Goal: Information Seeking & Learning: Learn about a topic

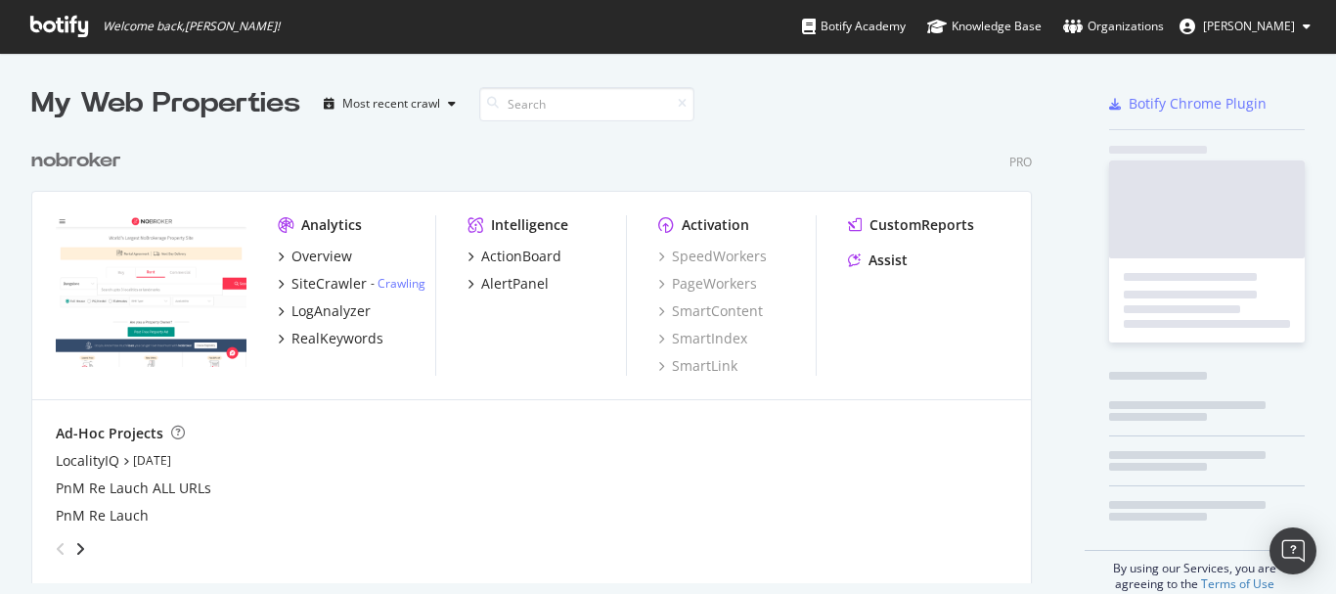
scroll to position [579, 1307]
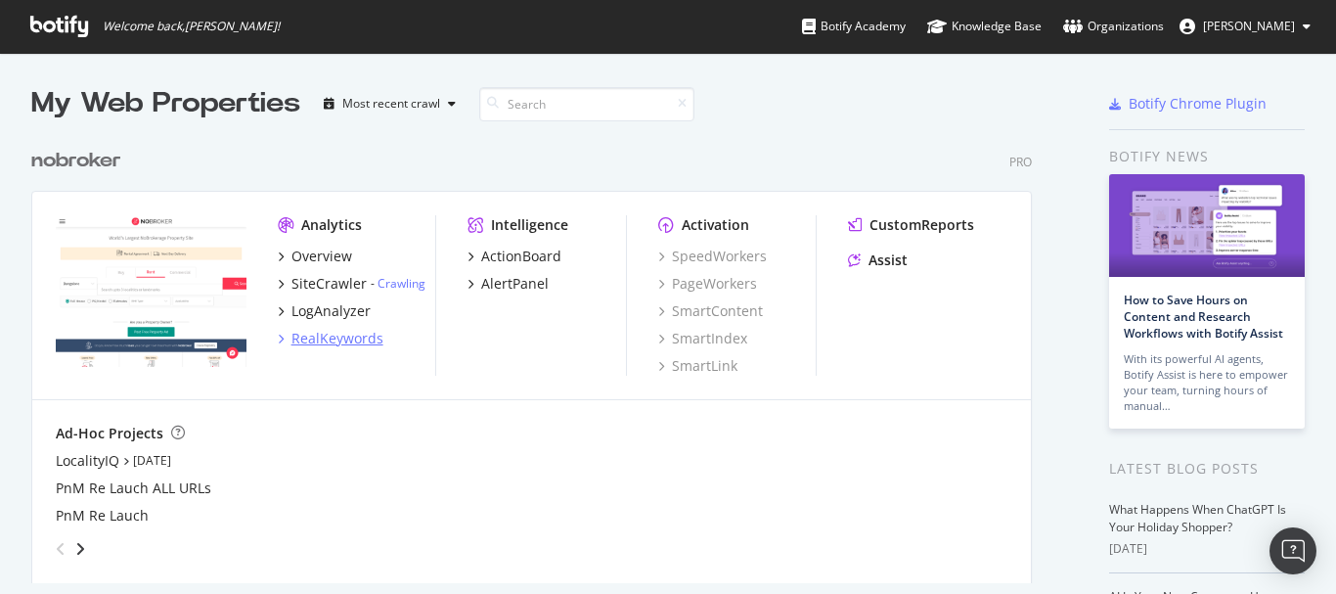
click at [338, 334] on div "RealKeywords" at bounding box center [337, 339] width 92 height 20
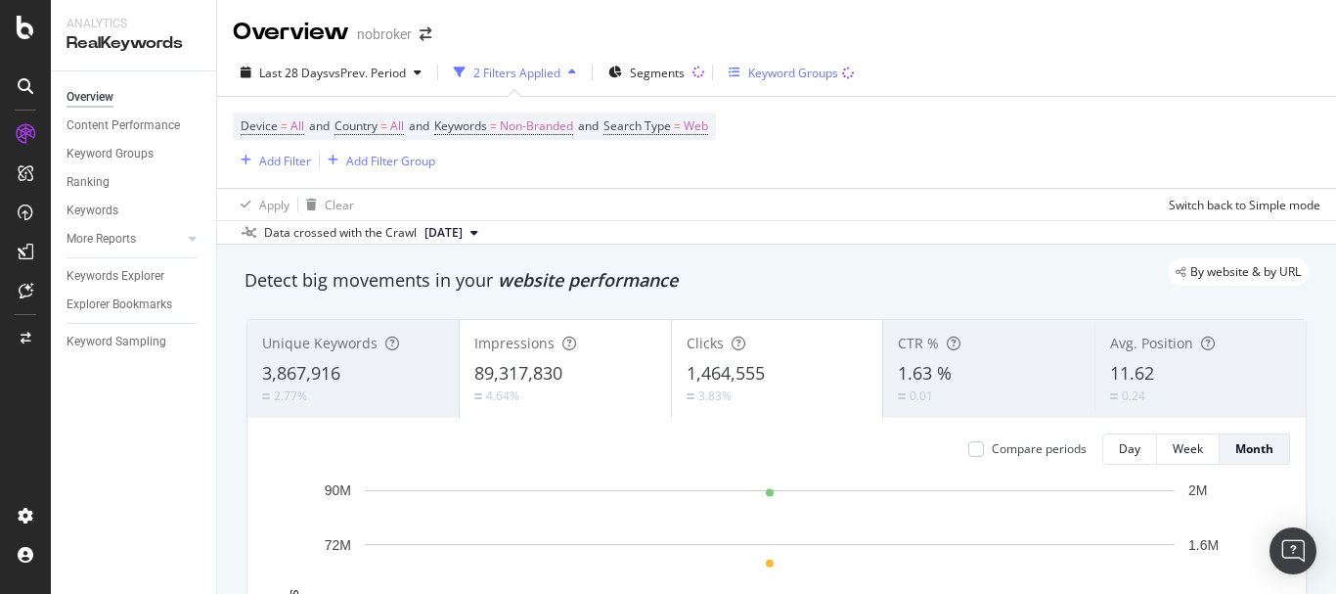
click at [763, 63] on div "Keyword Groups" at bounding box center [791, 72] width 125 height 29
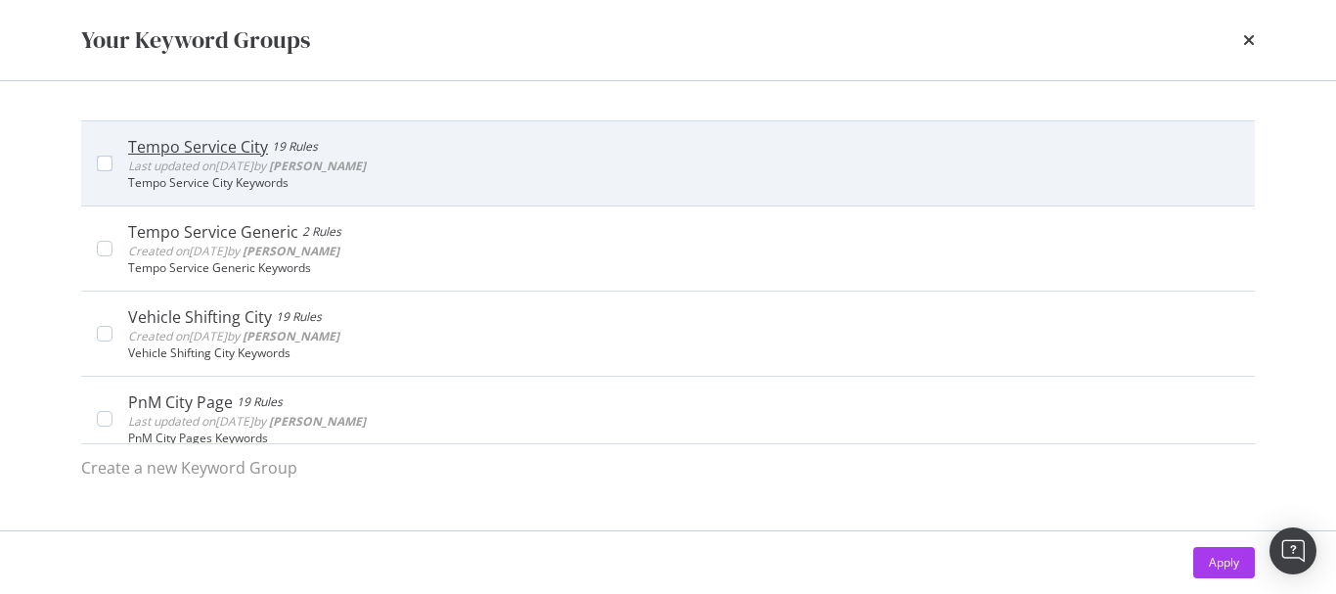
scroll to position [98, 0]
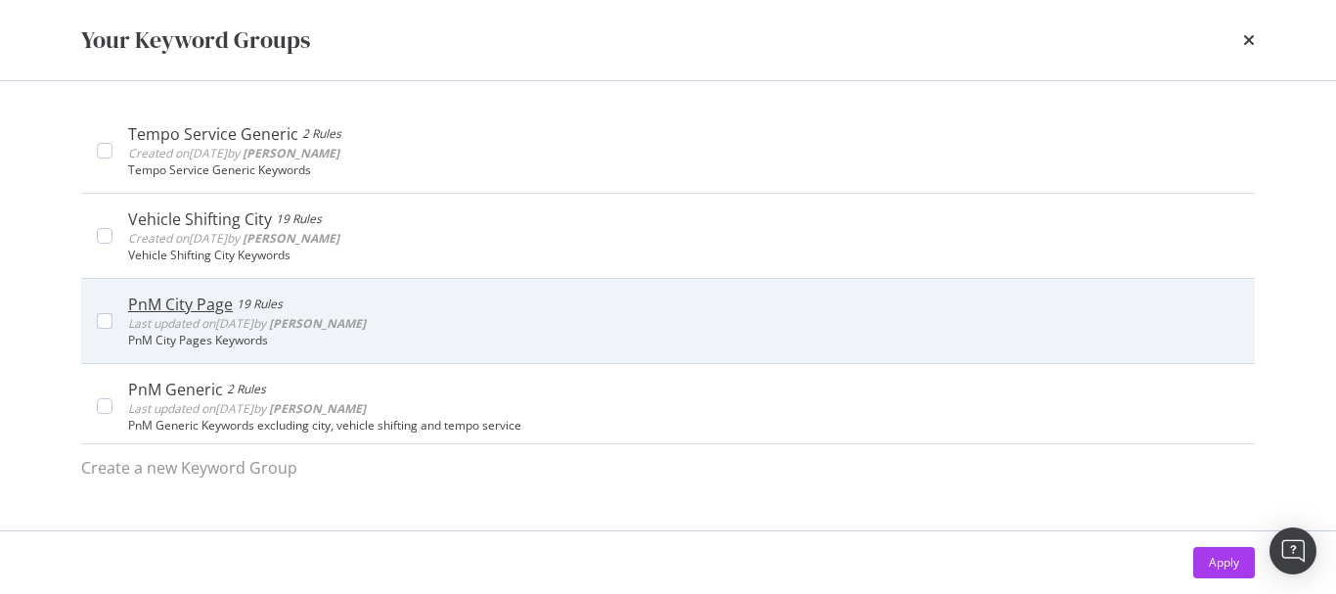
click at [201, 308] on div "PnM City Page" at bounding box center [180, 304] width 105 height 20
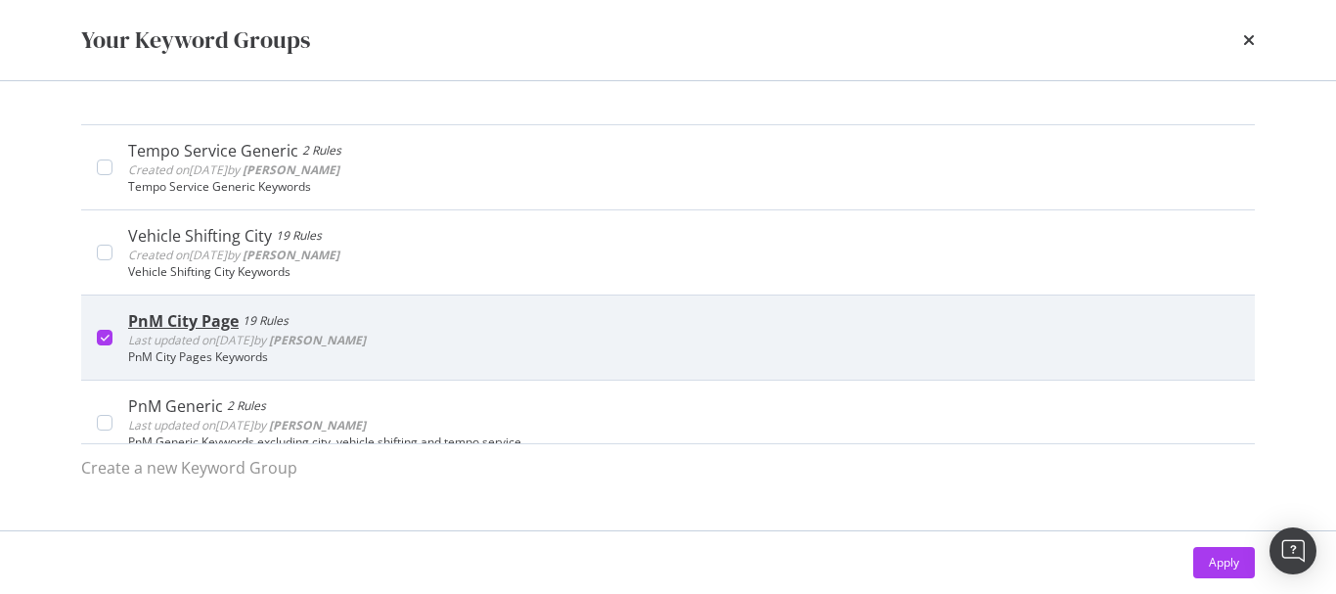
scroll to position [56, 0]
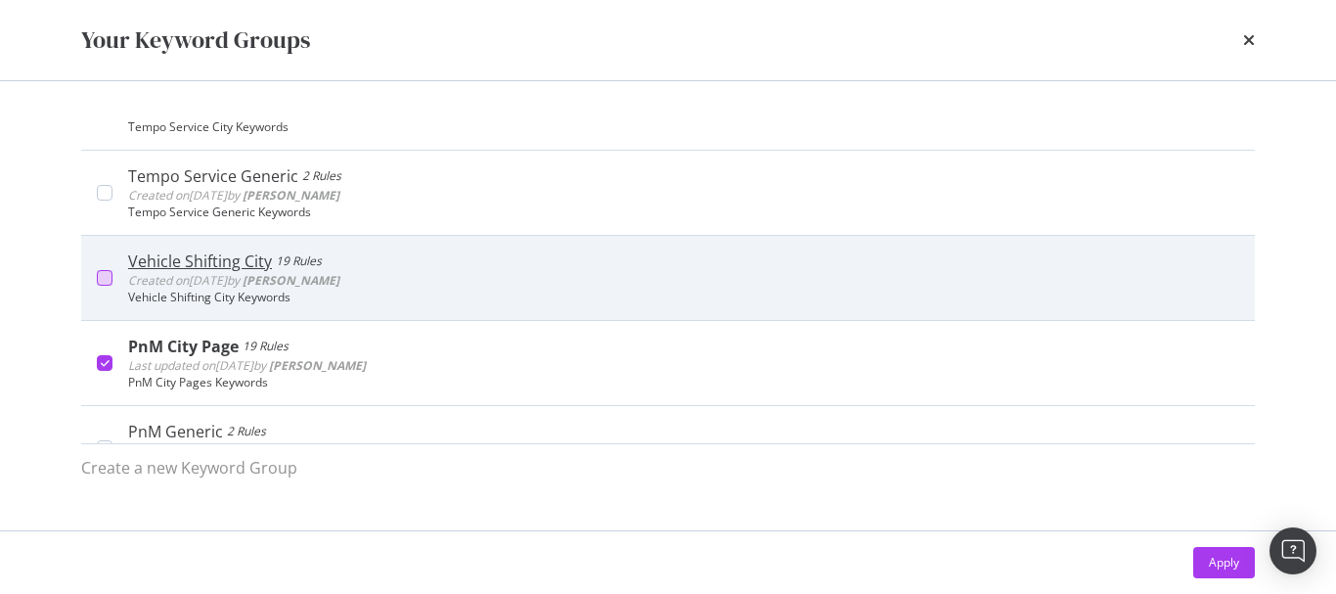
click at [109, 270] on div "modal" at bounding box center [105, 278] width 16 height 16
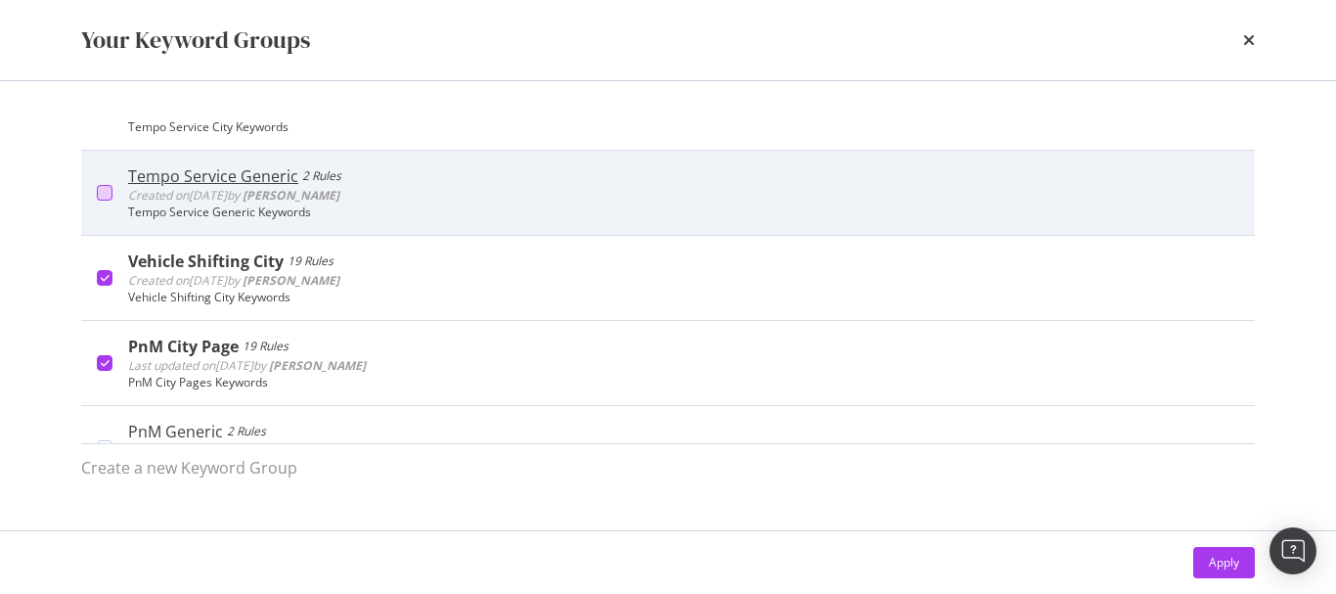
click at [98, 197] on div "modal" at bounding box center [105, 193] width 16 height 16
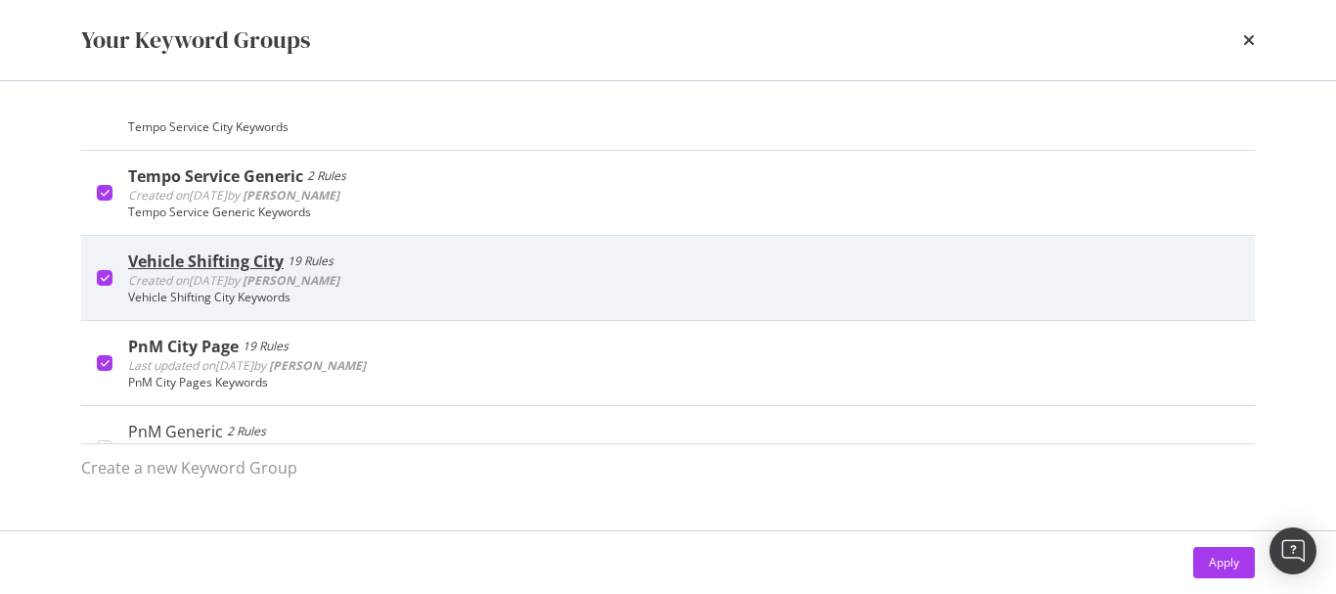
scroll to position [0, 0]
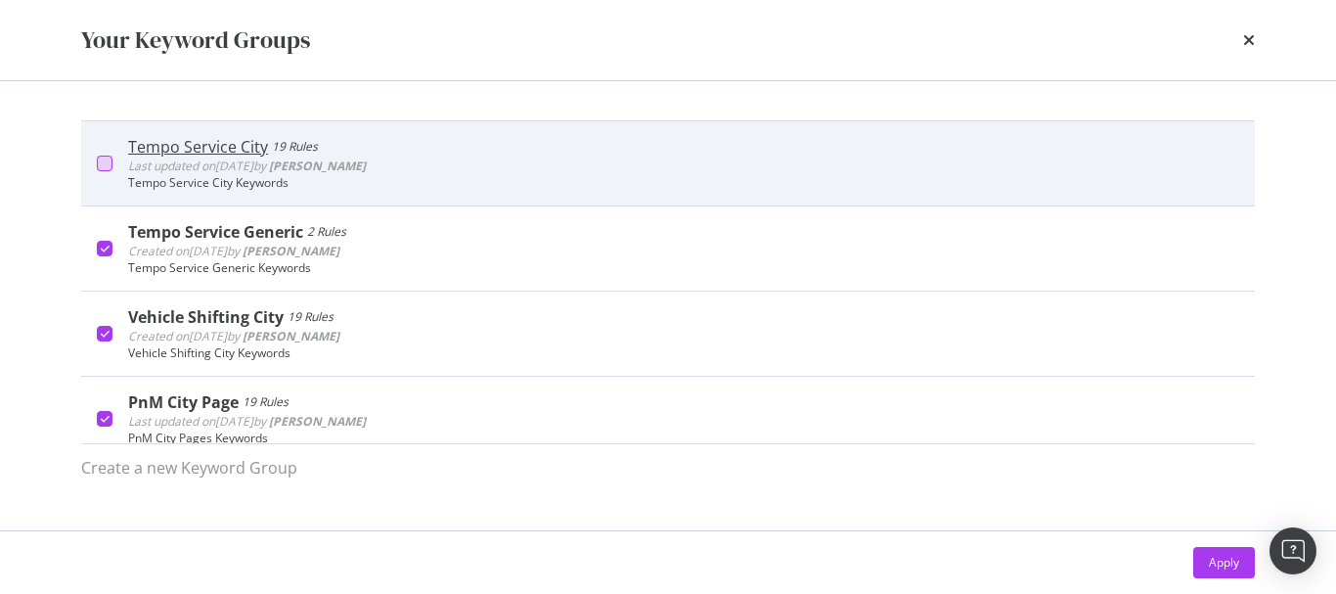
click at [111, 156] on div "modal" at bounding box center [105, 164] width 16 height 16
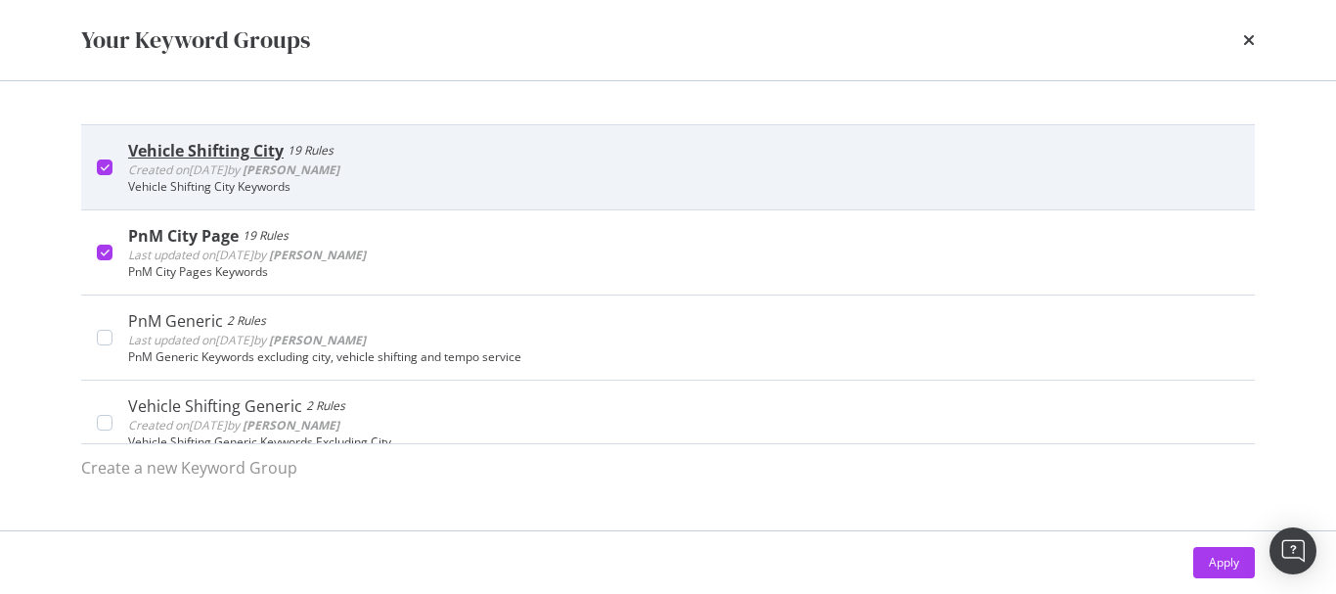
scroll to position [196, 0]
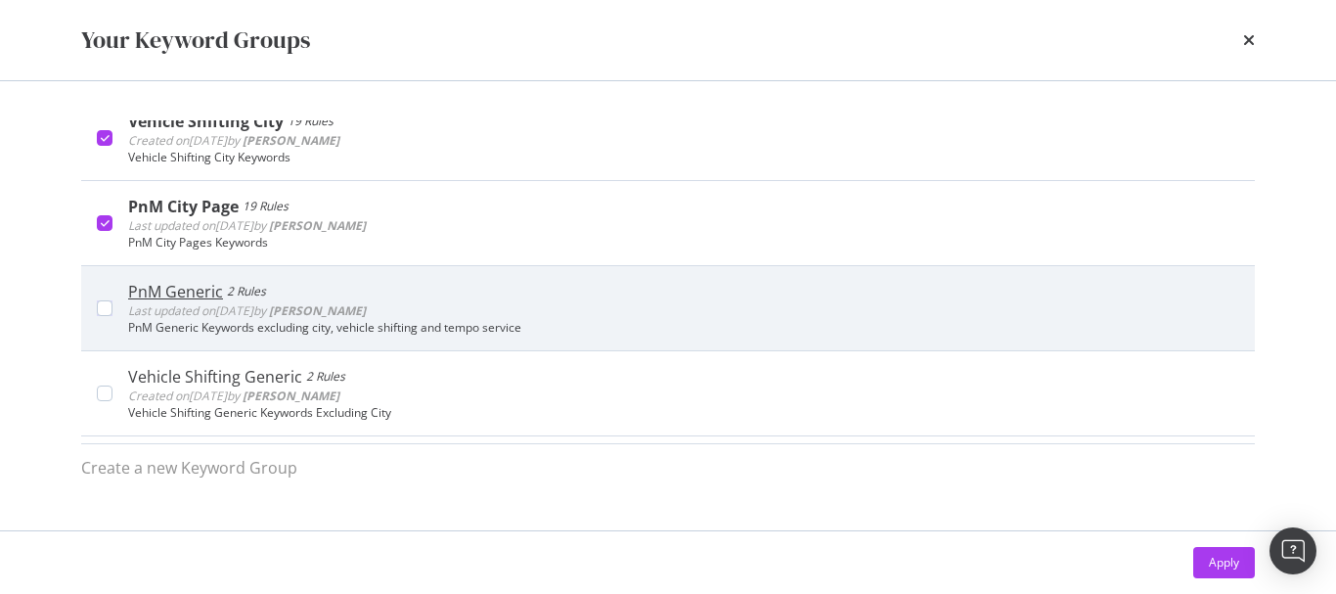
click at [101, 299] on div "PnM Generic 2 Rules Last updated on 2025 Aug 22nd by Rahul Tiwari PnM Generic K…" at bounding box center [668, 307] width 1174 height 85
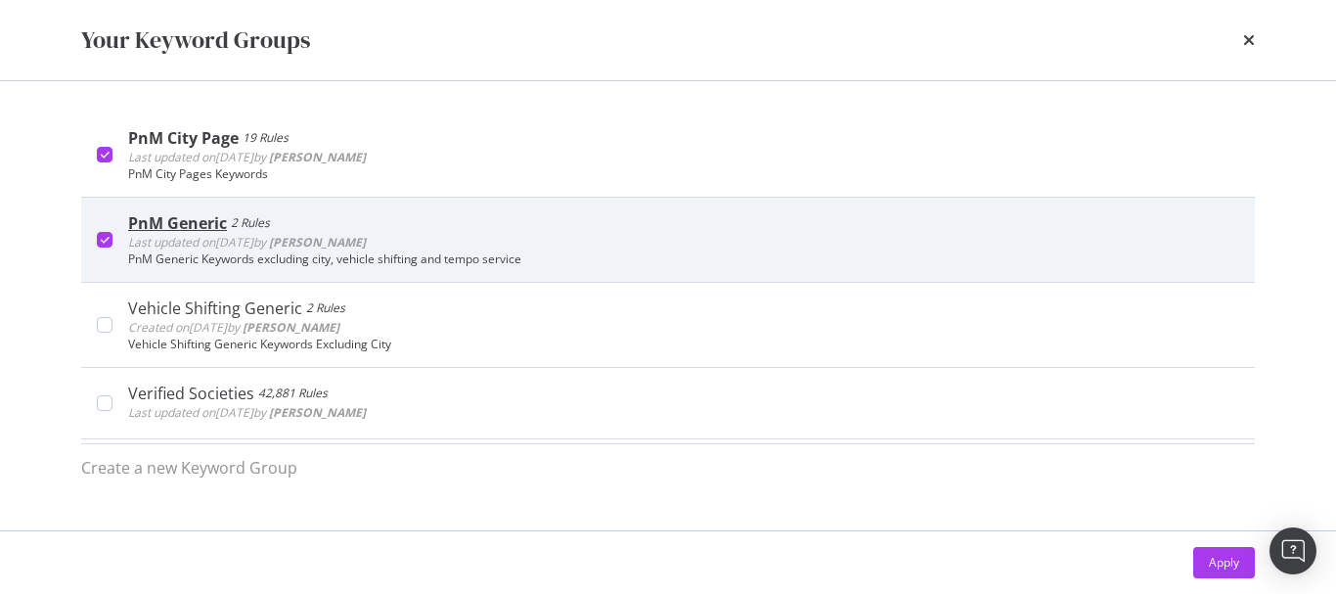
scroll to position [293, 0]
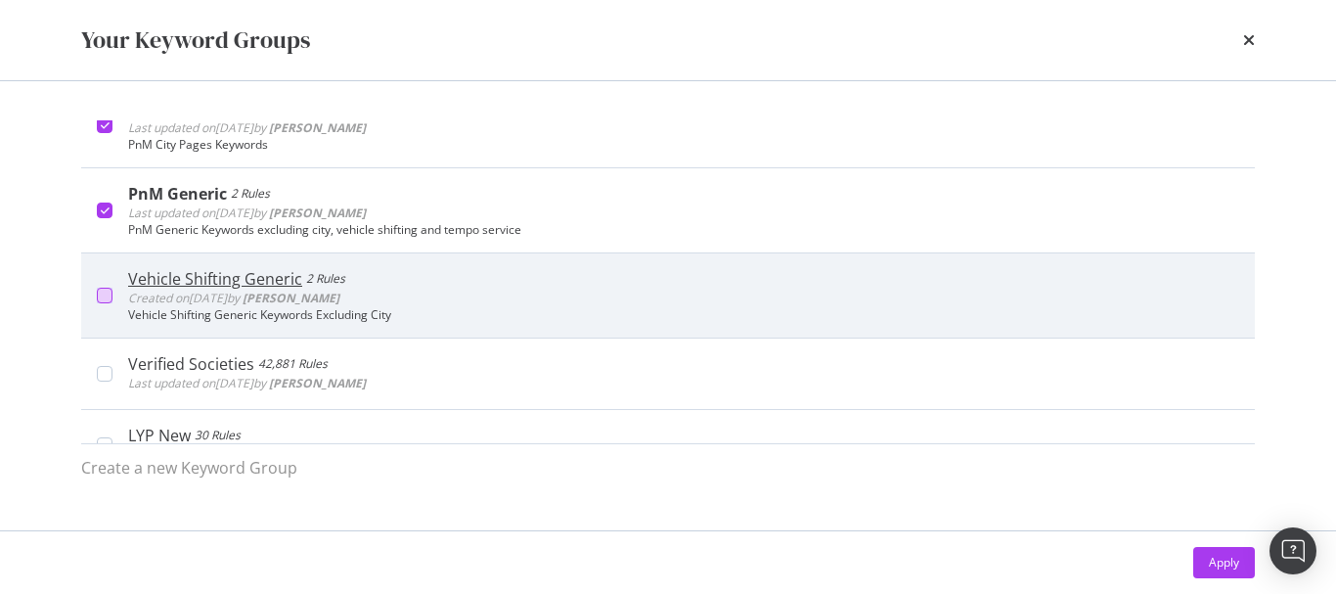
click at [101, 289] on div "modal" at bounding box center [105, 296] width 16 height 16
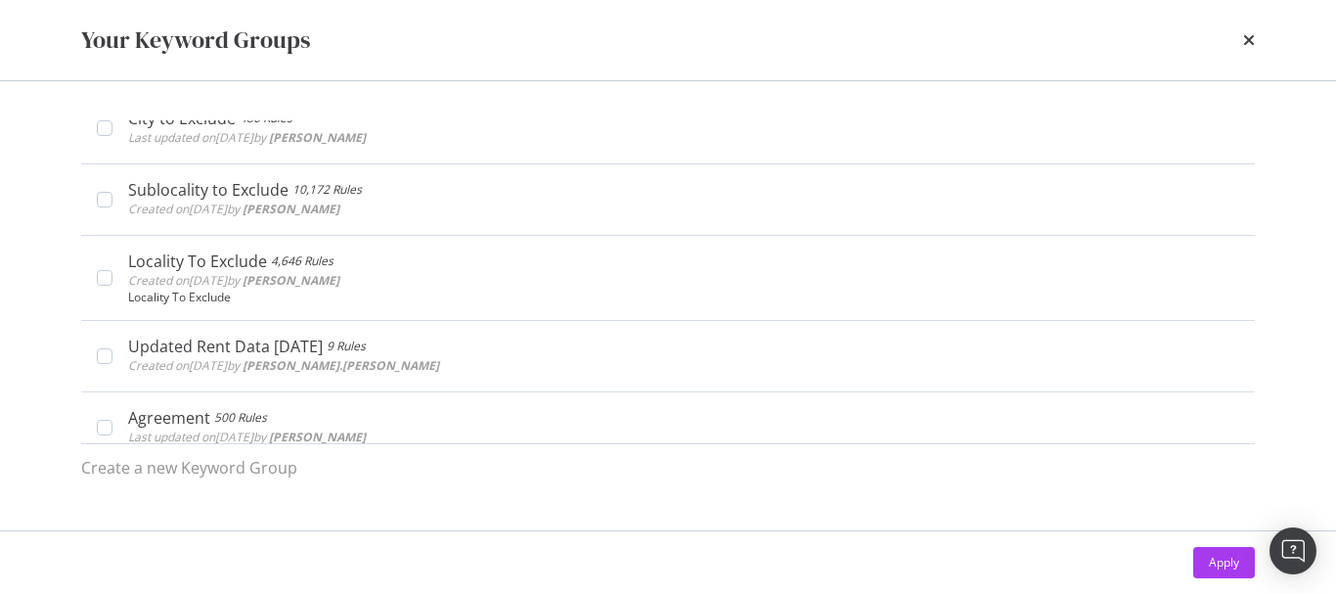
scroll to position [2110, 0]
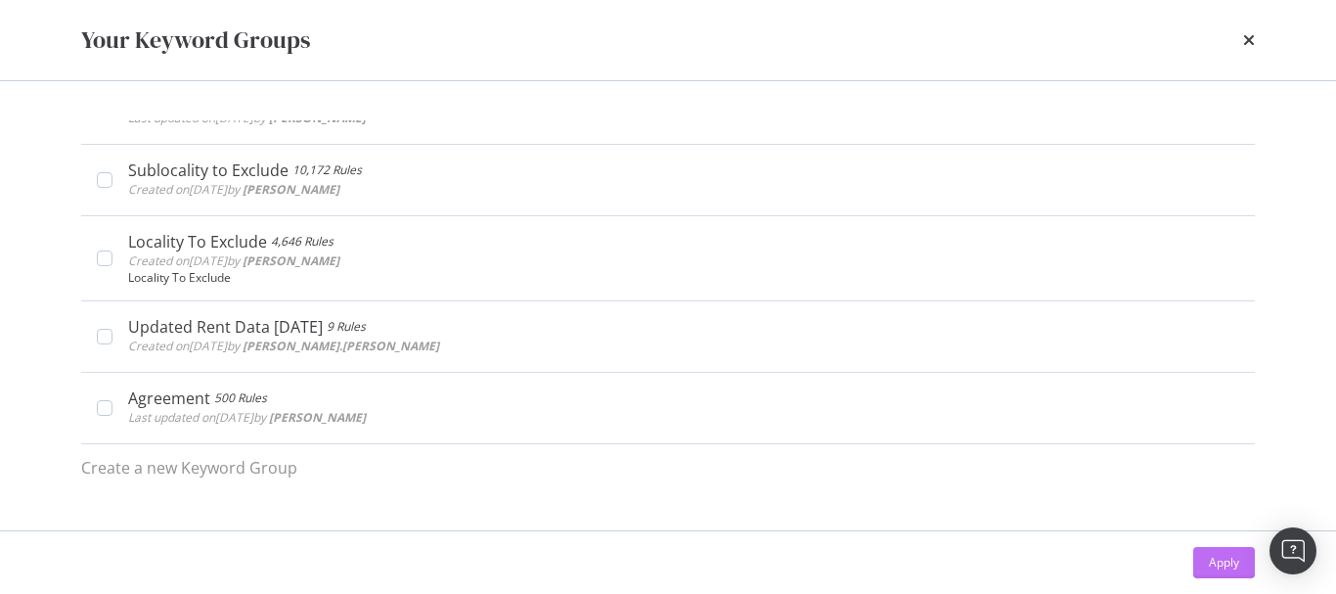
click at [1207, 556] on button "Apply" at bounding box center [1224, 562] width 62 height 31
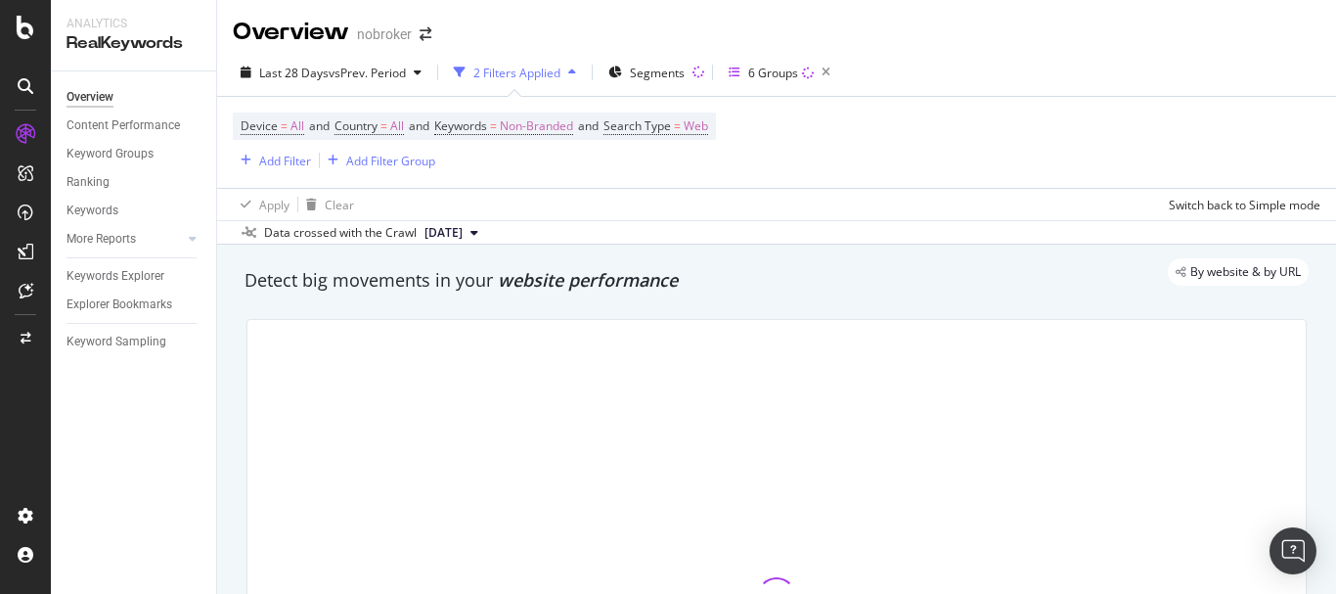
click at [839, 284] on div "By website & by URL" at bounding box center [767, 271] width 1084 height 27
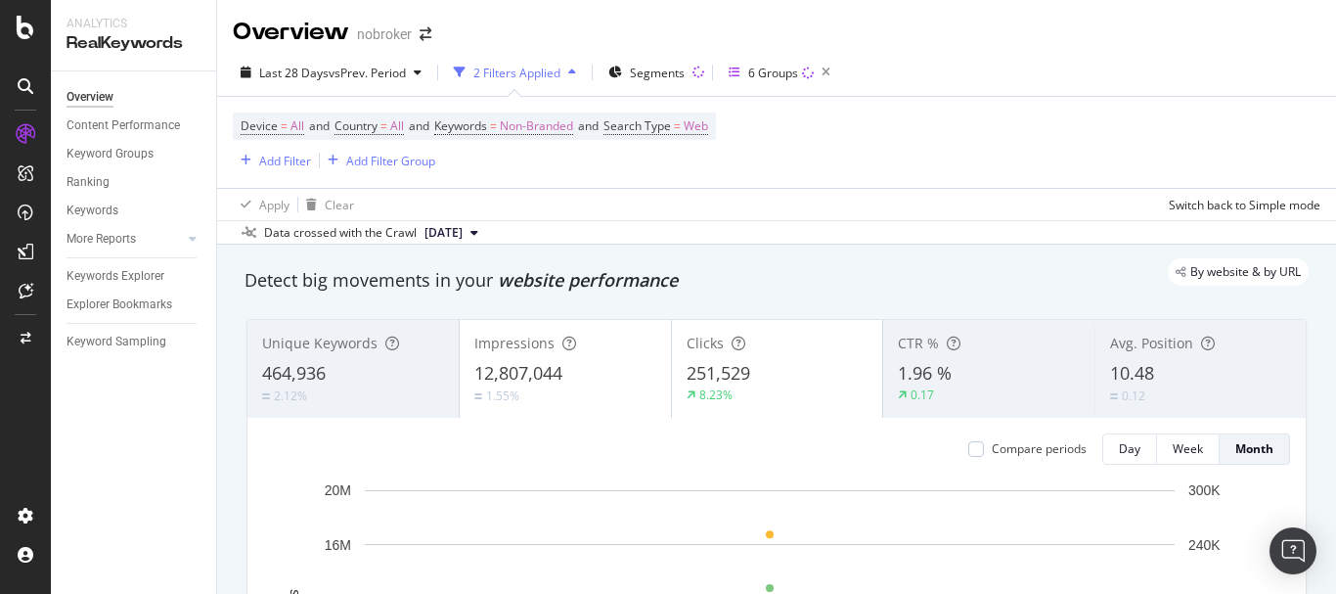
click at [850, 287] on div "Detect big movements in your website performance" at bounding box center [777, 280] width 1064 height 25
click at [771, 71] on div "6 Groups" at bounding box center [773, 73] width 50 height 17
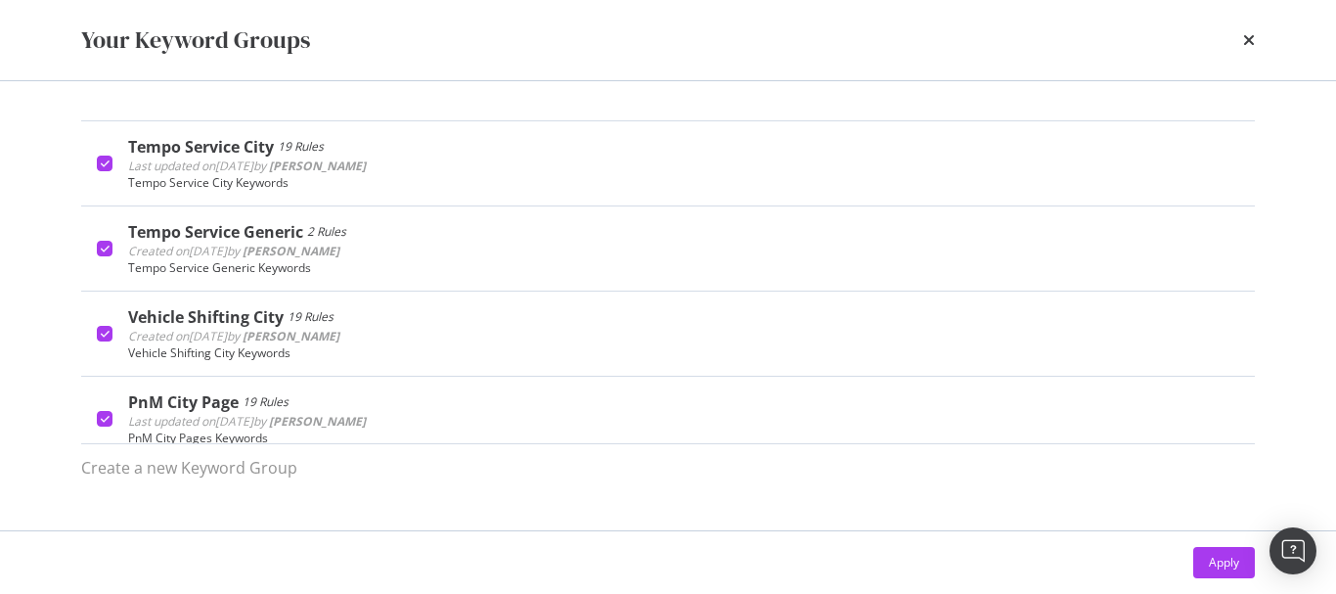
click at [1242, 48] on div "Your Keyword Groups" at bounding box center [668, 39] width 1174 height 33
click at [1246, 40] on icon "times" at bounding box center [1249, 40] width 12 height 16
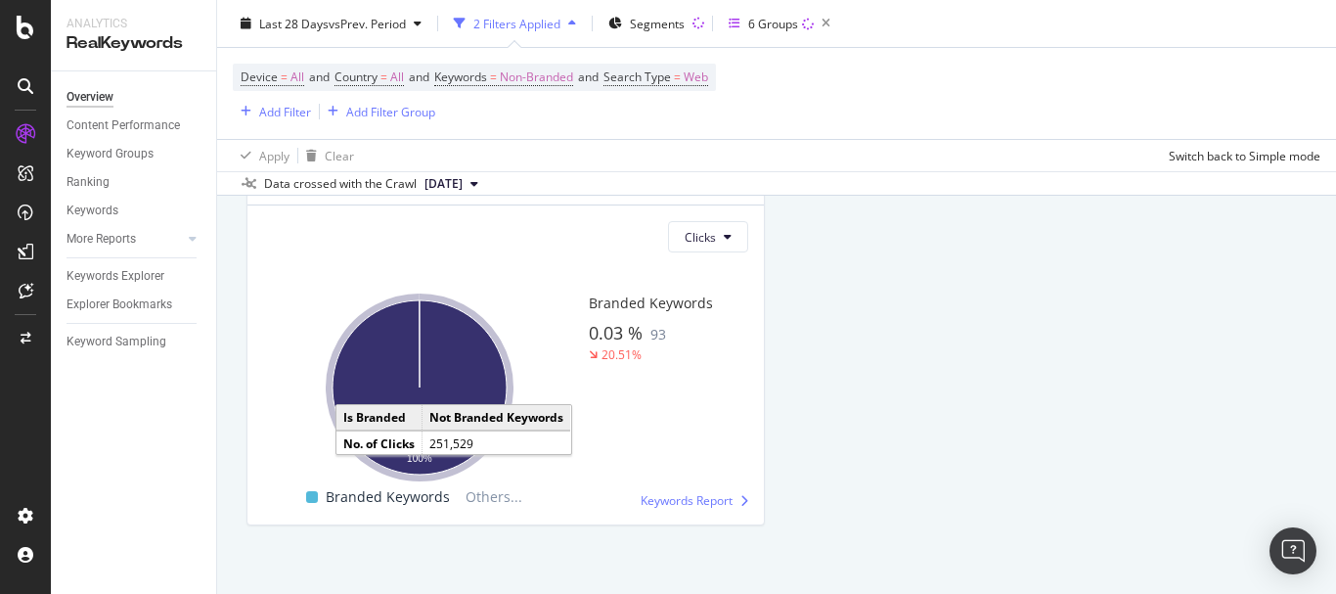
scroll to position [3836, 0]
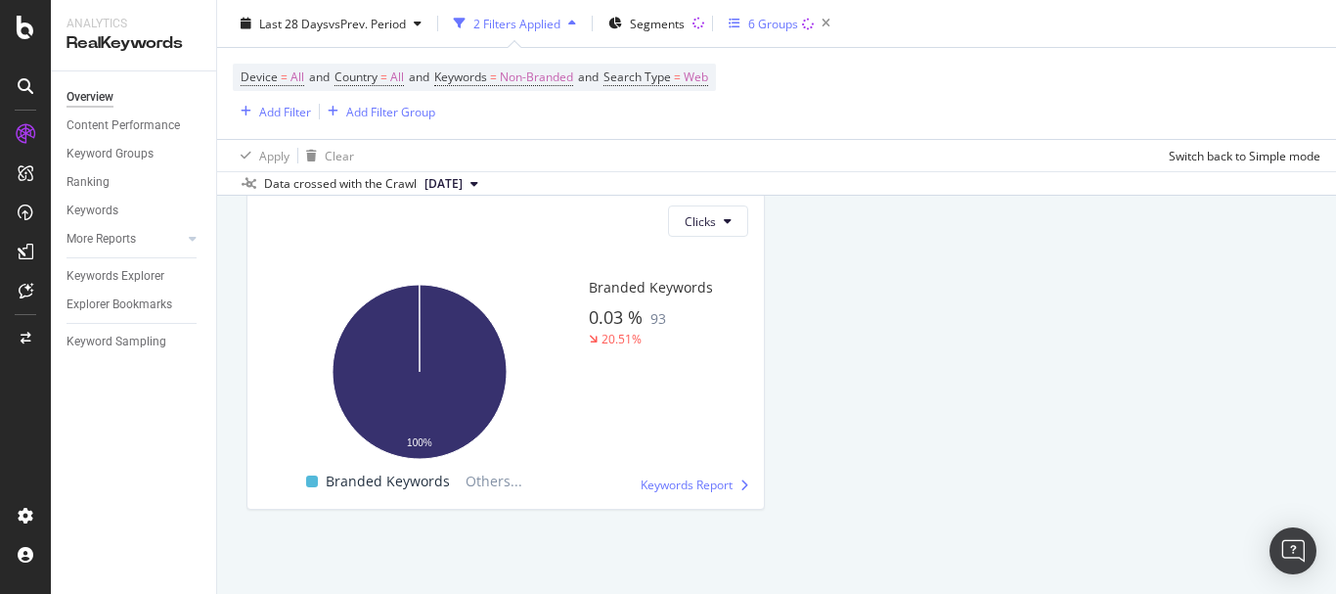
click at [781, 16] on div "6 Groups" at bounding box center [773, 23] width 50 height 17
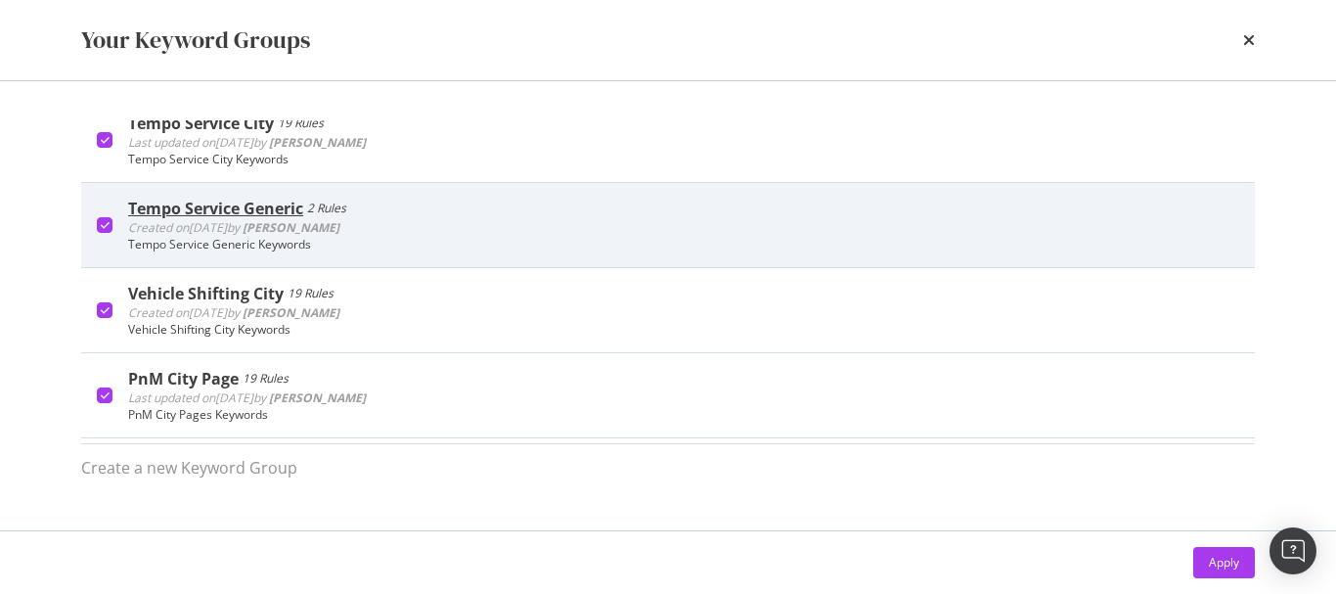
scroll to position [0, 0]
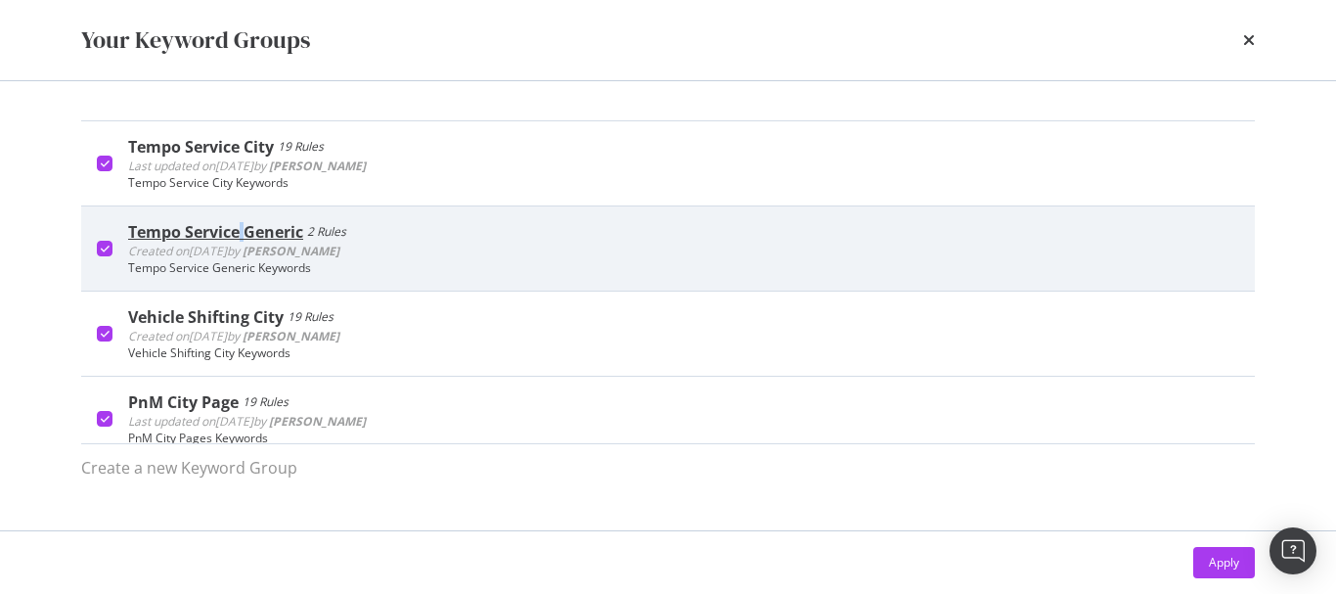
click at [243, 233] on div "Tempo Service Generic" at bounding box center [215, 232] width 175 height 20
click at [242, 266] on div "Tempo Service Generic Keywords" at bounding box center [683, 268] width 1111 height 14
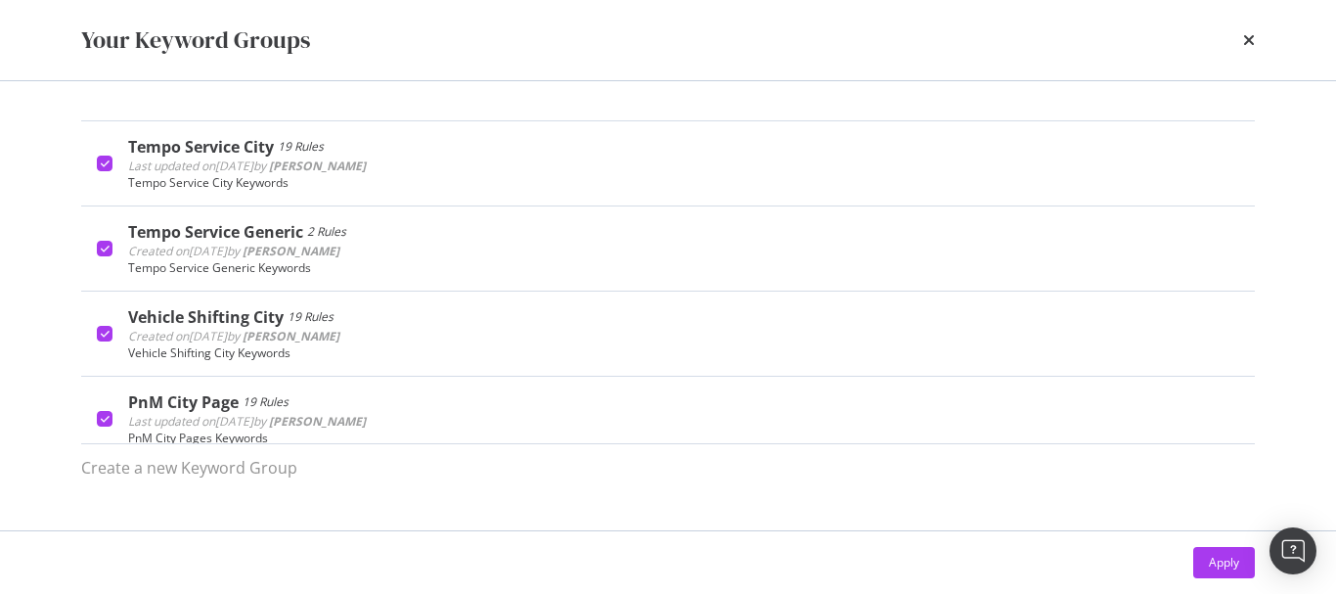
click at [1243, 24] on div "times" at bounding box center [1249, 39] width 12 height 33
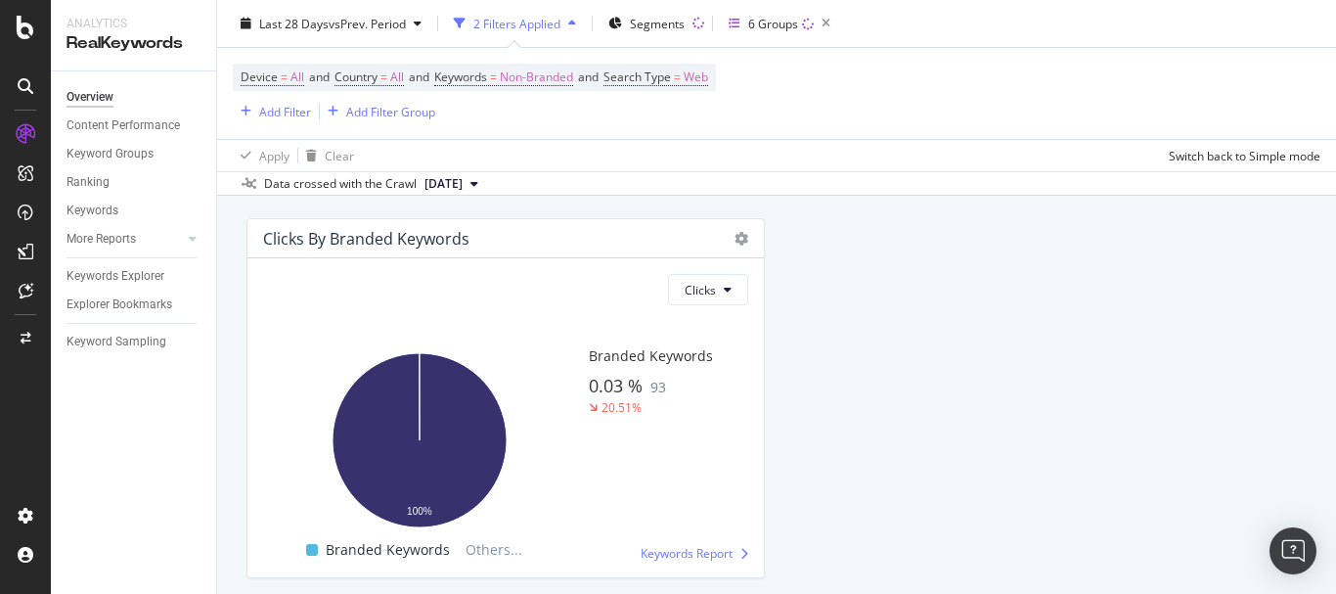
scroll to position [3640, 0]
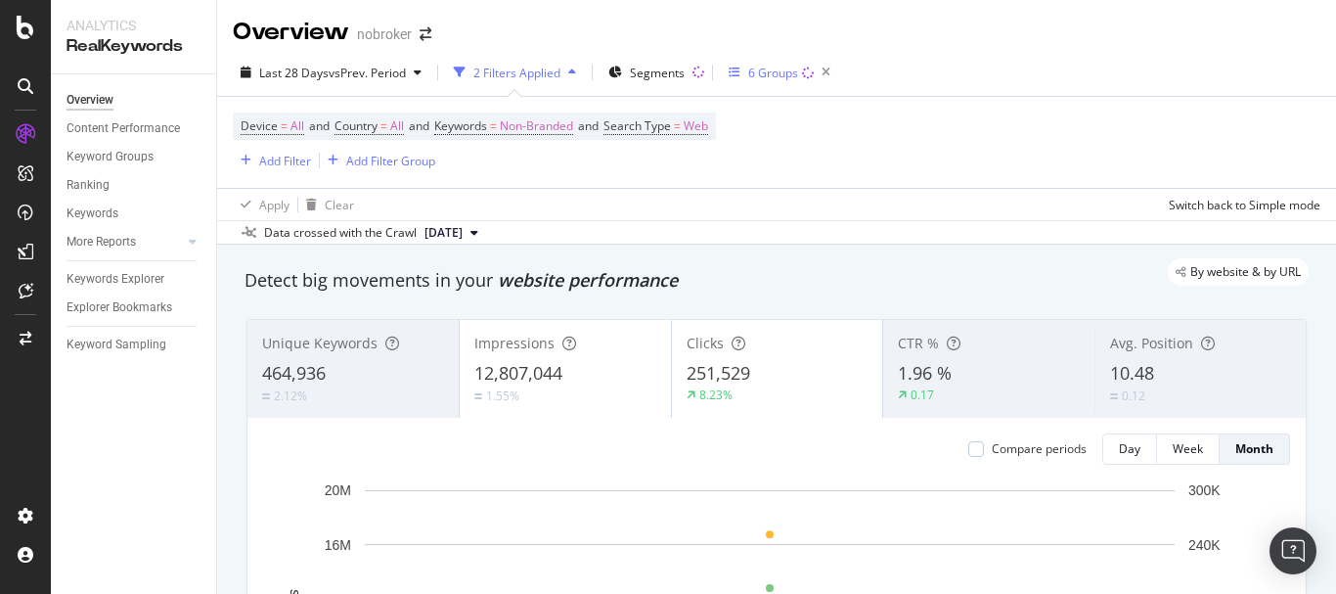
click at [793, 65] on div "6 Groups" at bounding box center [773, 73] width 50 height 17
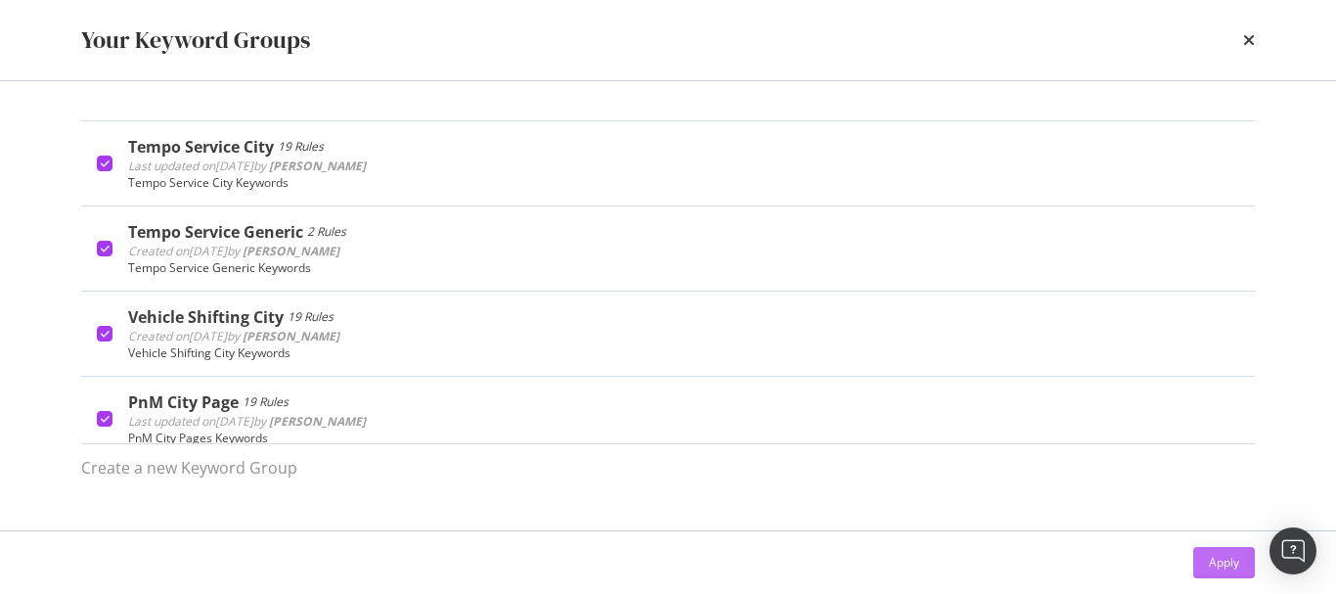
click at [1230, 557] on div "Apply" at bounding box center [1224, 562] width 30 height 17
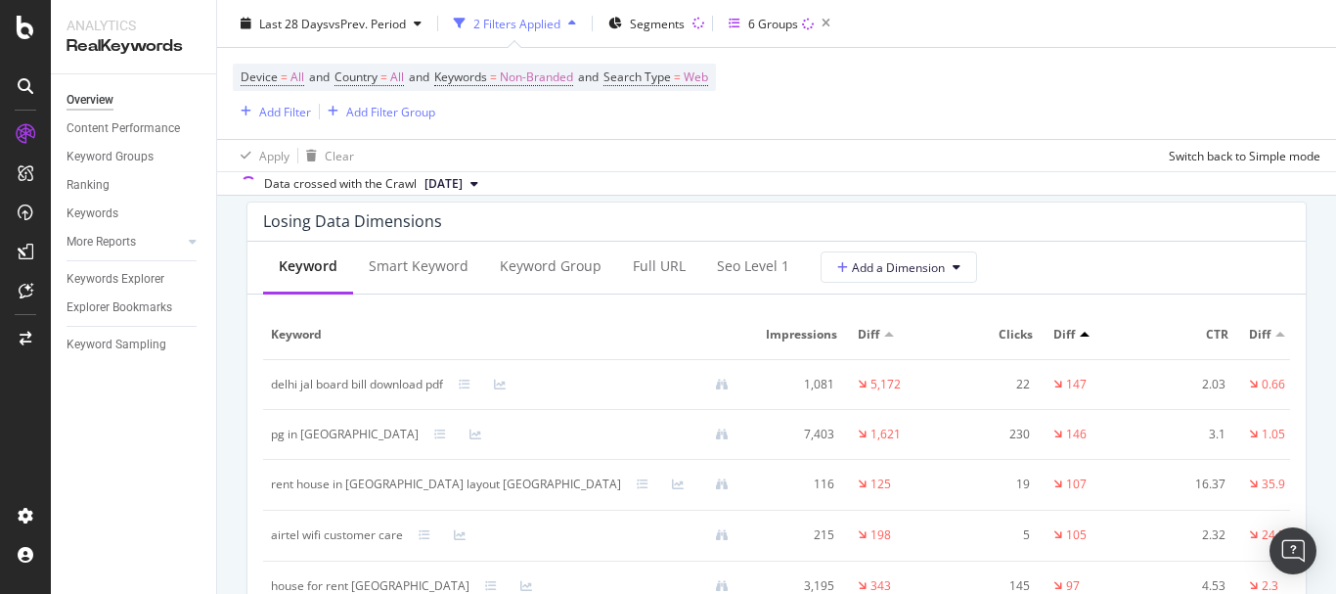
scroll to position [2363, 0]
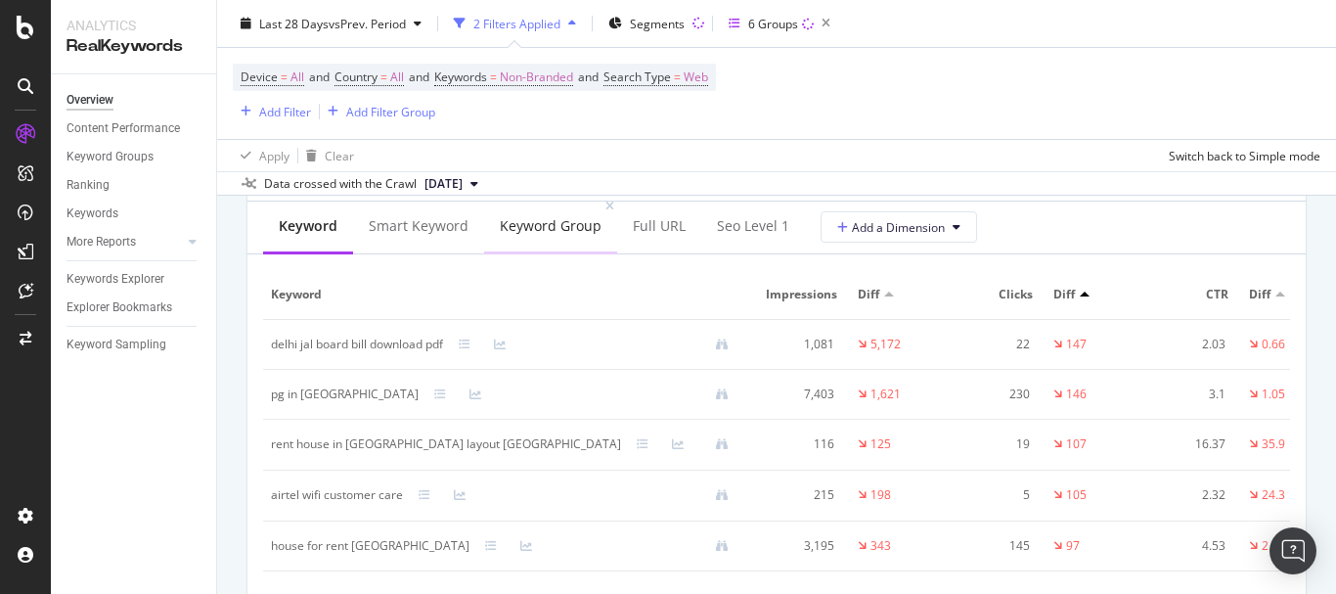
click at [546, 236] on div "Keyword Group" at bounding box center [551, 226] width 102 height 20
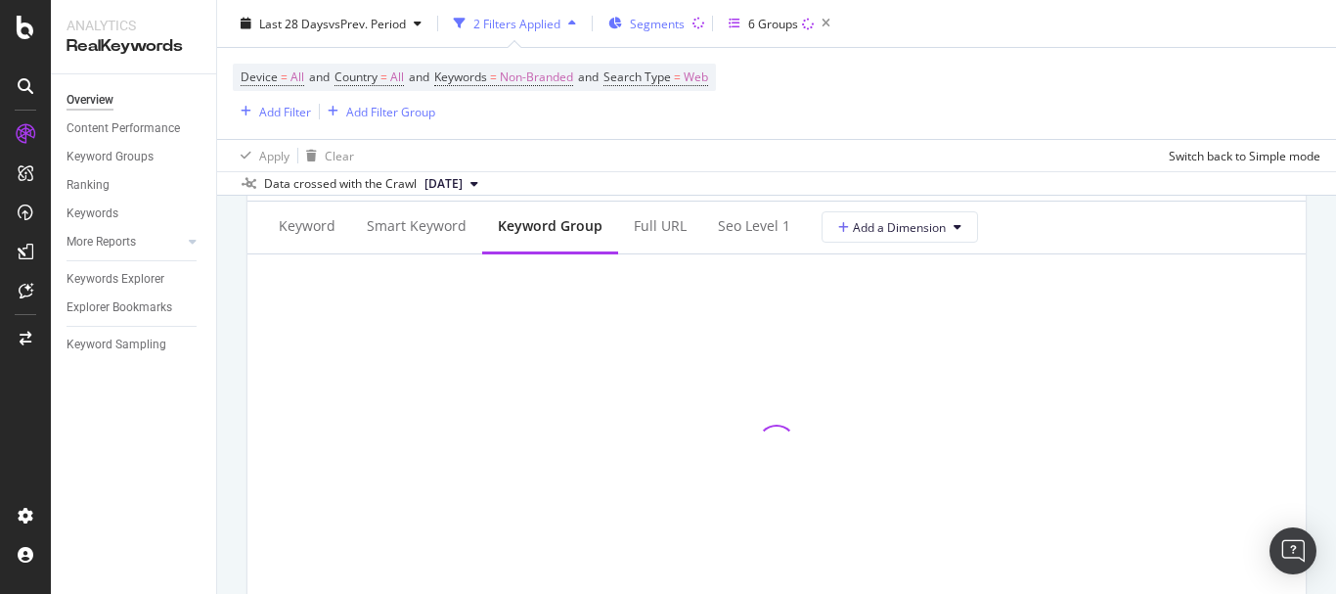
click at [659, 23] on span "Segments" at bounding box center [657, 23] width 55 height 17
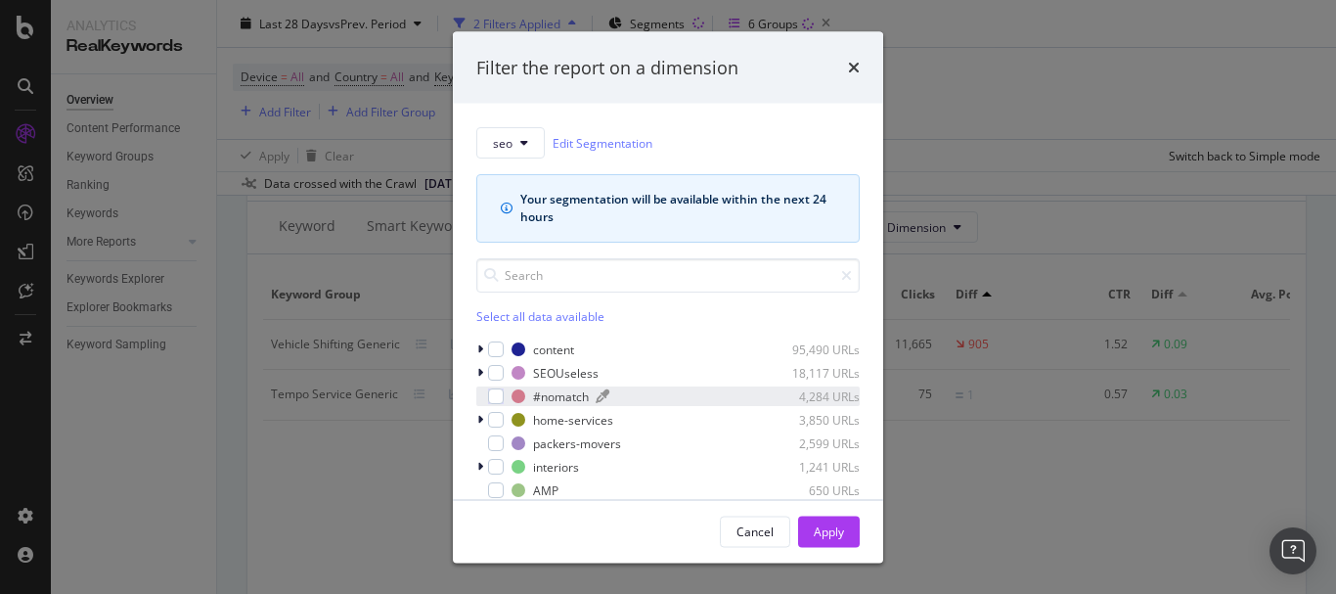
scroll to position [67, 0]
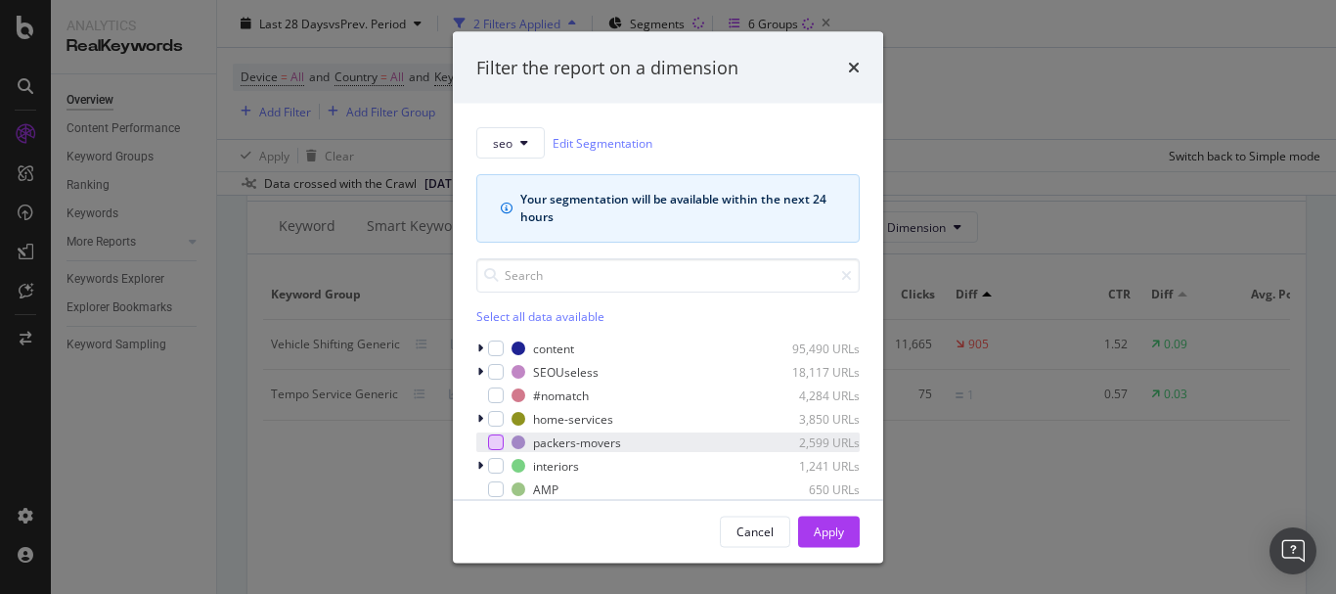
click at [491, 443] on div "modal" at bounding box center [496, 442] width 16 height 16
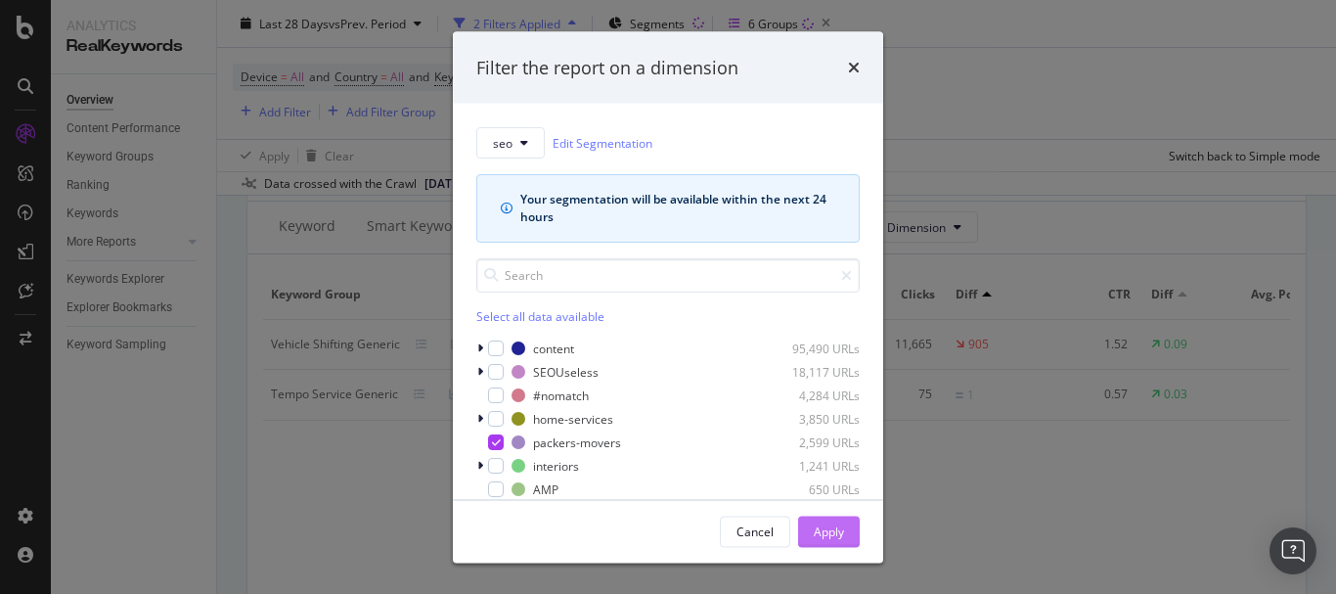
click at [829, 526] on div "Apply" at bounding box center [829, 530] width 30 height 17
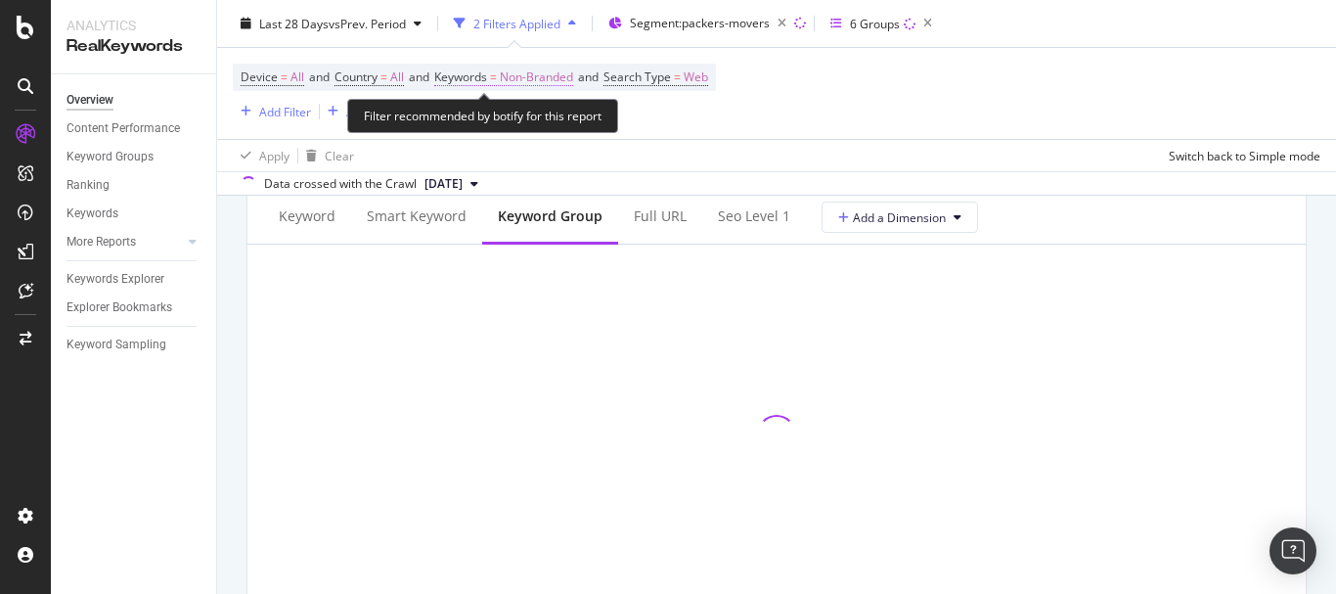
click at [564, 76] on span "Non-Branded" at bounding box center [536, 77] width 73 height 27
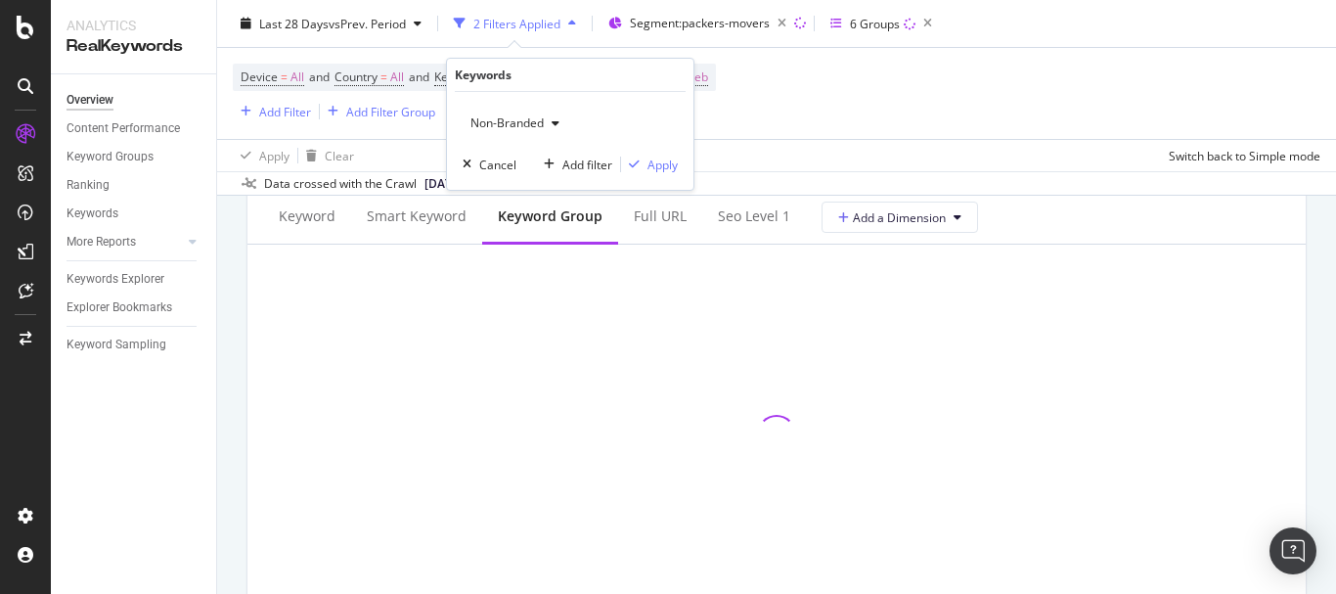
click at [504, 113] on div "Non-Branded" at bounding box center [515, 123] width 105 height 29
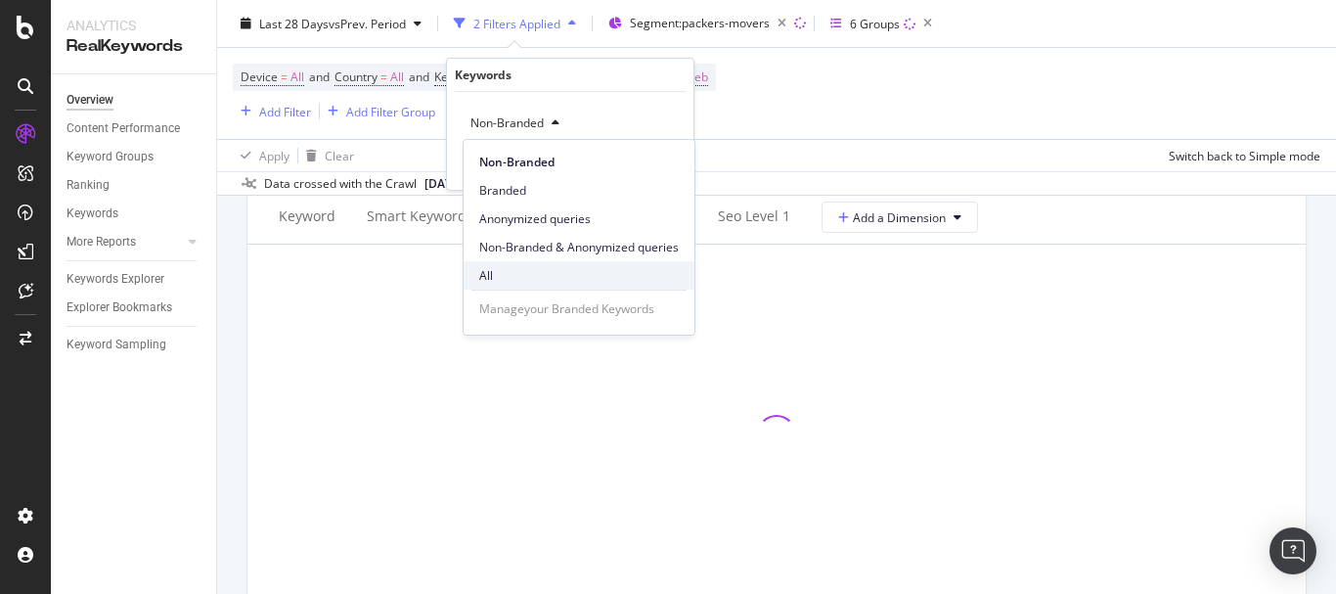
click at [499, 279] on span "All" at bounding box center [579, 276] width 200 height 18
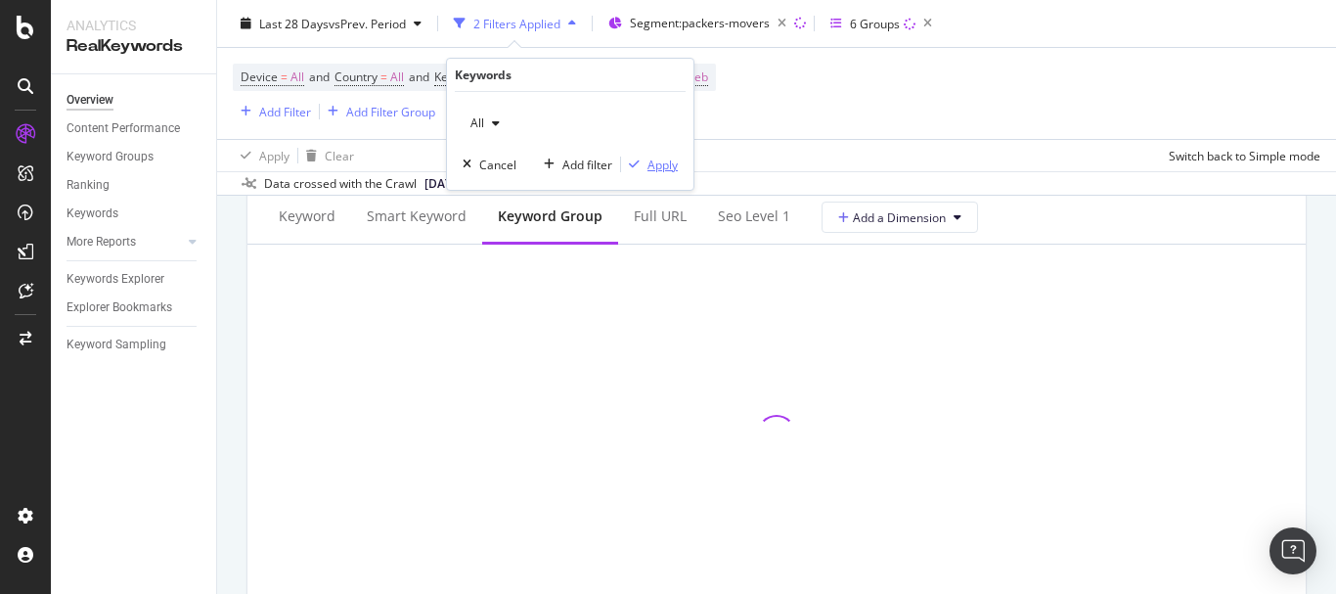
click at [653, 159] on div "Apply" at bounding box center [662, 164] width 30 height 17
click at [705, 75] on div "Device = All and Country = All and Keywords = Non-Branded and Search Type = Web…" at bounding box center [777, 93] width 1088 height 91
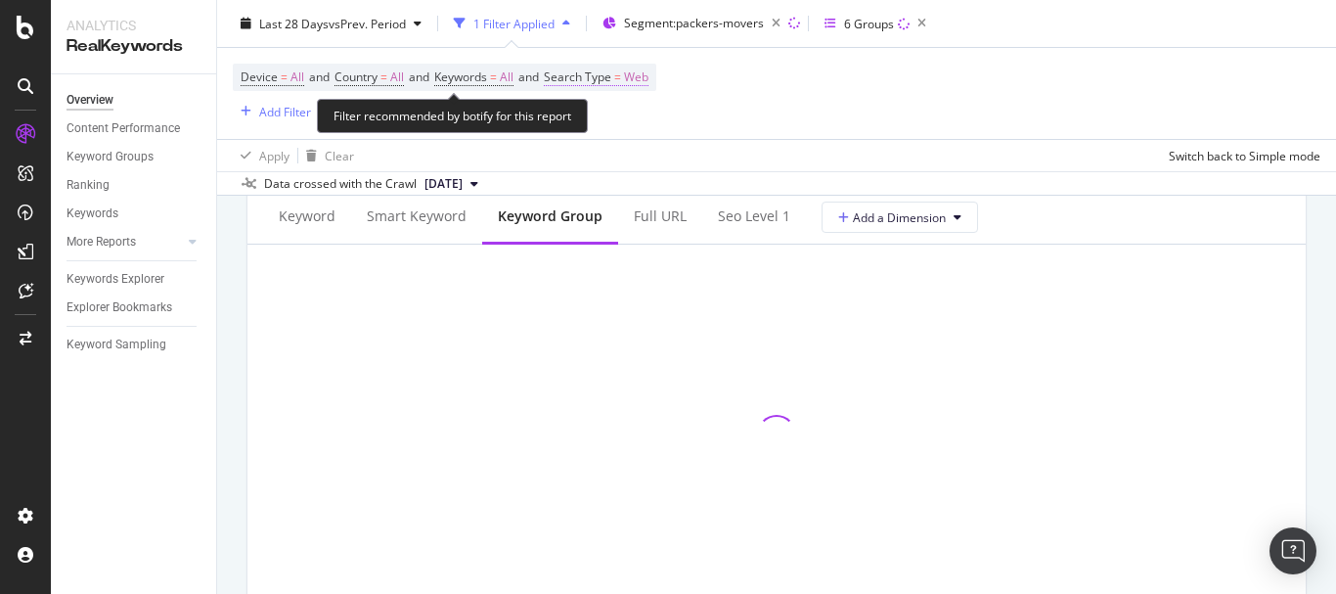
click at [648, 82] on span "Web" at bounding box center [636, 77] width 24 height 27
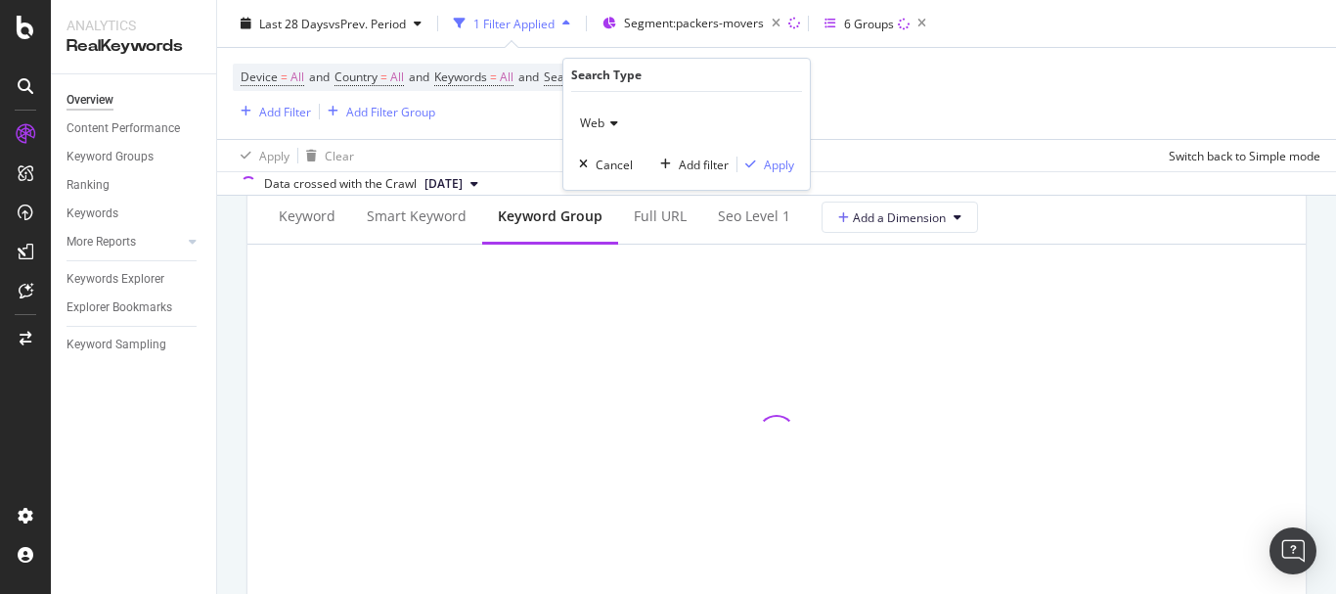
click at [590, 127] on span "Web" at bounding box center [592, 122] width 24 height 17
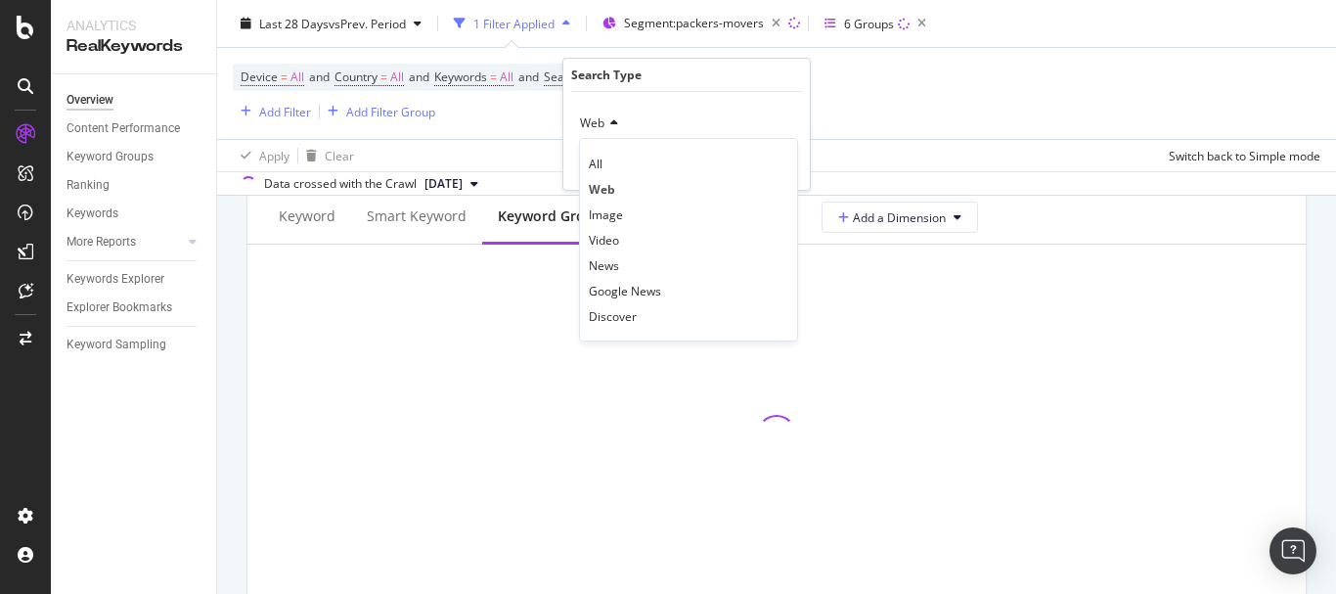
click at [601, 162] on span "All" at bounding box center [596, 164] width 14 height 17
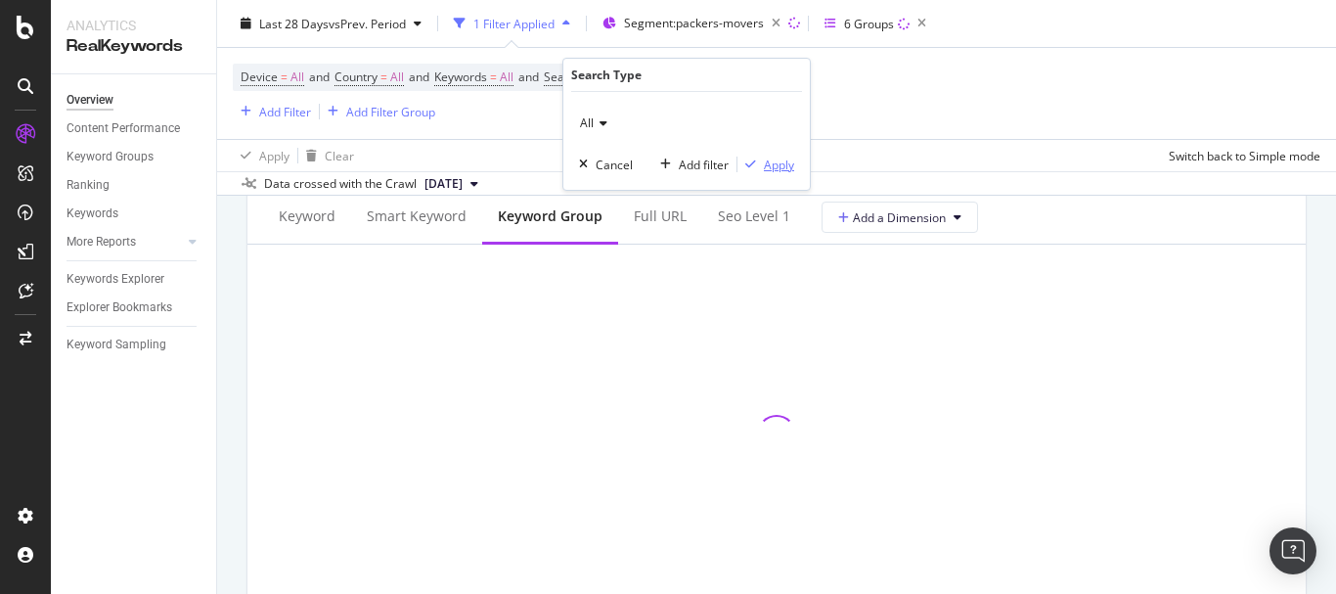
click at [768, 167] on div "Apply" at bounding box center [779, 164] width 30 height 17
click at [873, 111] on div "Device = All and Country = All and Keywords = All and Search Type = All Add Fil…" at bounding box center [777, 93] width 1088 height 91
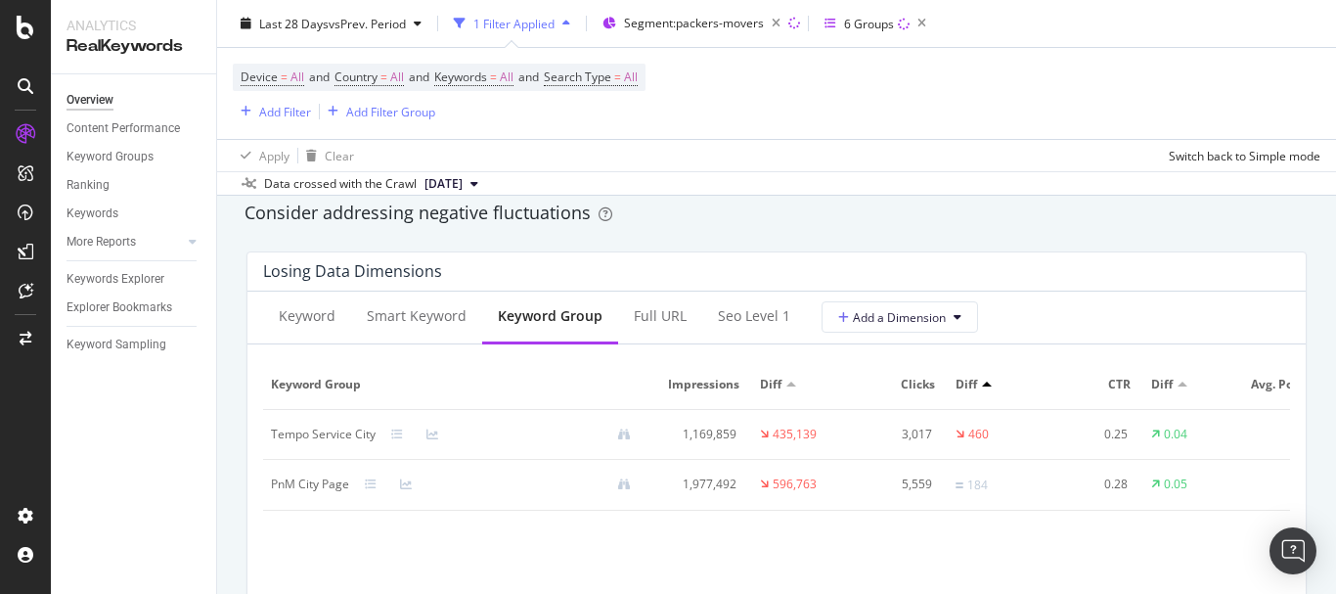
scroll to position [2245, 0]
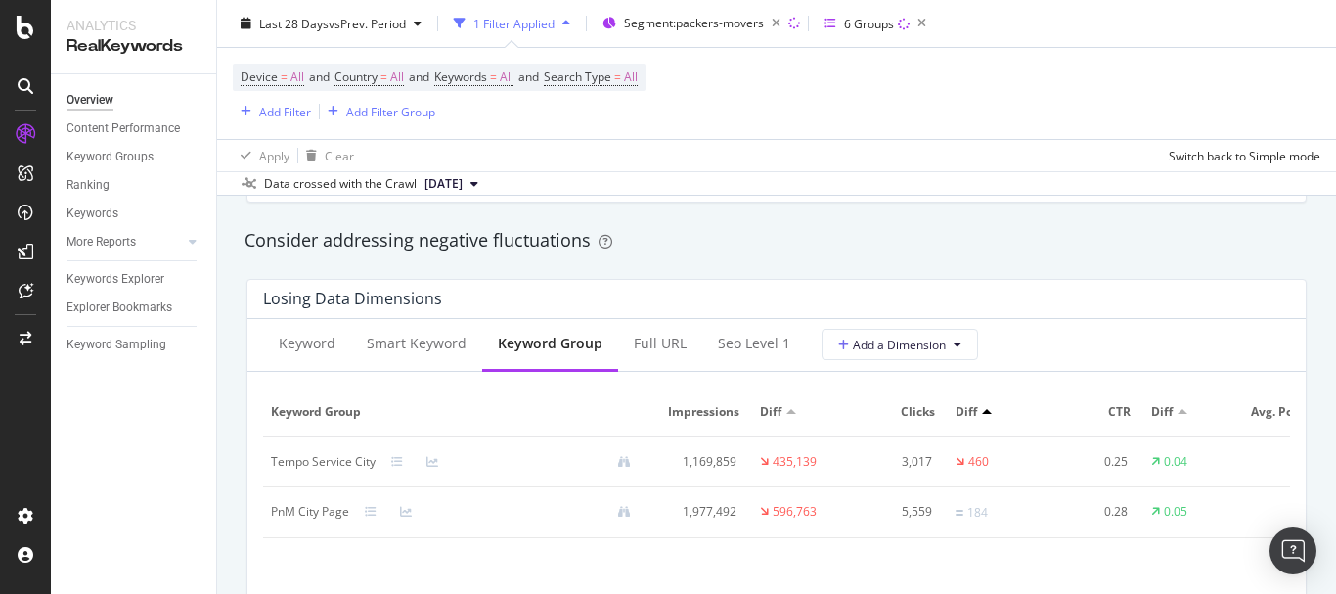
click at [329, 470] on div "Tempo Service City" at bounding box center [323, 462] width 105 height 18
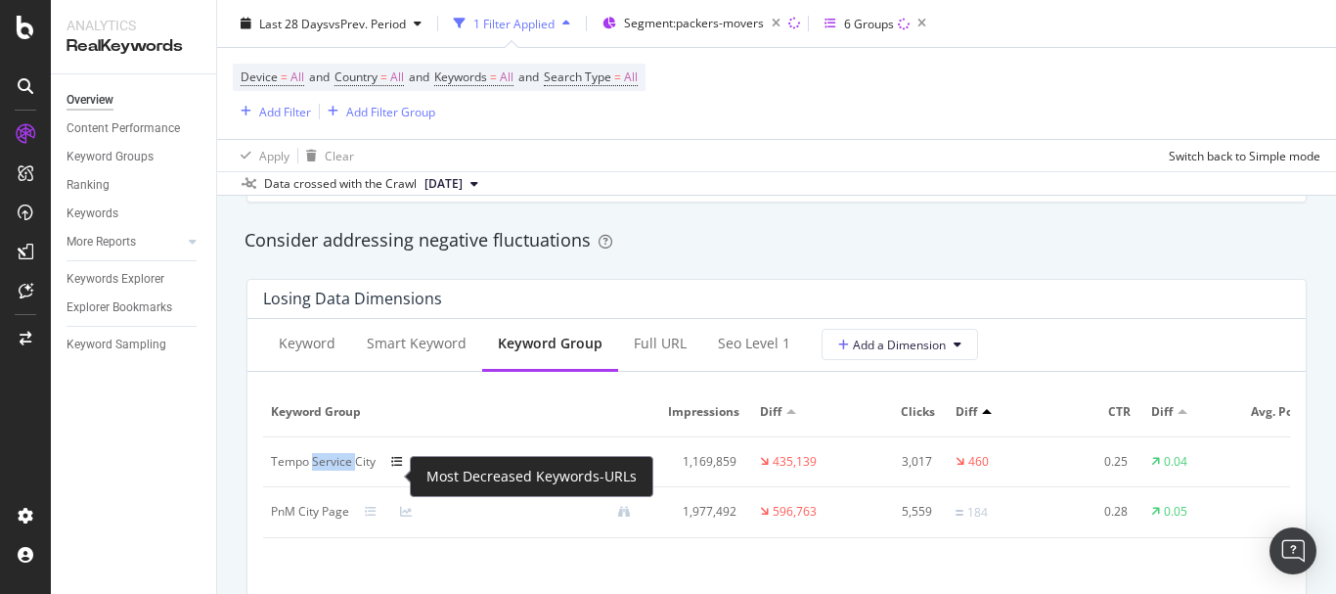
click at [394, 467] on icon at bounding box center [397, 462] width 12 height 12
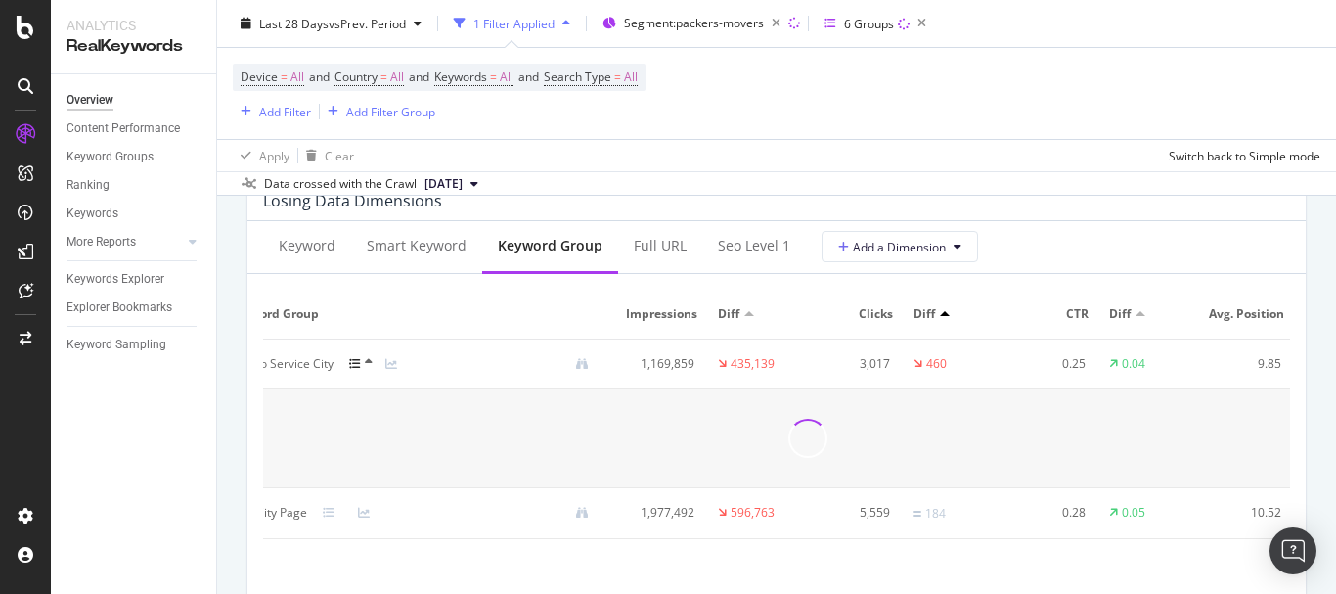
scroll to position [0, 0]
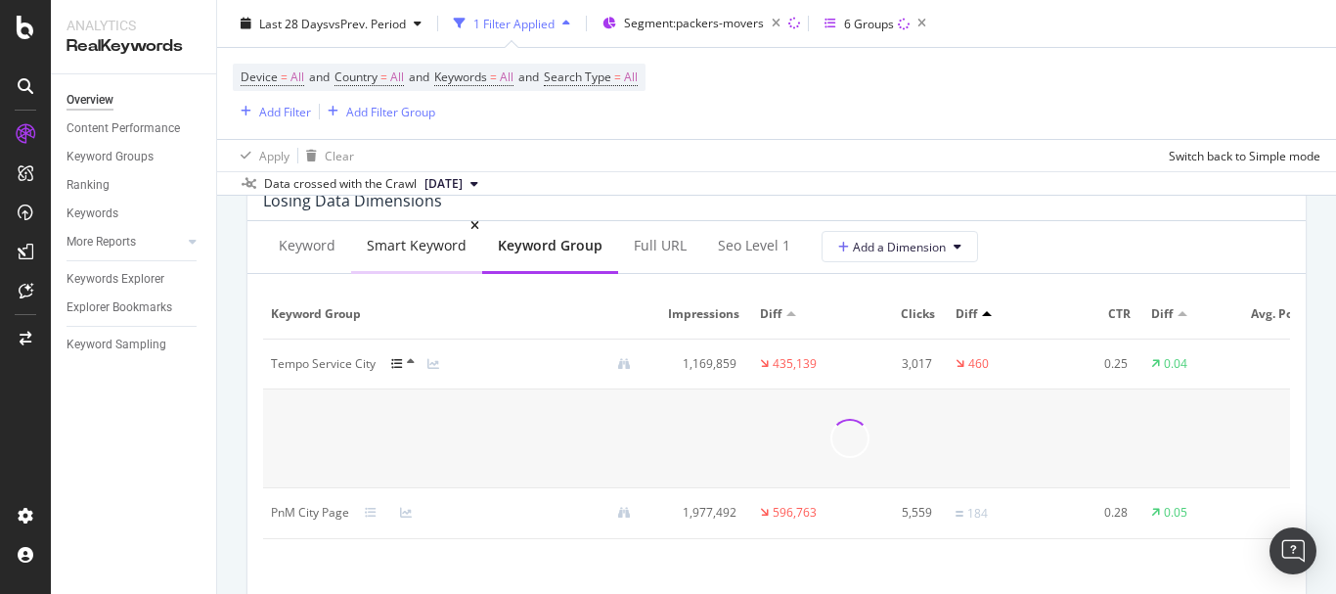
click at [389, 255] on div "Smart Keyword" at bounding box center [417, 246] width 100 height 20
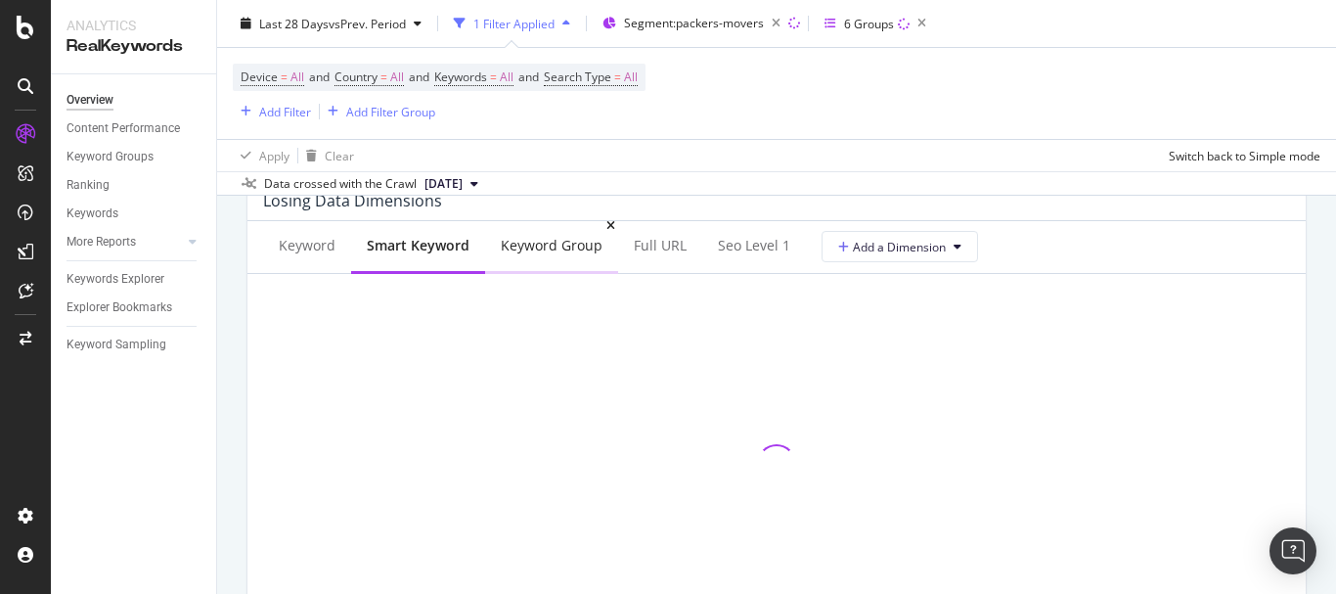
click at [507, 255] on div "Keyword Group" at bounding box center [552, 246] width 102 height 20
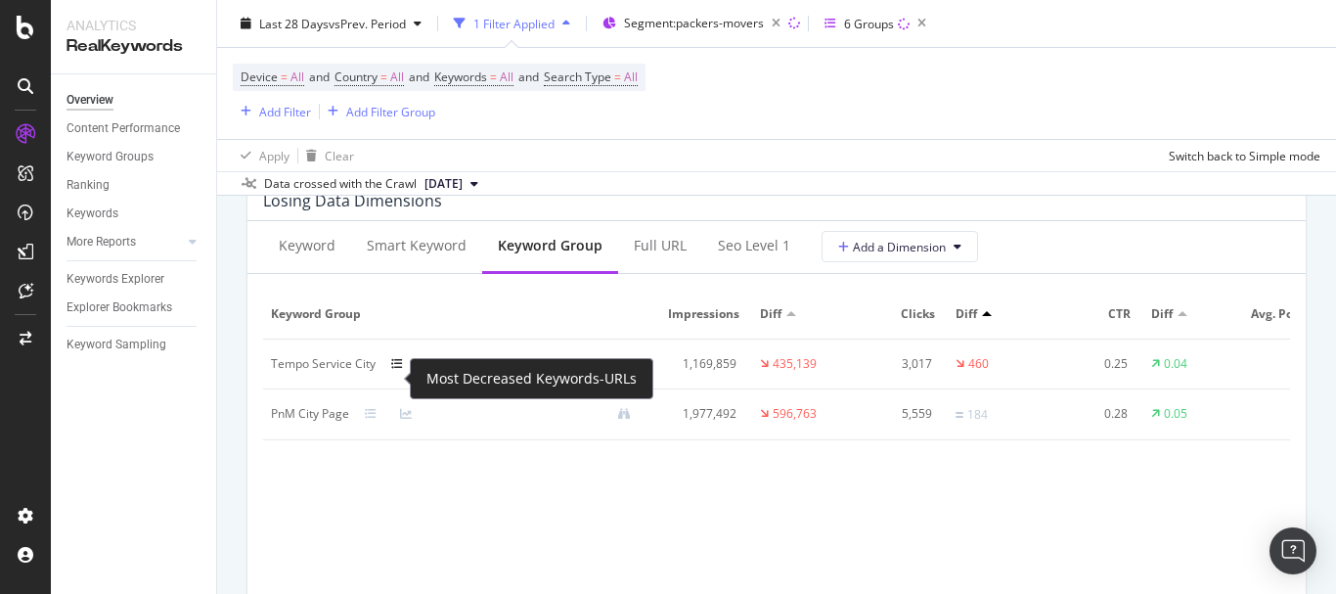
click at [395, 370] on icon at bounding box center [397, 364] width 12 height 12
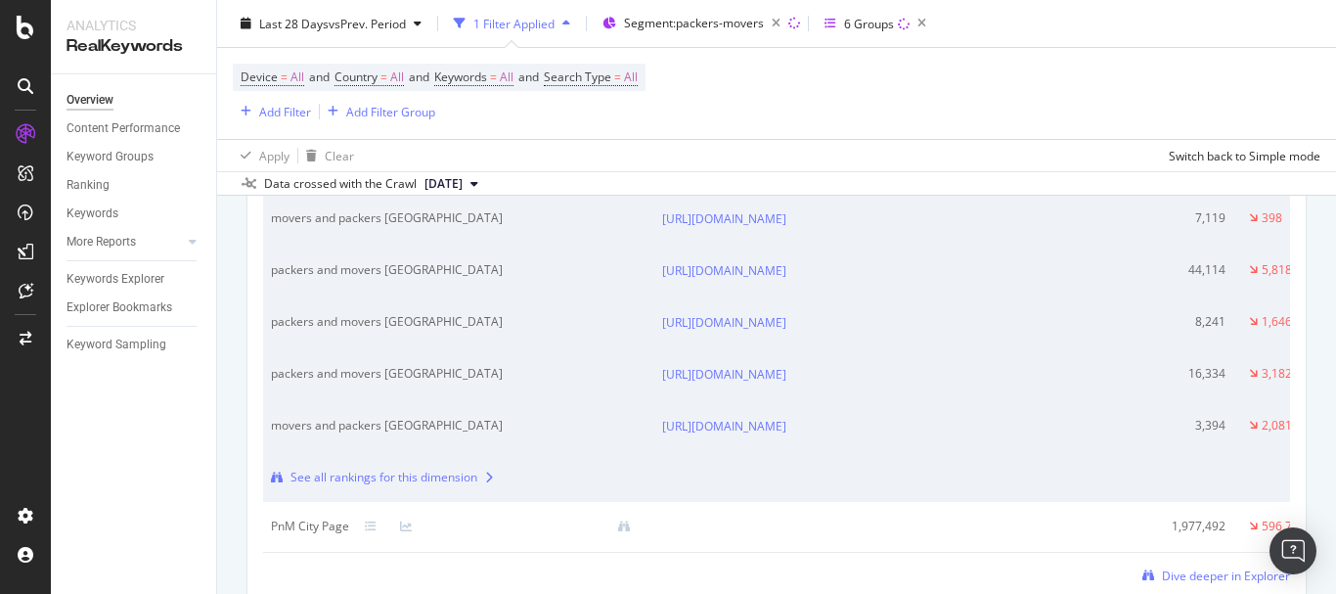
scroll to position [2440, 0]
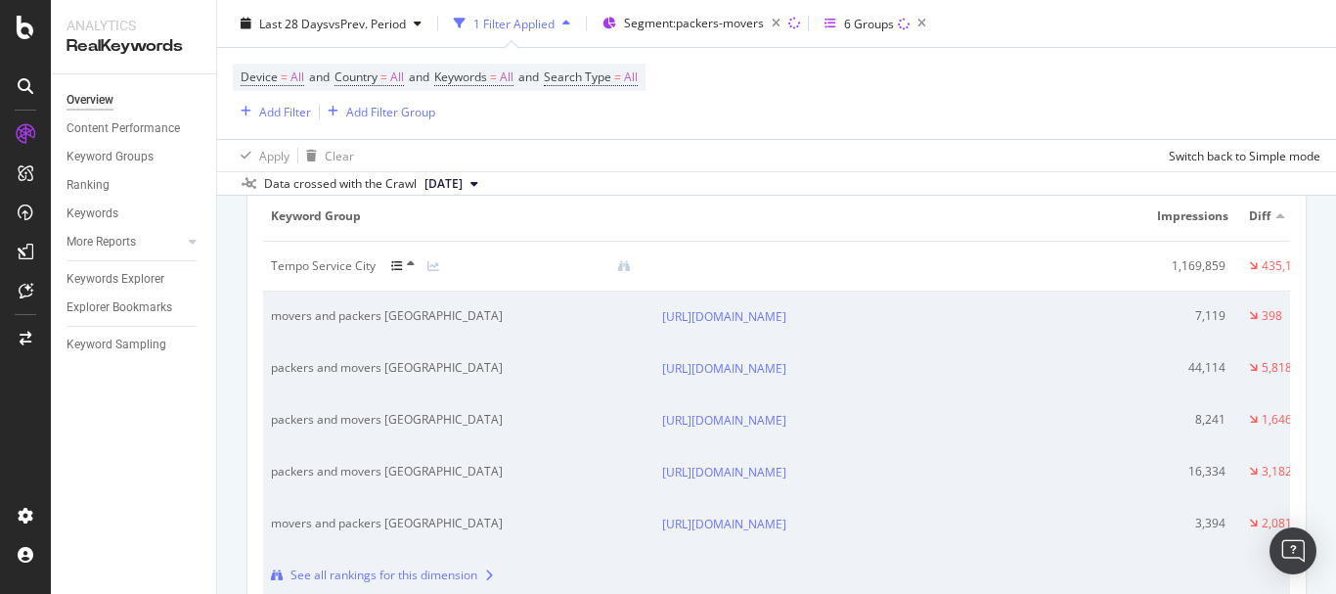
click at [396, 272] on icon at bounding box center [397, 266] width 12 height 12
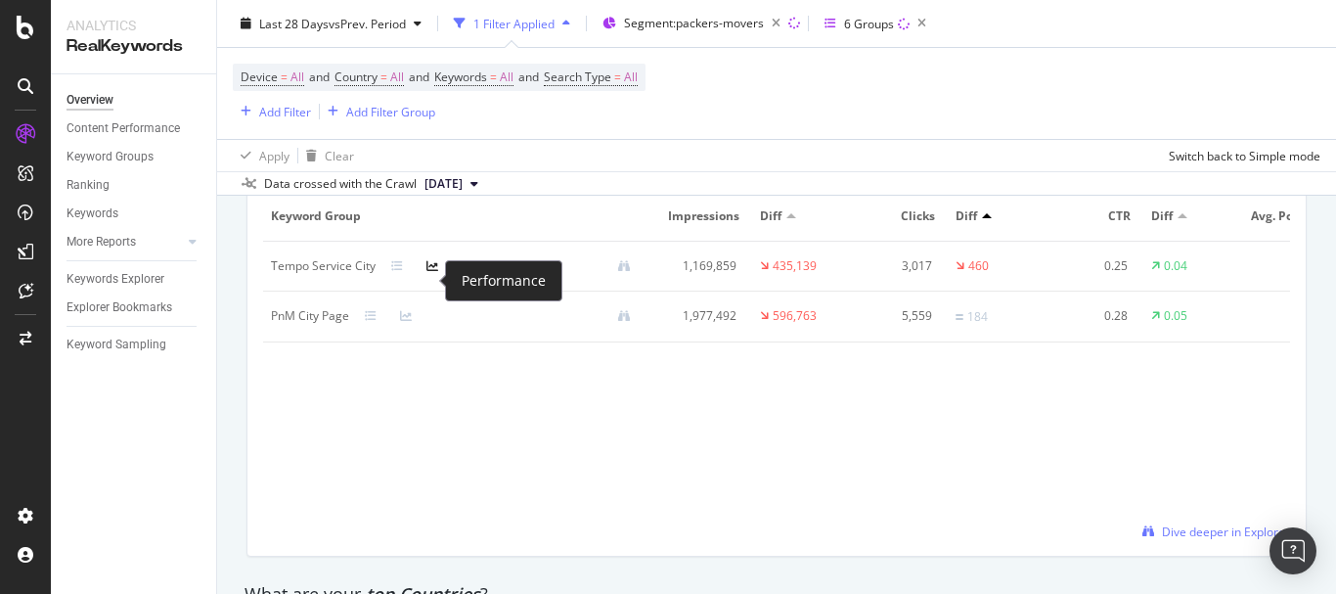
click at [434, 272] on icon at bounding box center [432, 266] width 12 height 12
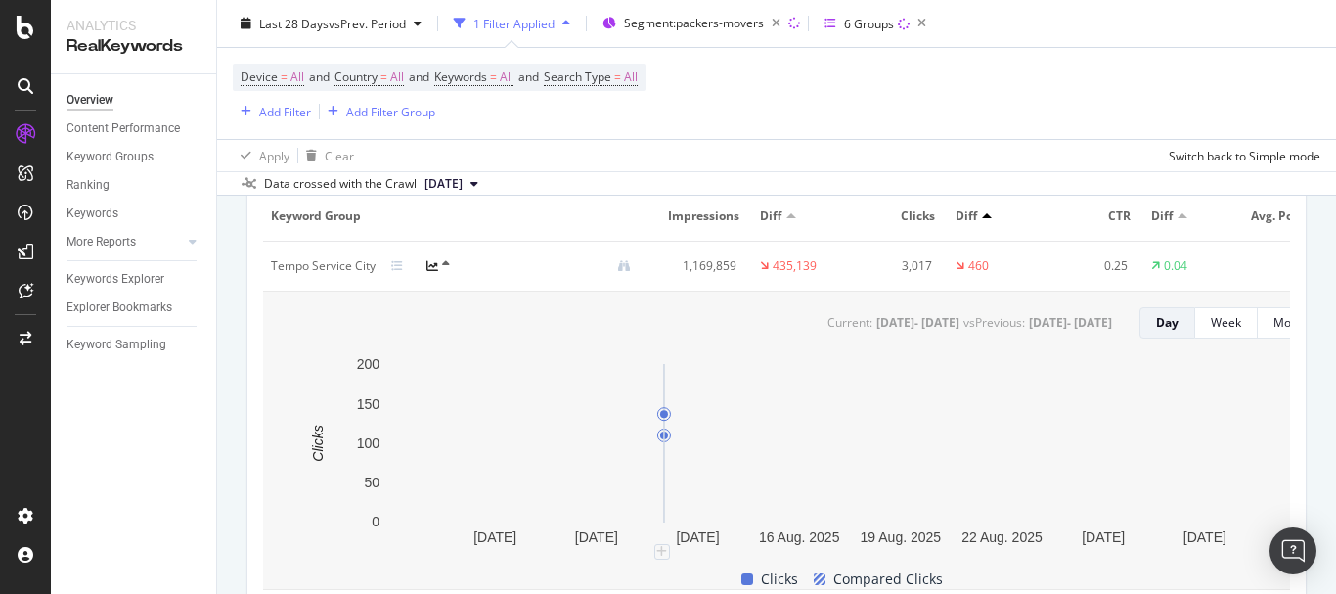
scroll to position [0, 161]
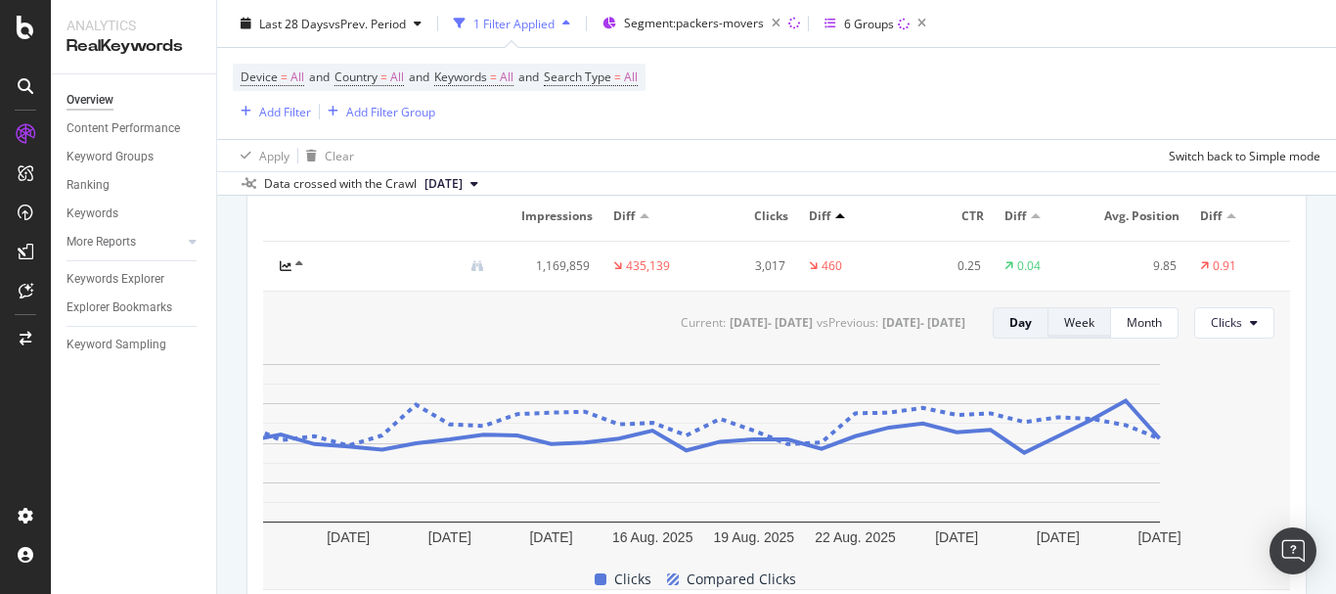
click at [1082, 338] on button "Week" at bounding box center [1079, 322] width 63 height 31
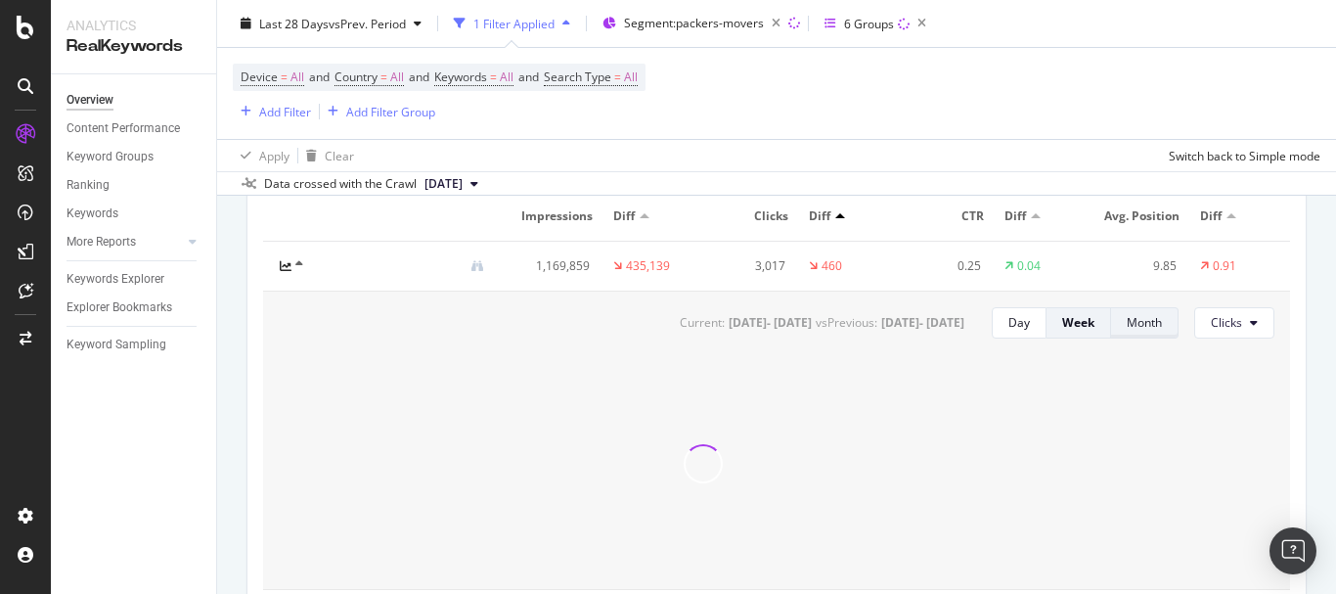
click at [1141, 331] on div "Month" at bounding box center [1144, 322] width 35 height 17
click at [1007, 331] on div "Day" at bounding box center [1018, 322] width 22 height 17
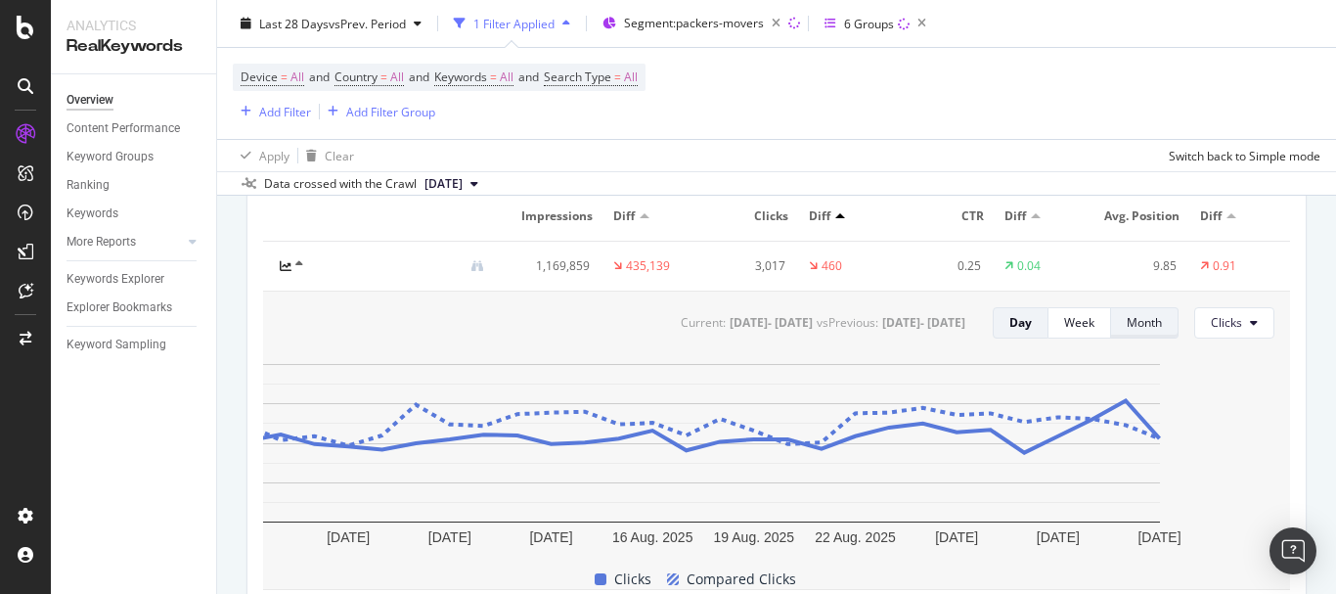
click at [1144, 331] on div "Month" at bounding box center [1144, 322] width 35 height 17
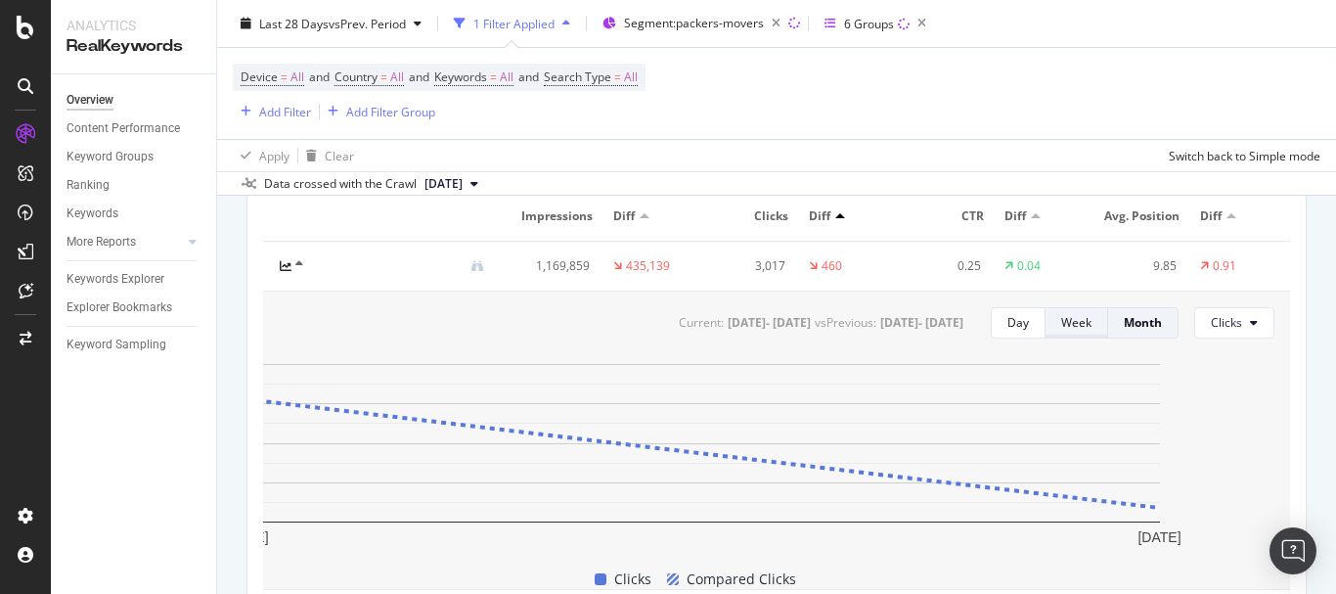
click at [1081, 332] on button "Week" at bounding box center [1076, 322] width 63 height 31
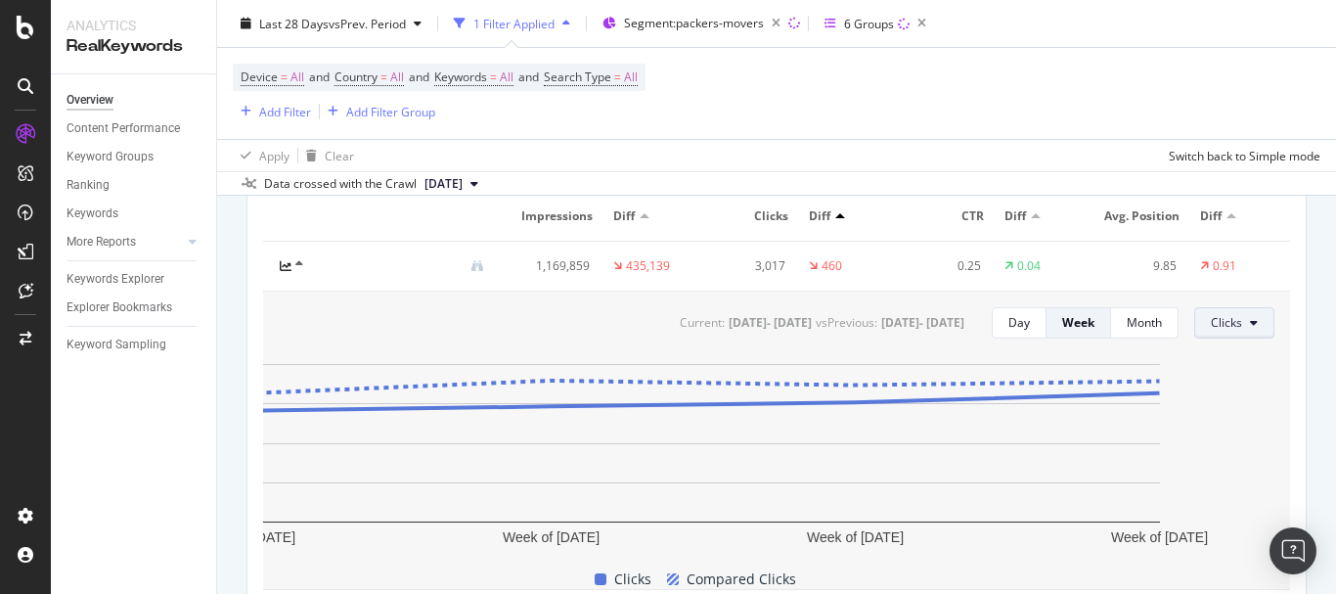
click at [1227, 331] on span "Clicks" at bounding box center [1226, 322] width 31 height 17
click at [1224, 409] on span "Impressions" at bounding box center [1243, 413] width 92 height 18
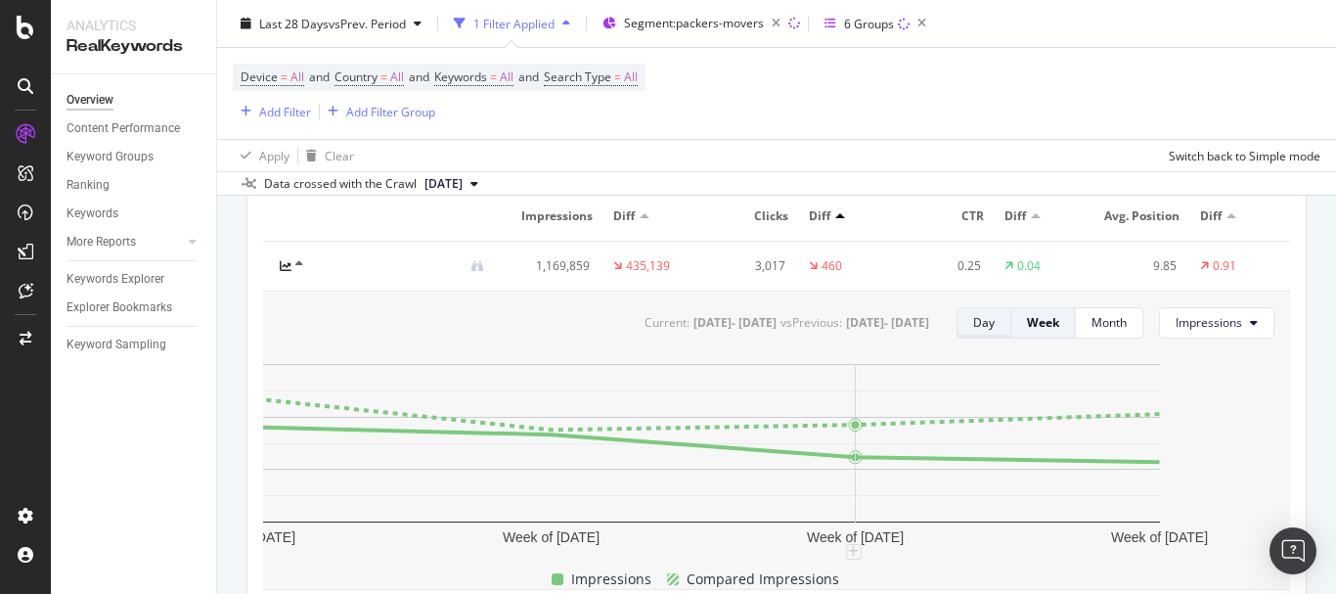
click at [973, 331] on div "Day" at bounding box center [984, 322] width 22 height 17
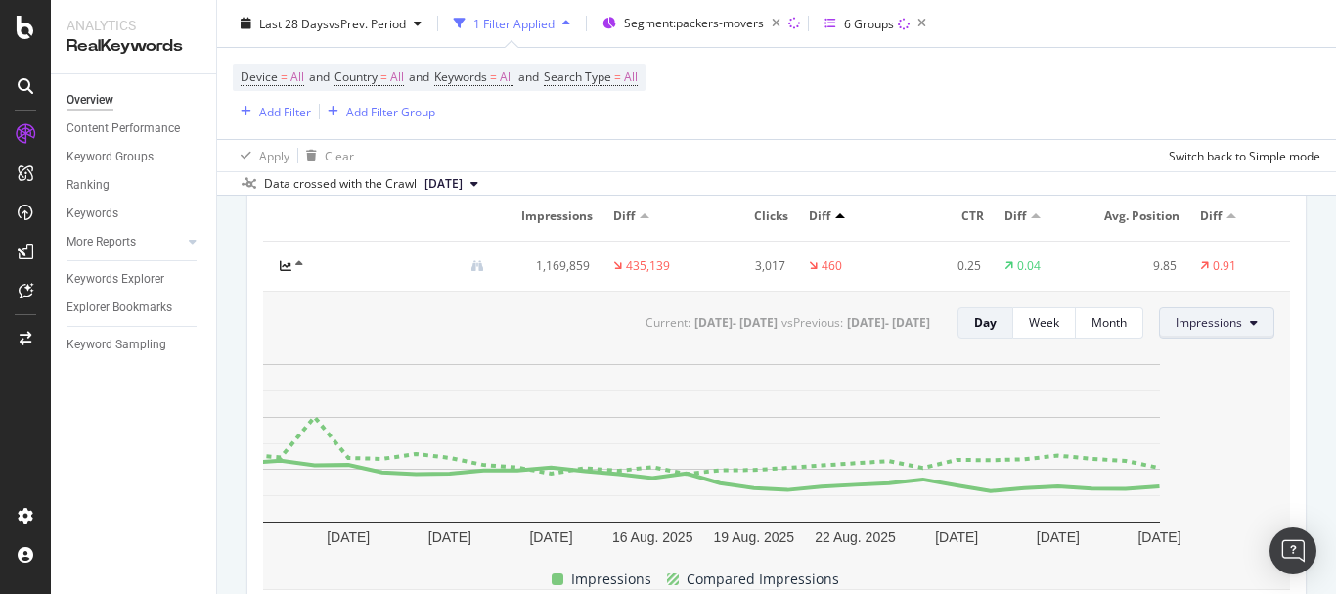
click at [1225, 326] on button "Impressions" at bounding box center [1216, 322] width 115 height 31
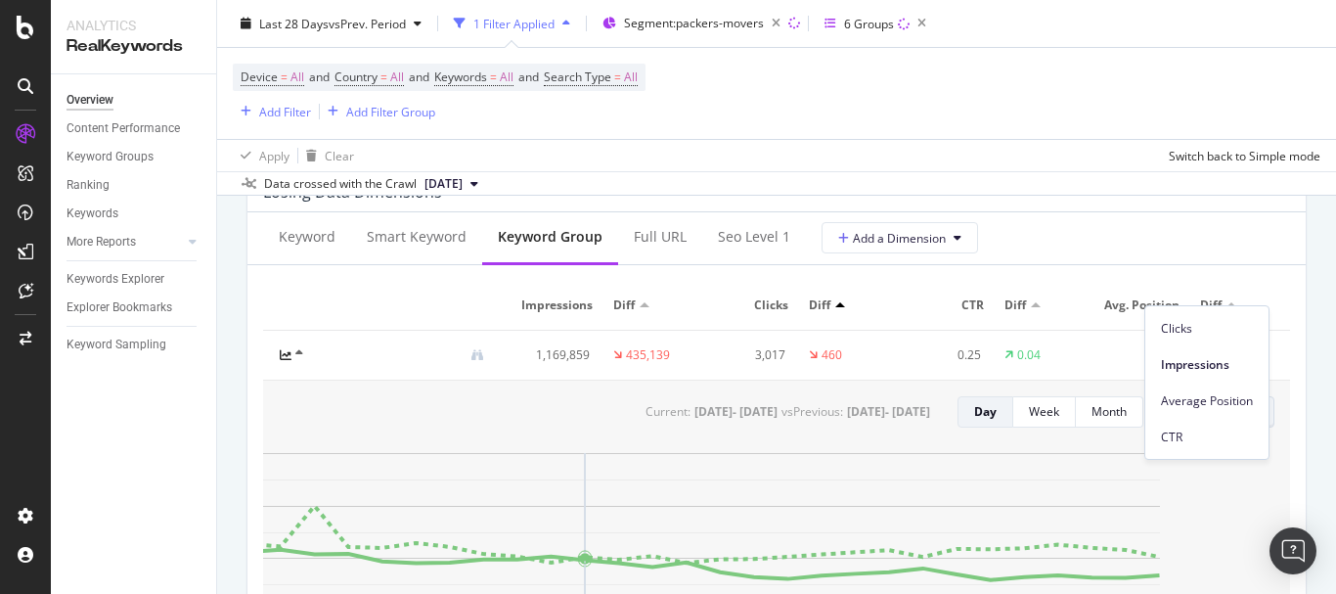
scroll to position [2245, 0]
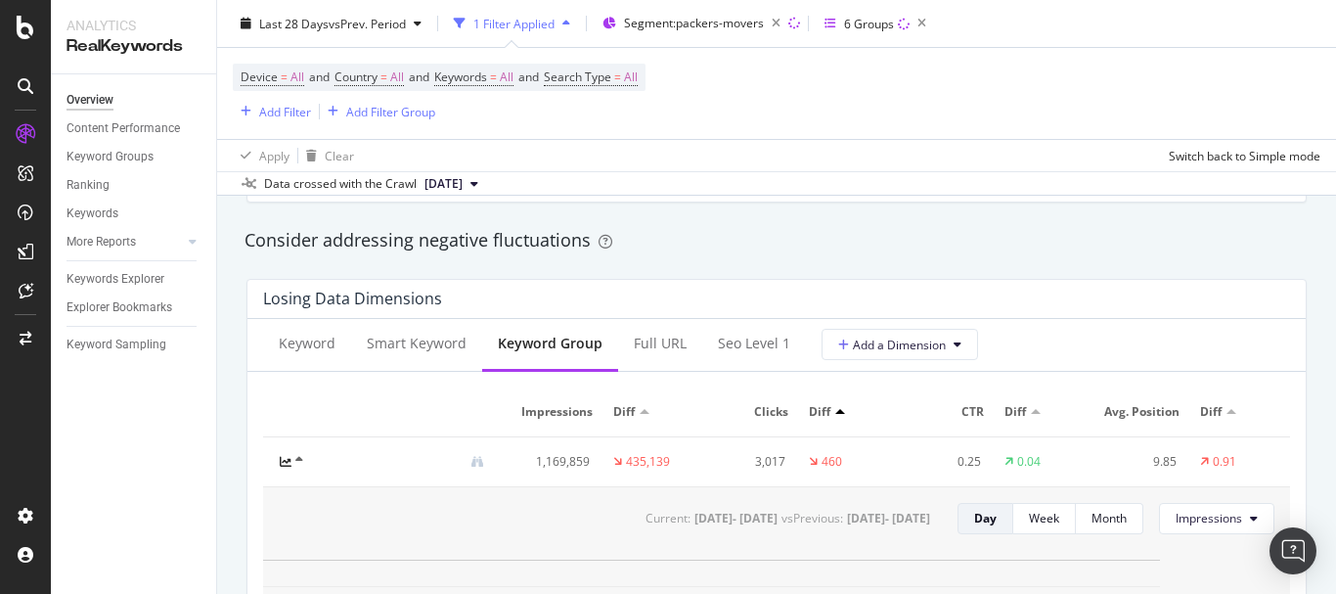
click at [1019, 403] on th "Diff" at bounding box center [1046, 412] width 98 height 50
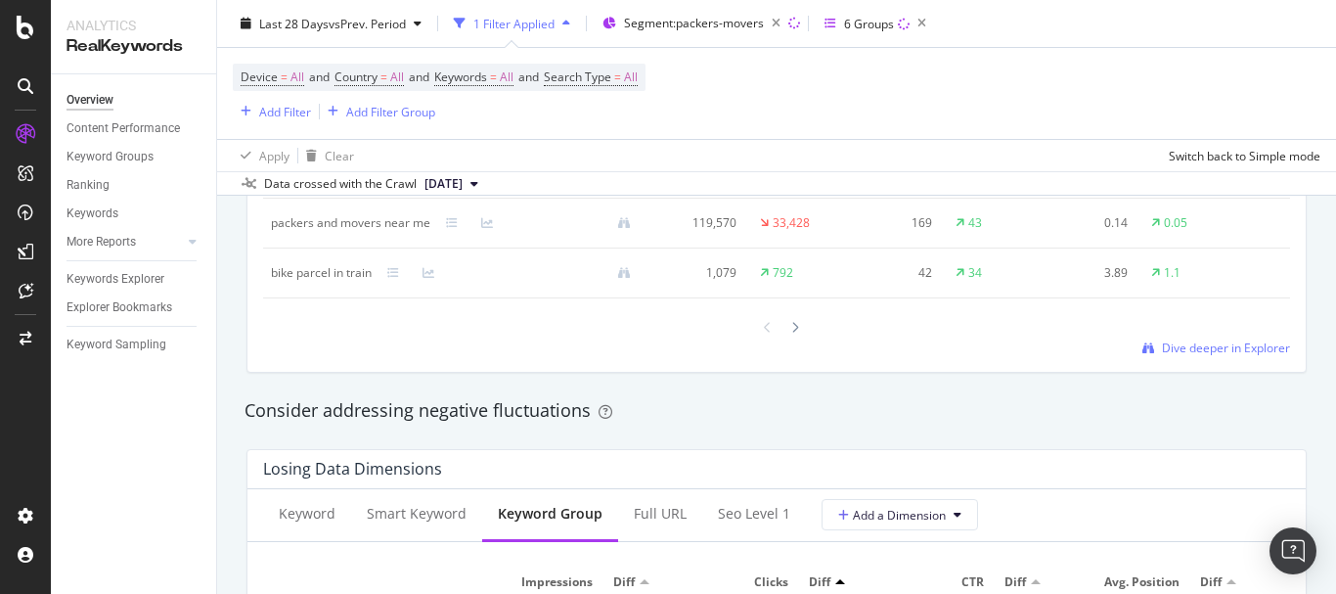
scroll to position [2147, 0]
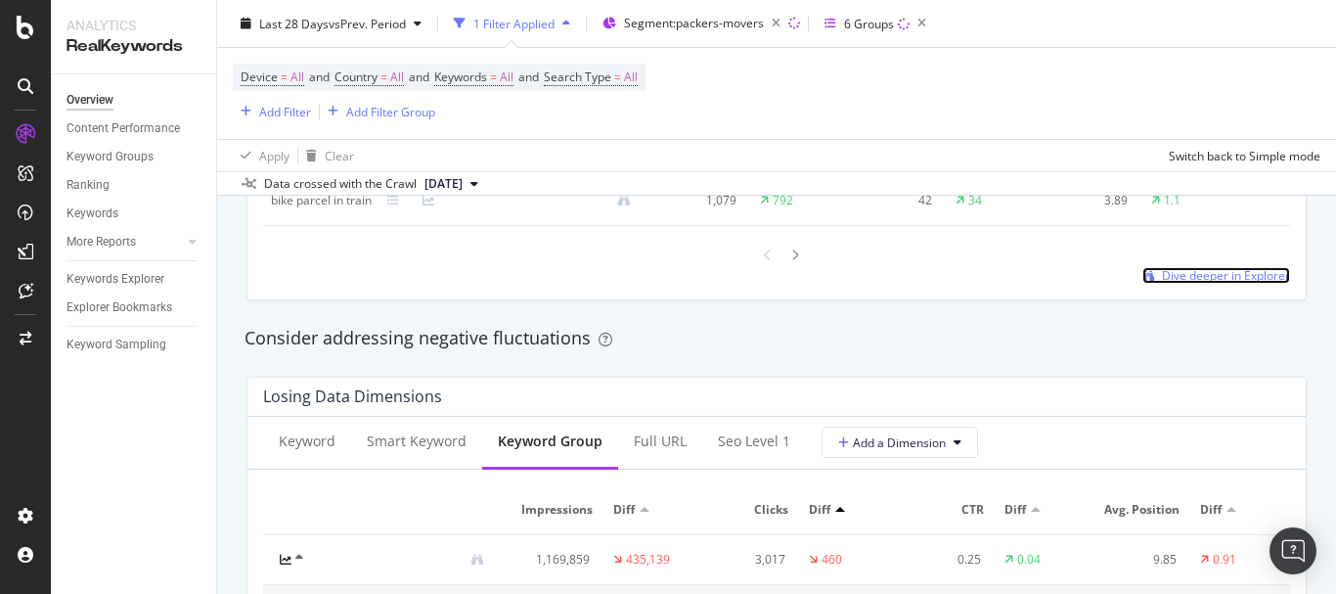
click at [1207, 284] on span "Dive deeper in Explorer" at bounding box center [1226, 275] width 128 height 17
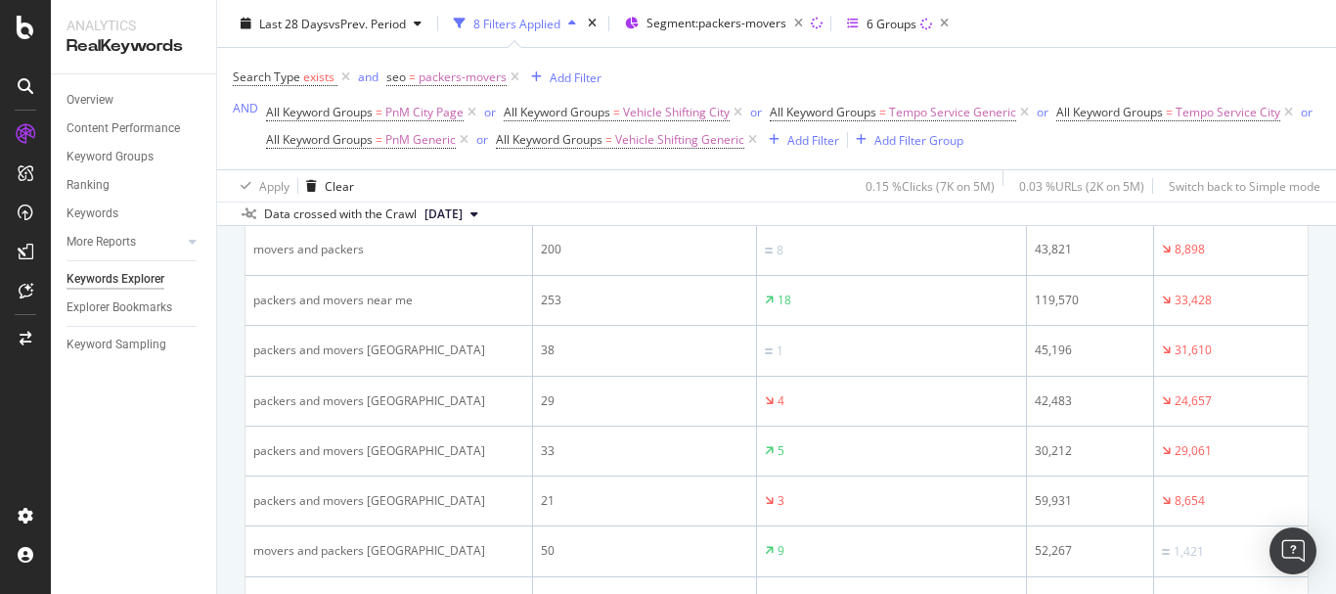
scroll to position [1165, 0]
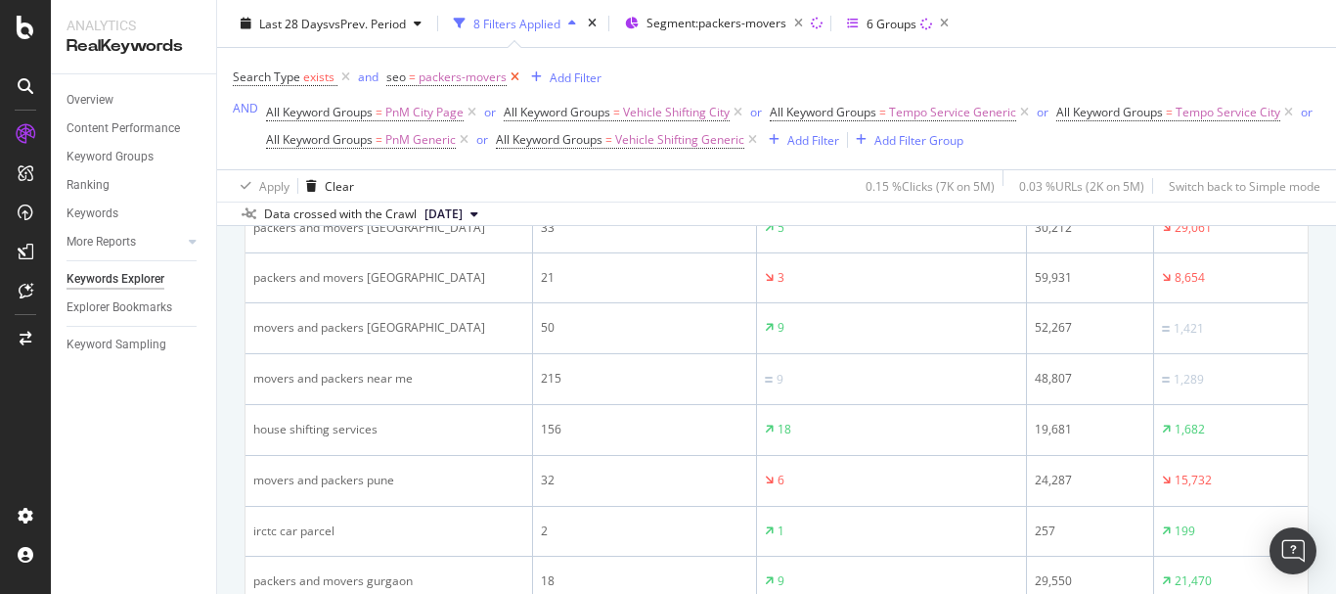
click at [512, 72] on icon at bounding box center [515, 77] width 17 height 20
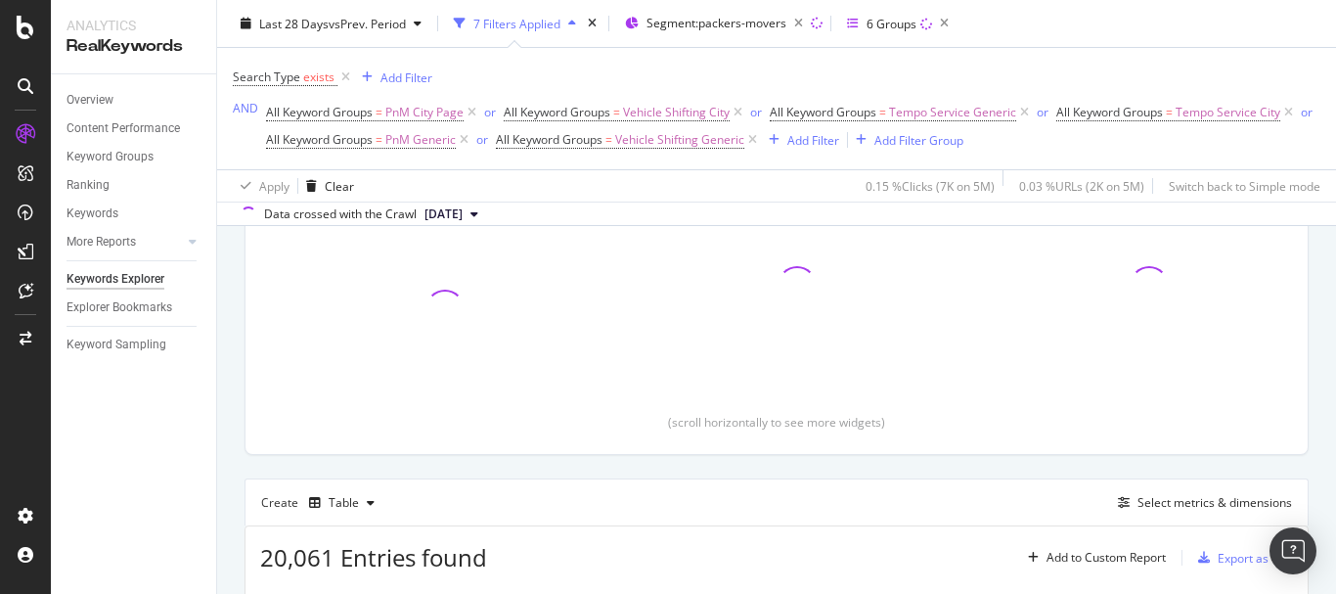
scroll to position [89, 0]
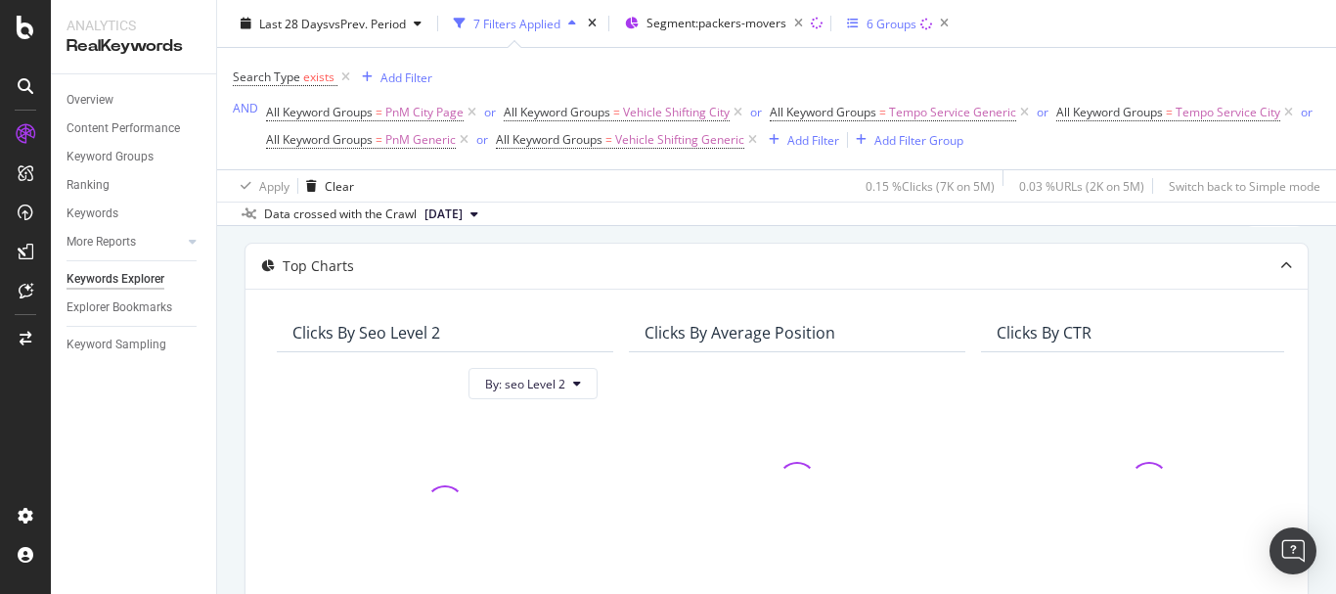
click at [859, 24] on icon "button" at bounding box center [853, 24] width 12 height 12
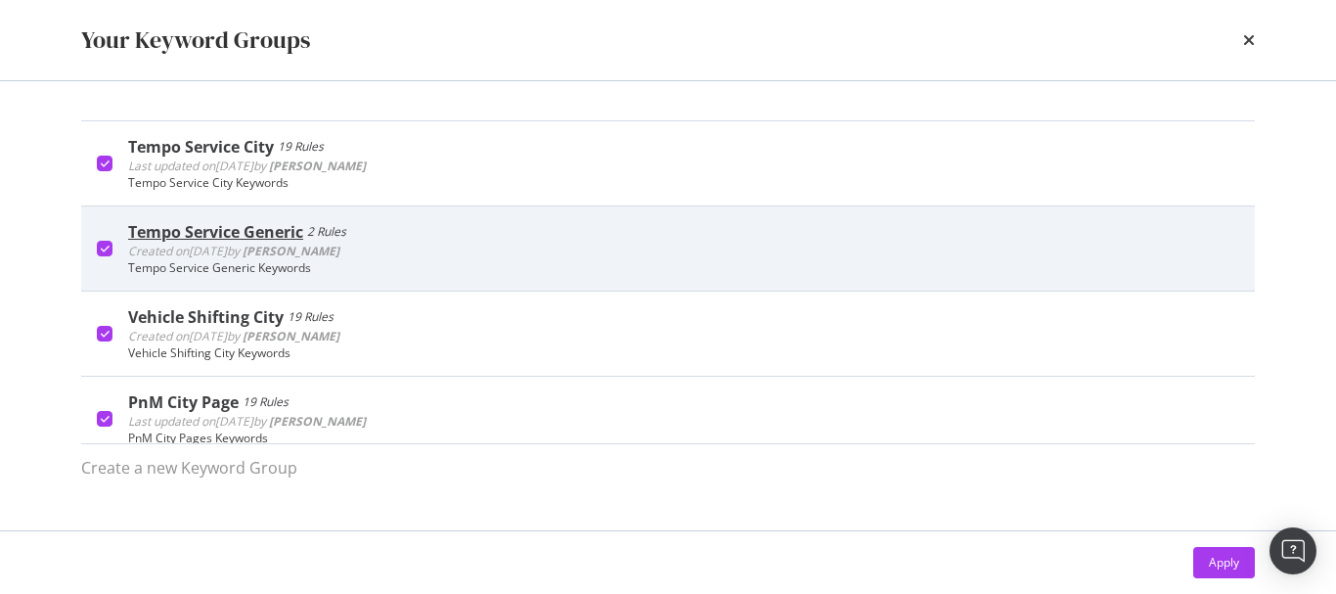
scroll to position [98, 0]
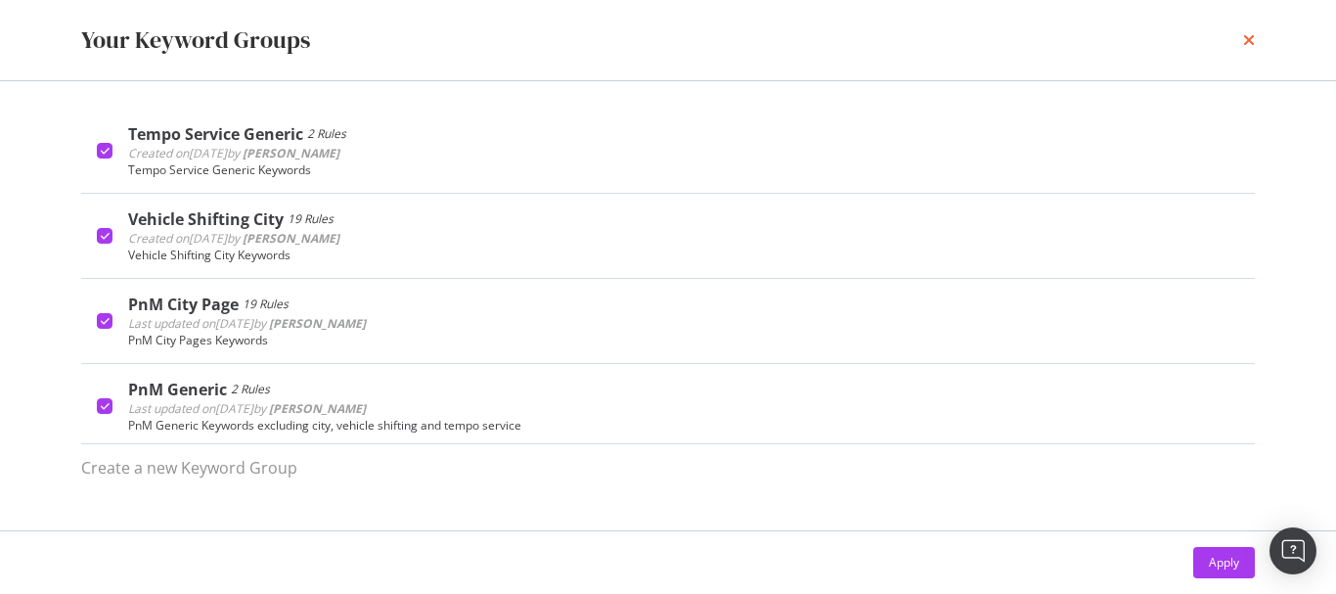
click at [1246, 42] on icon "times" at bounding box center [1249, 40] width 12 height 16
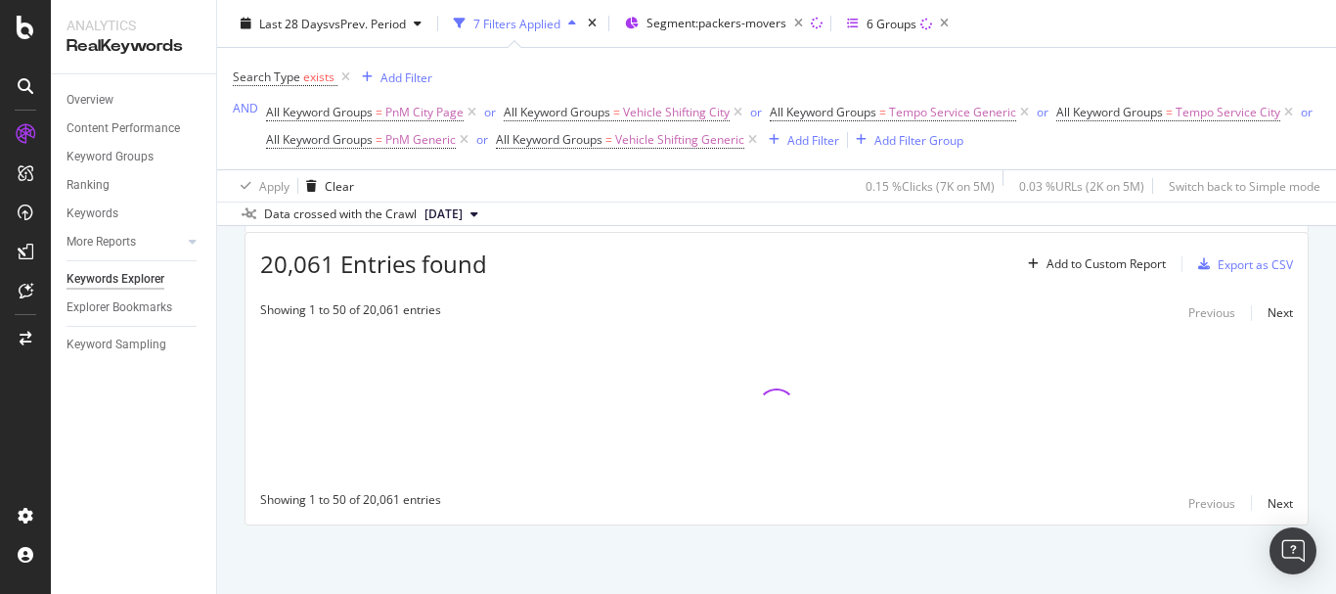
scroll to position [382, 0]
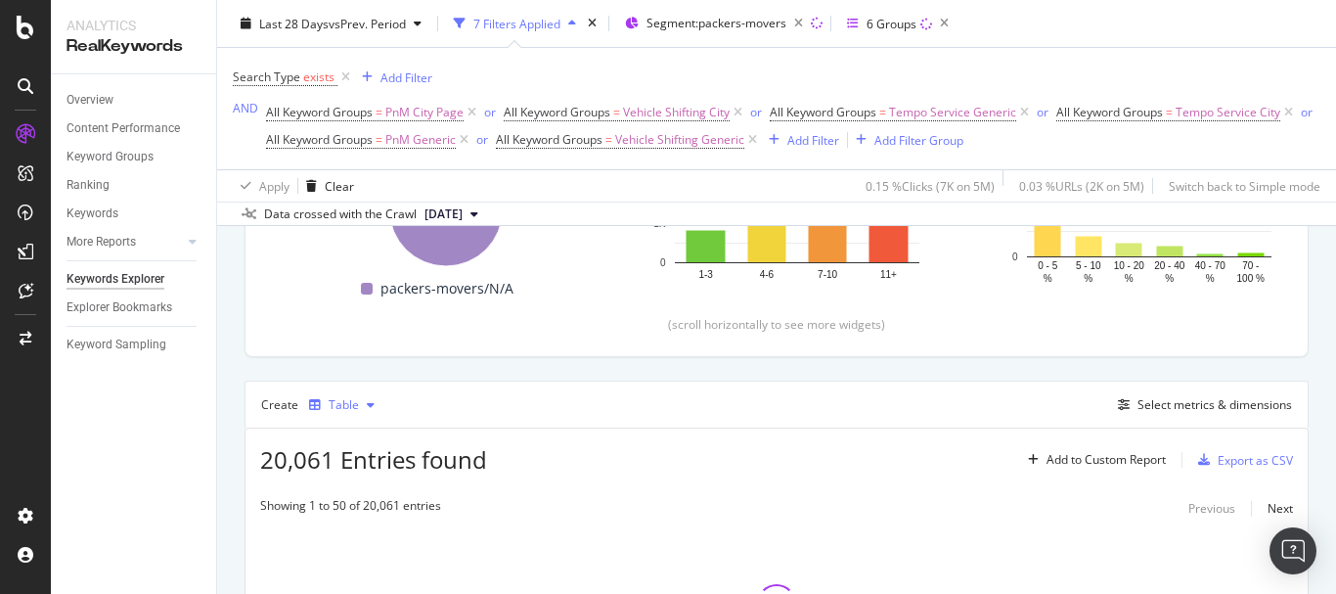
click at [361, 413] on div "Table" at bounding box center [341, 404] width 81 height 29
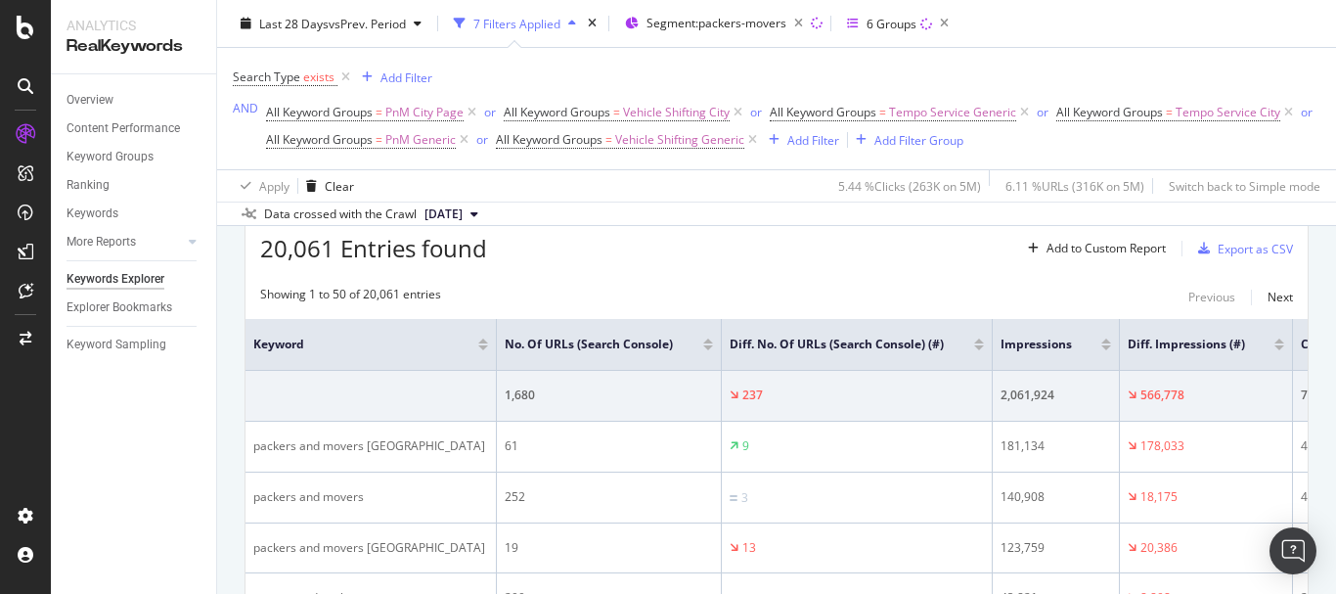
scroll to position [587, 0]
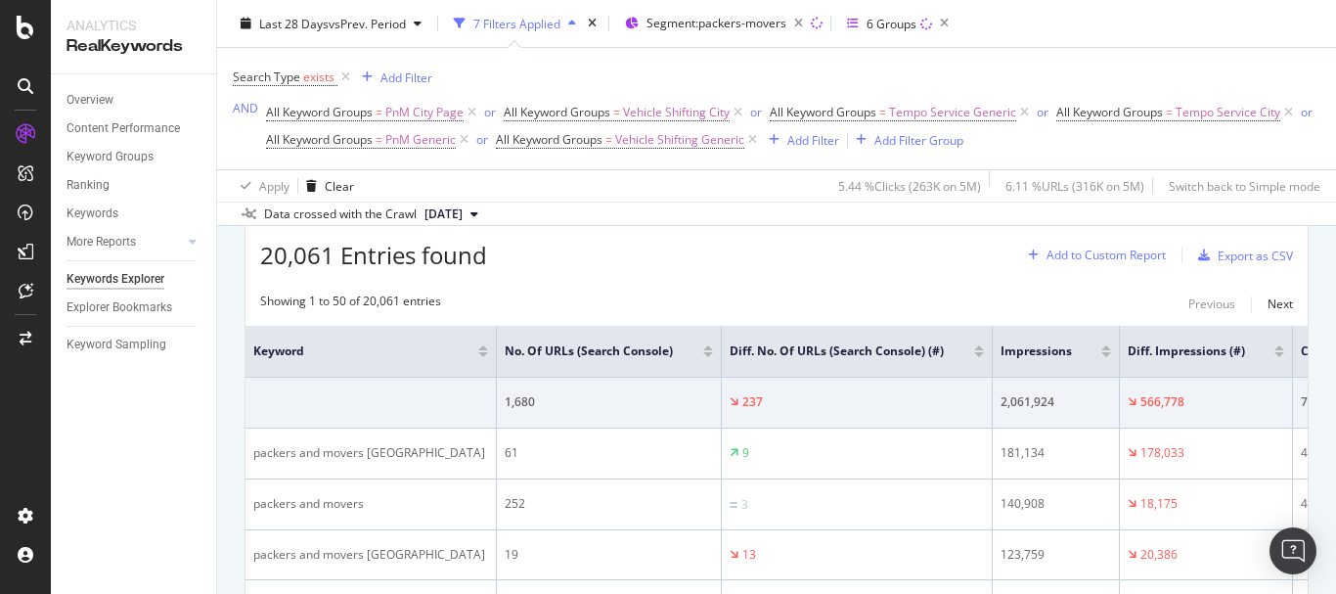
click at [1119, 250] on div "Add to Custom Report" at bounding box center [1105, 255] width 119 height 12
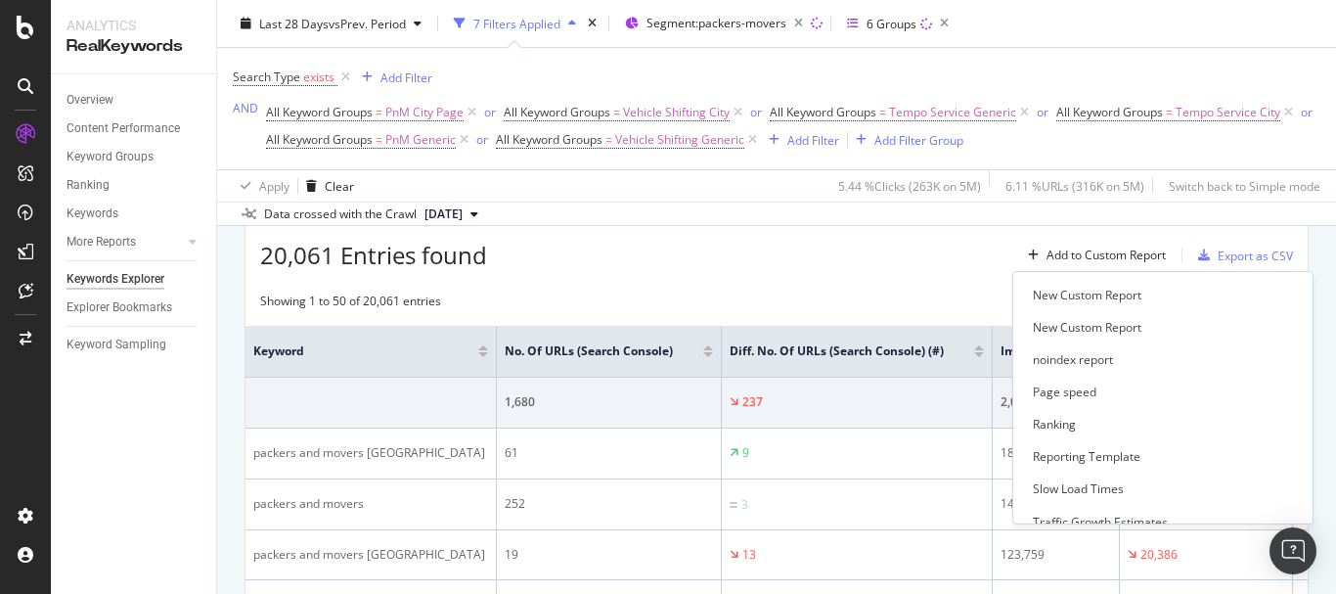
scroll to position [826, 0]
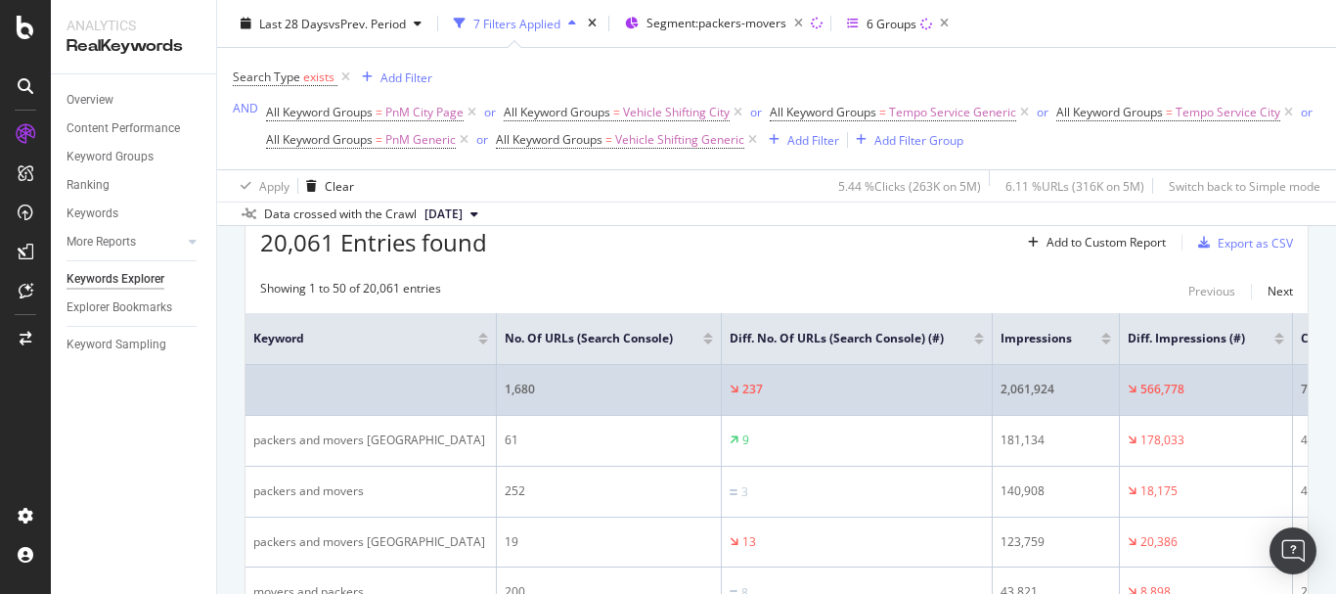
scroll to position [587, 0]
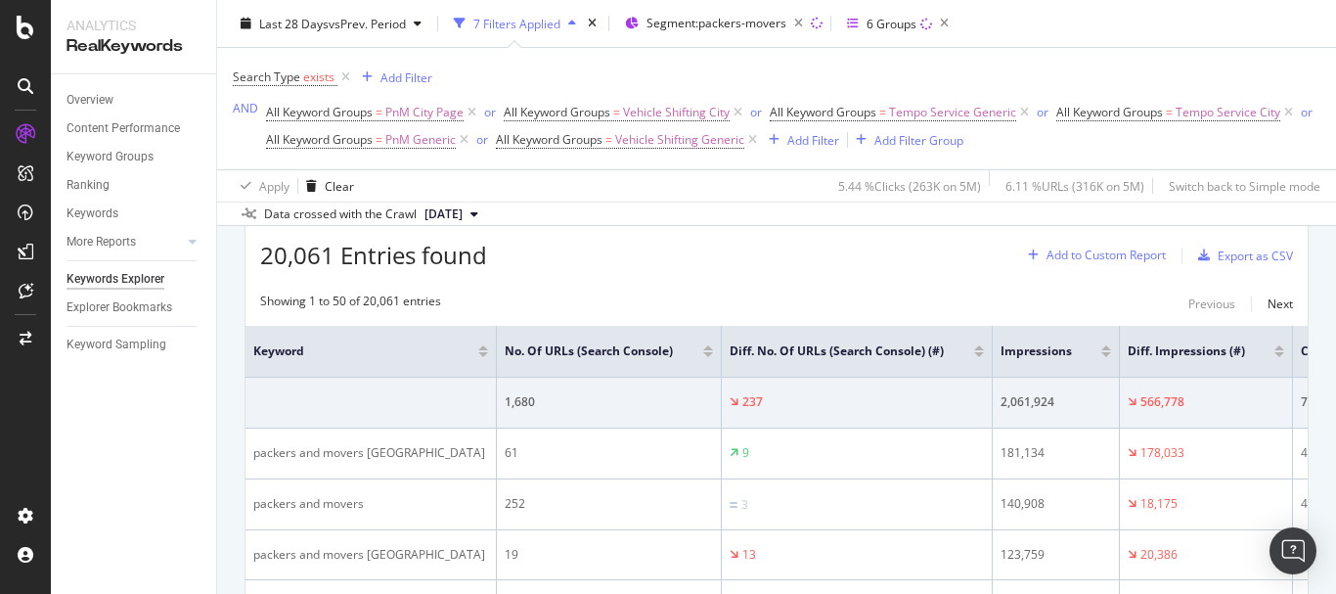
click at [1087, 245] on div "Add to Custom Report" at bounding box center [1093, 255] width 146 height 29
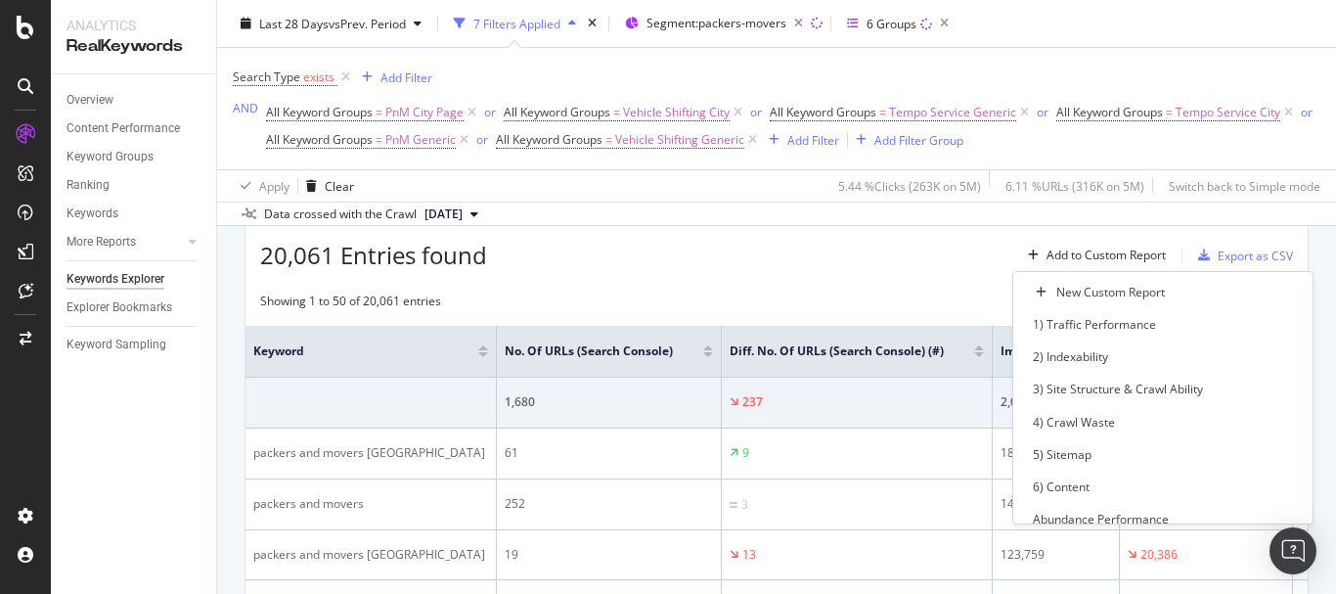
click at [956, 260] on div "20,061 Entries found Add to Custom Report Export as CSV" at bounding box center [776, 248] width 1062 height 48
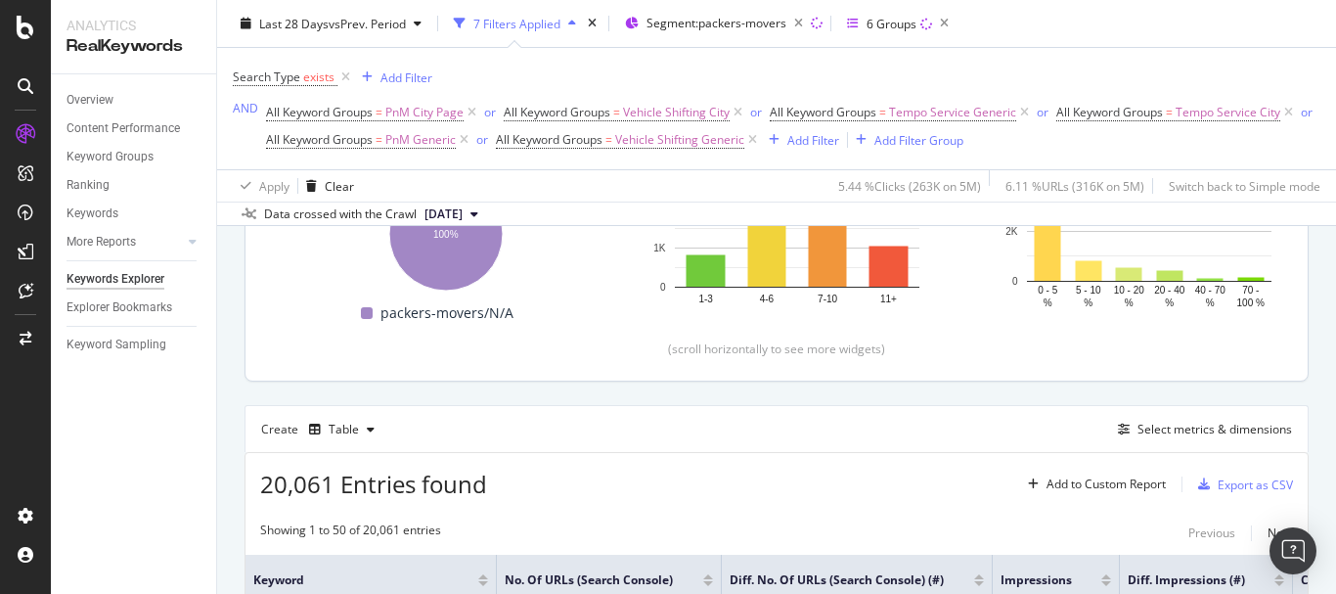
scroll to position [391, 0]
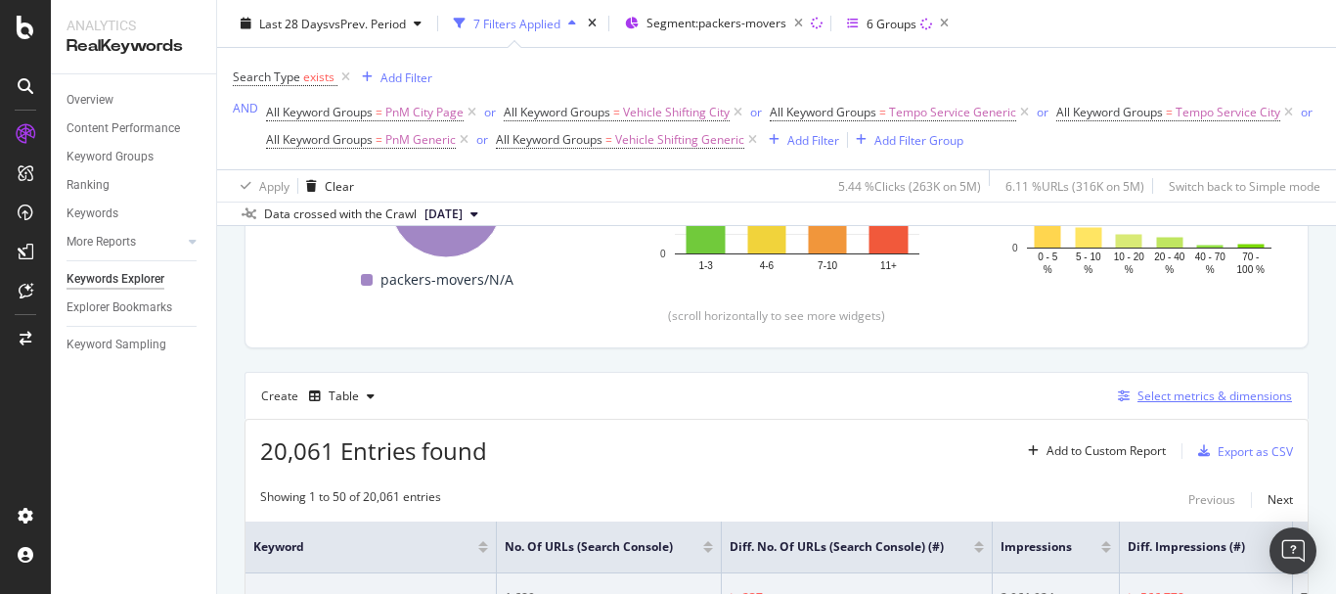
click at [1217, 398] on div "Select metrics & dimensions" at bounding box center [1214, 395] width 155 height 17
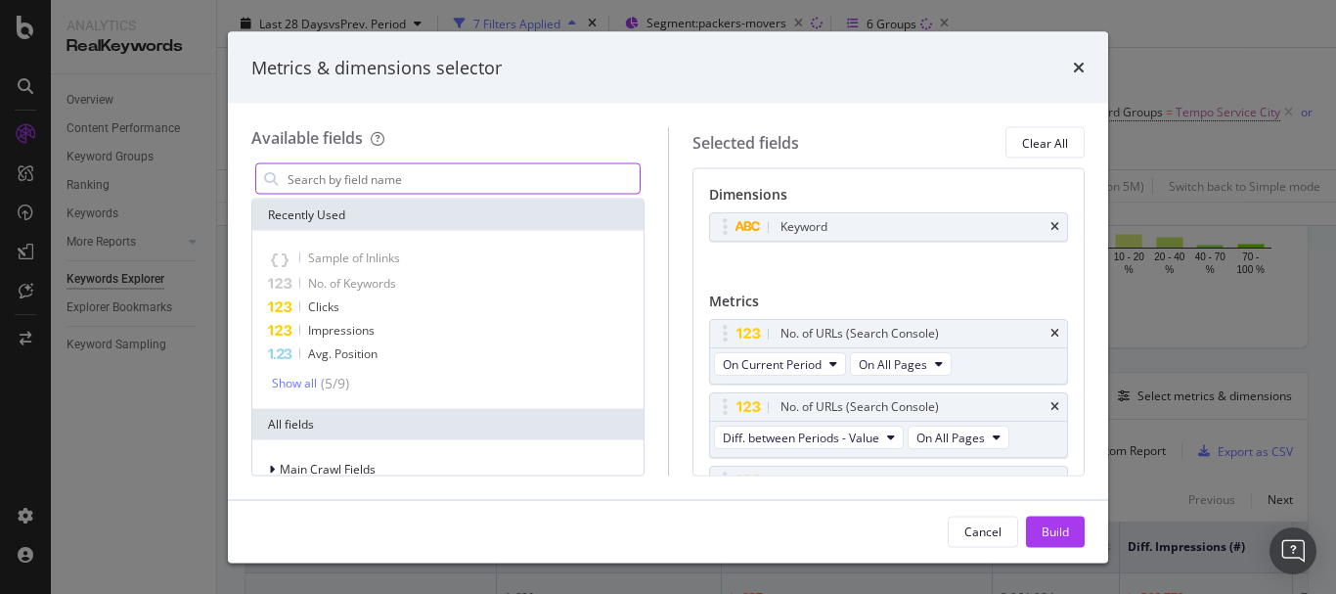
click at [351, 169] on input "modal" at bounding box center [463, 178] width 354 height 29
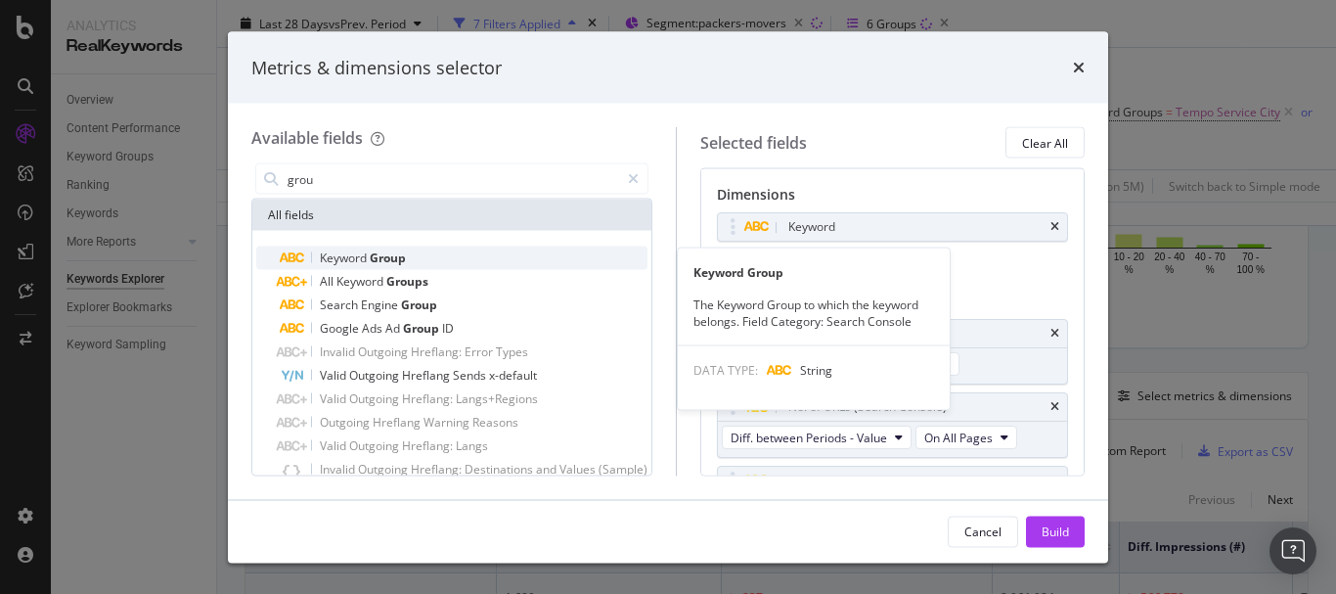
type input "grou"
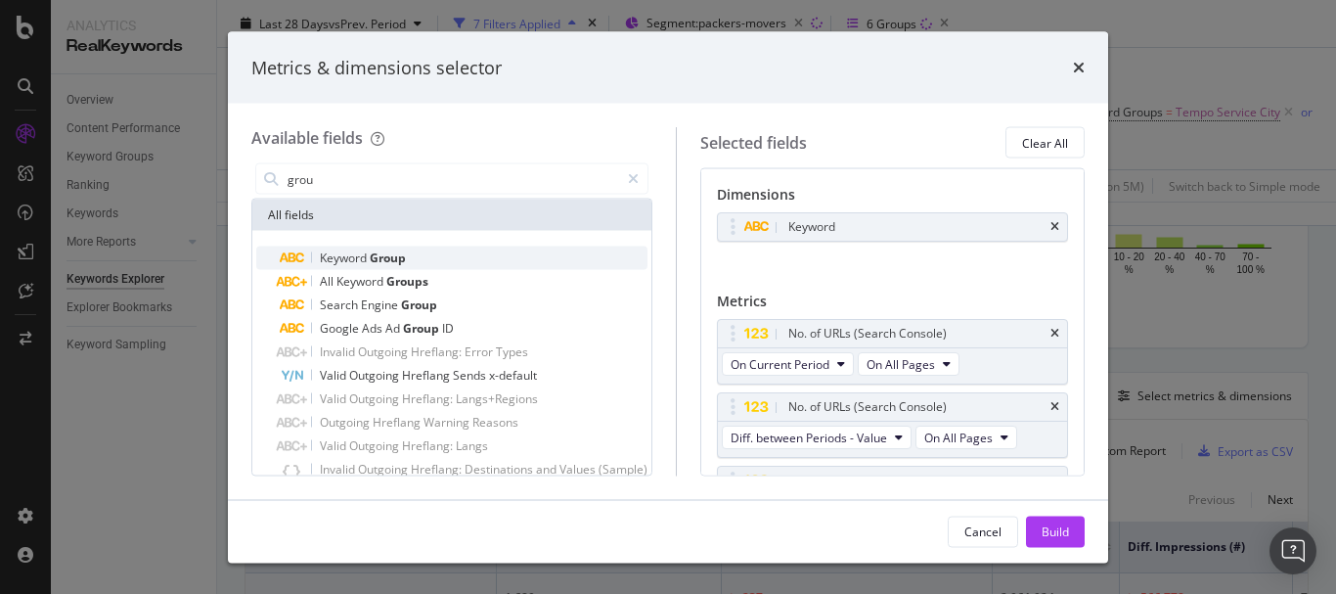
click at [391, 254] on span "Group" at bounding box center [388, 257] width 36 height 17
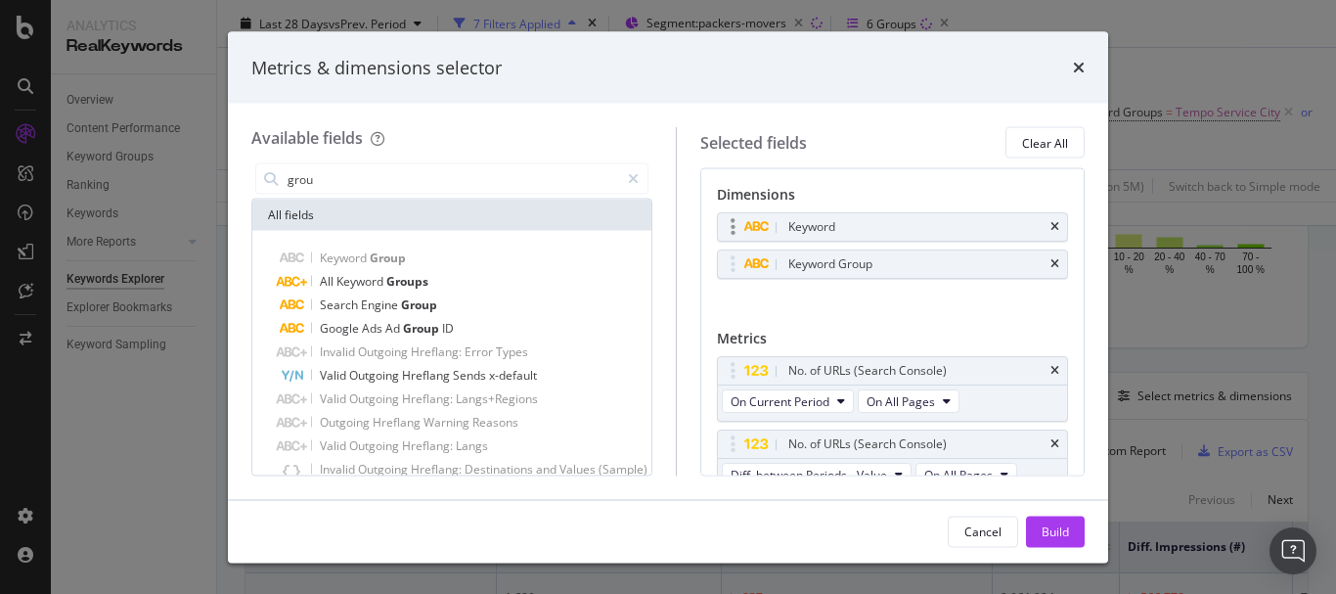
click at [1045, 215] on div "Keyword" at bounding box center [892, 226] width 349 height 27
click at [1050, 224] on icon "times" at bounding box center [1054, 227] width 9 height 12
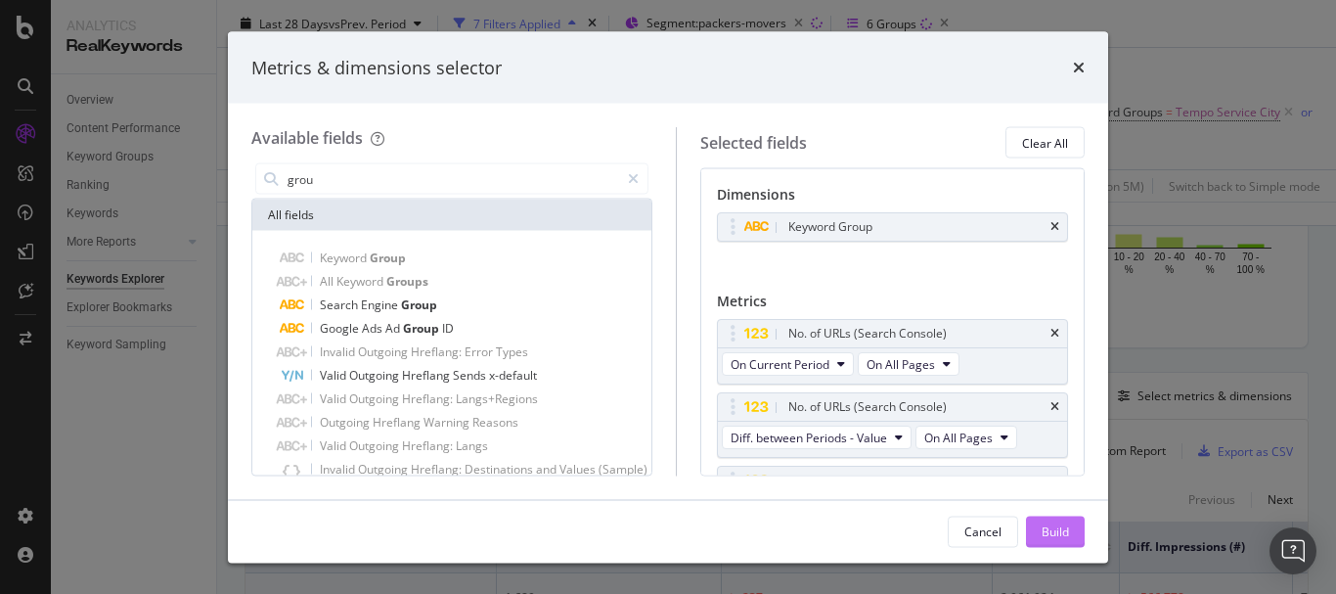
click at [1066, 534] on div "Build" at bounding box center [1055, 530] width 27 height 17
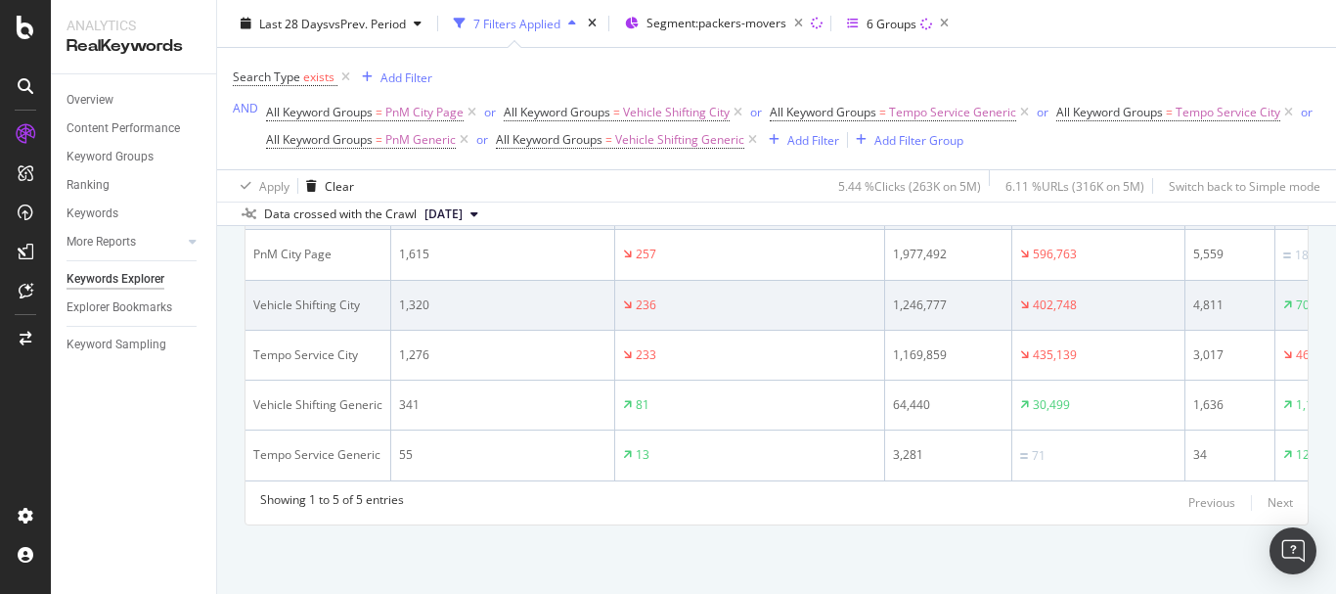
scroll to position [507, 0]
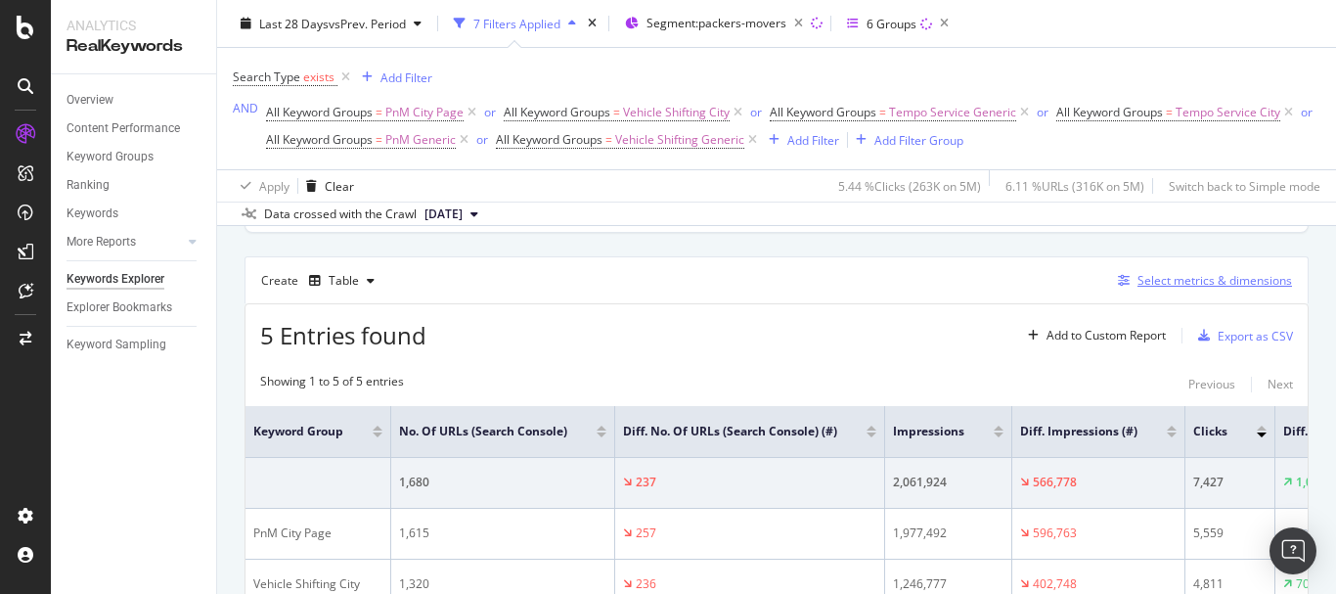
click at [1165, 289] on div "Select metrics & dimensions" at bounding box center [1214, 280] width 155 height 17
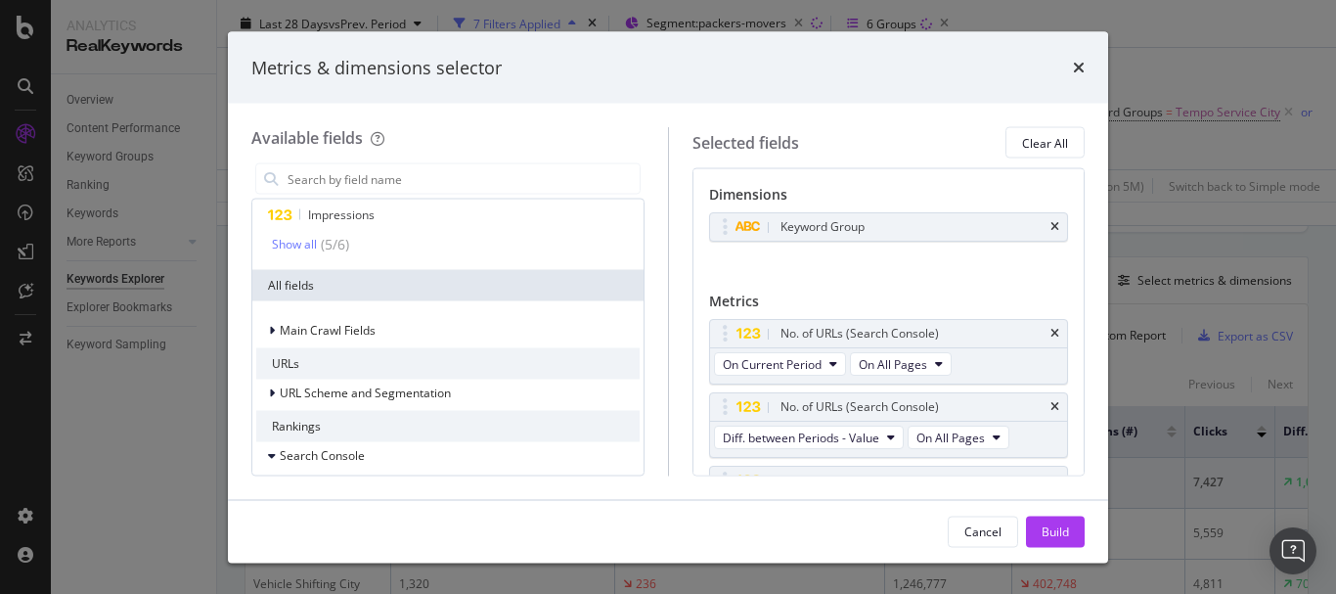
scroll to position [196, 0]
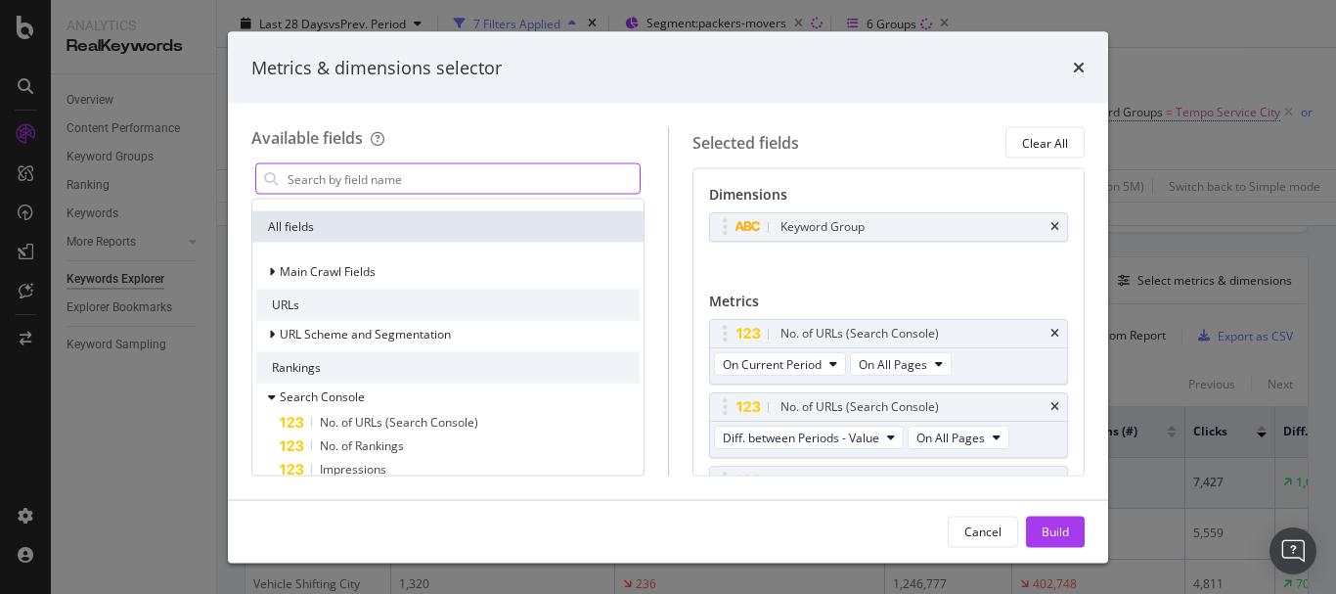
click at [381, 167] on input "modal" at bounding box center [463, 178] width 354 height 29
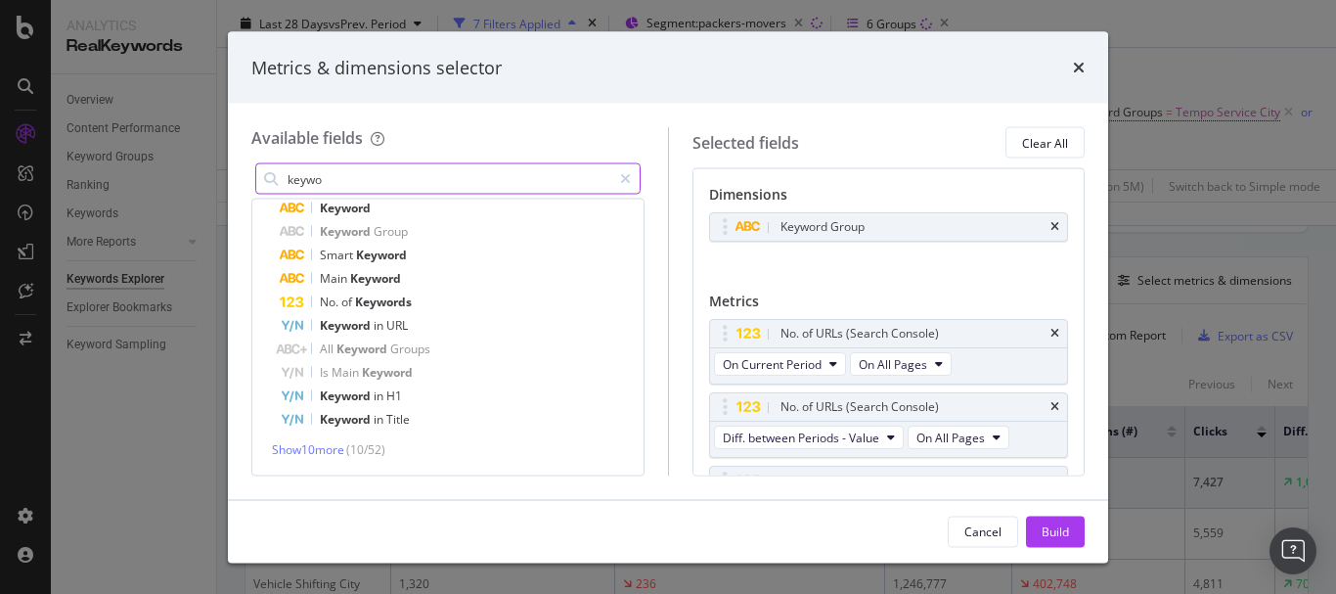
scroll to position [136, 0]
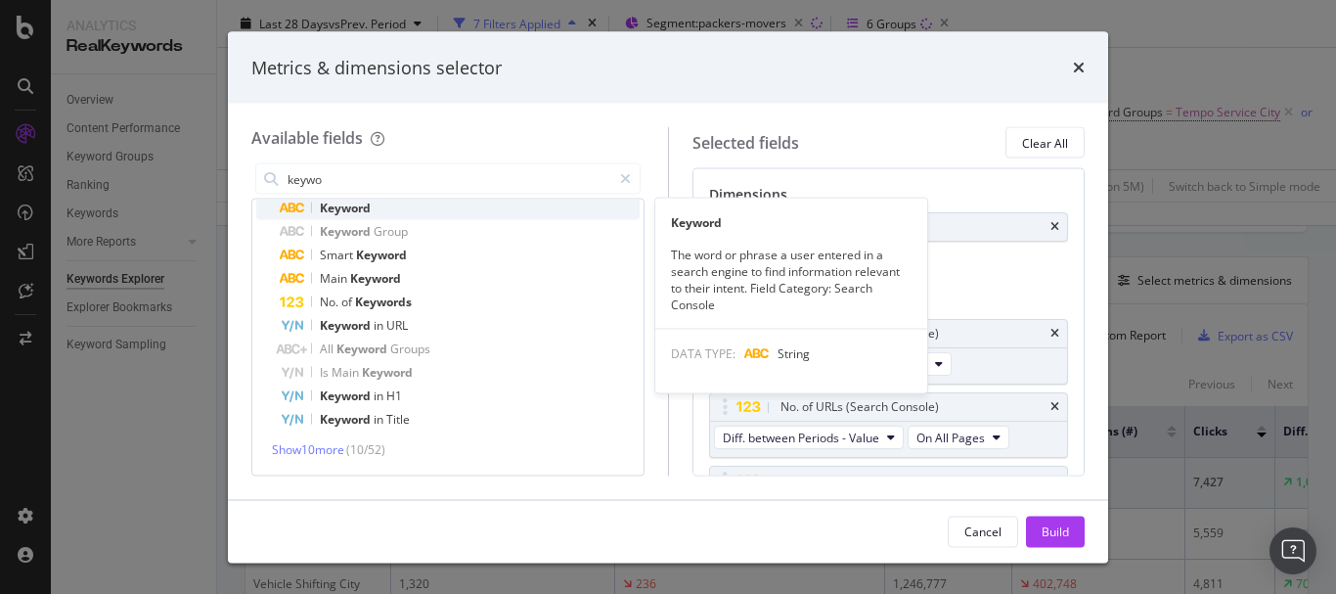
type input "keywo"
click at [376, 215] on div "Keyword" at bounding box center [460, 208] width 360 height 23
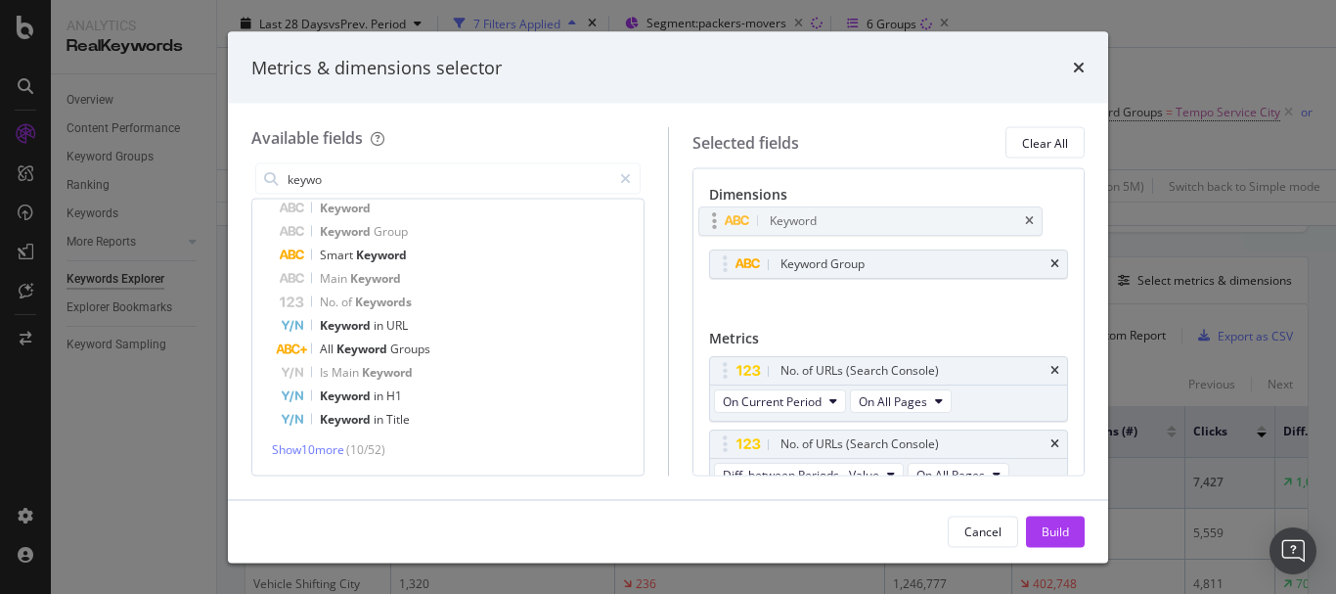
drag, startPoint x: 724, startPoint y: 271, endPoint x: 713, endPoint y: 228, distance: 44.4
click at [713, 228] on body "Analytics RealKeywords Overview Content Performance Keyword Groups Ranking Keyw…" at bounding box center [668, 297] width 1336 height 594
click at [1048, 539] on div "Build" at bounding box center [1055, 530] width 27 height 17
